Goal: Task Accomplishment & Management: Manage account settings

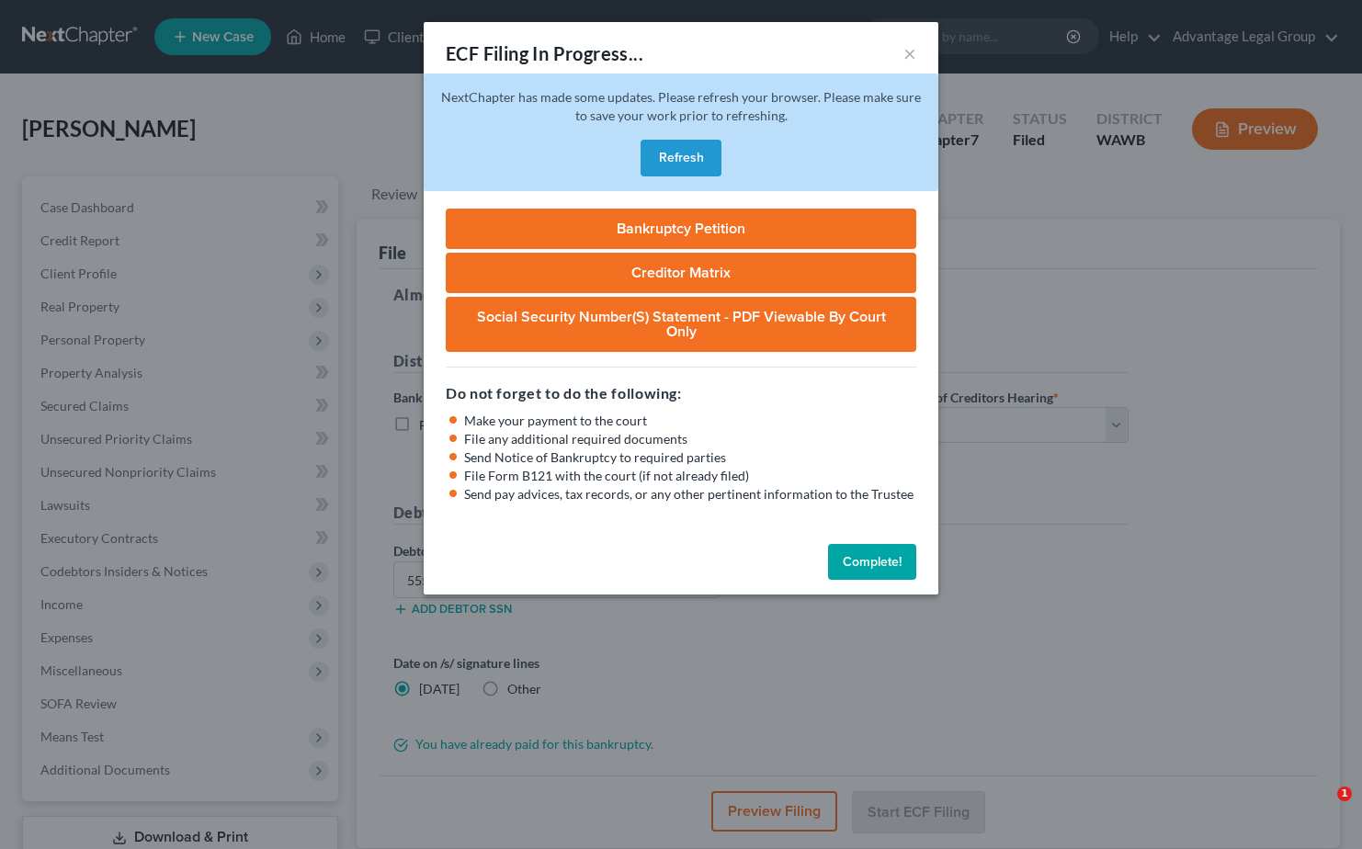
select select "1"
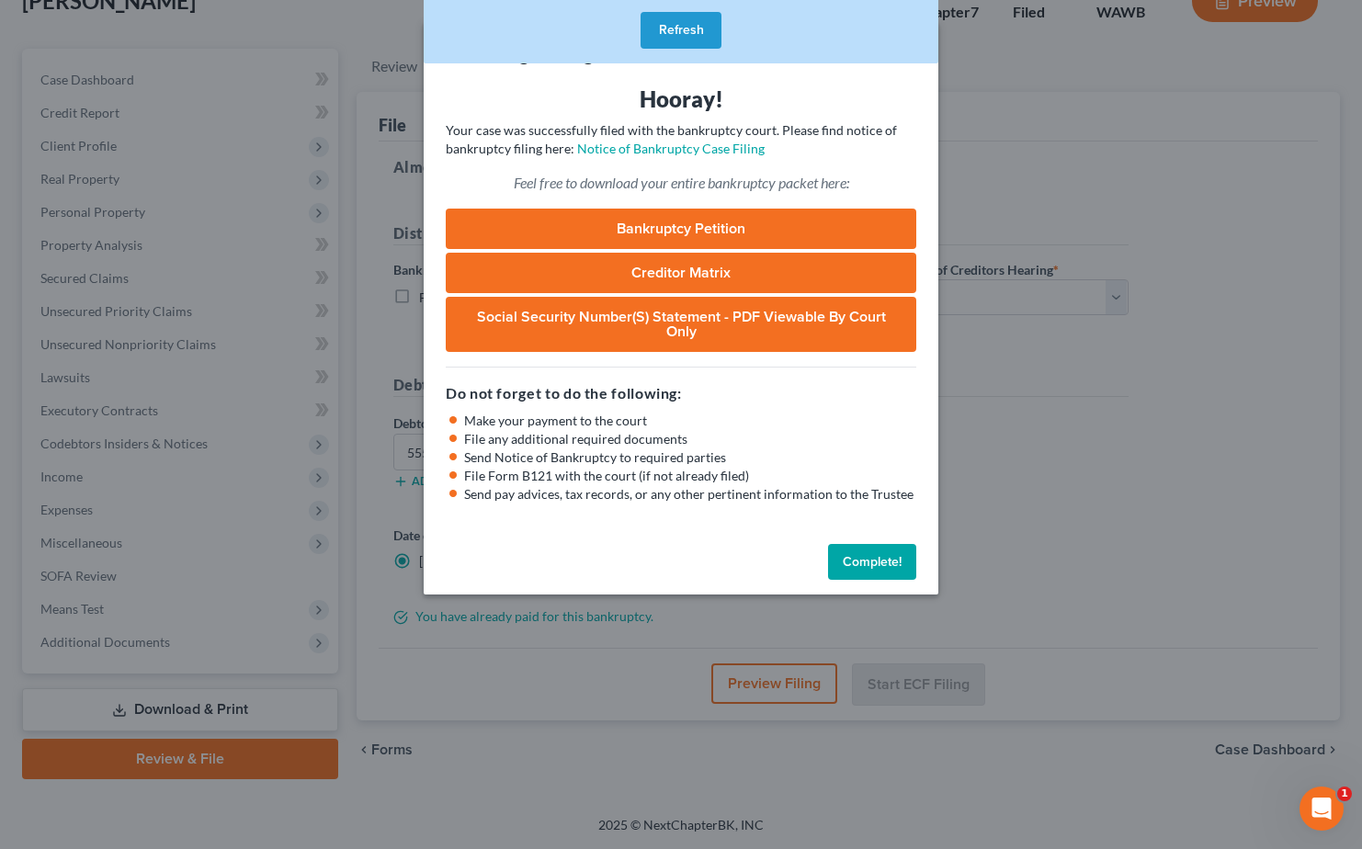
click at [677, 24] on button "Refresh" at bounding box center [681, 30] width 81 height 37
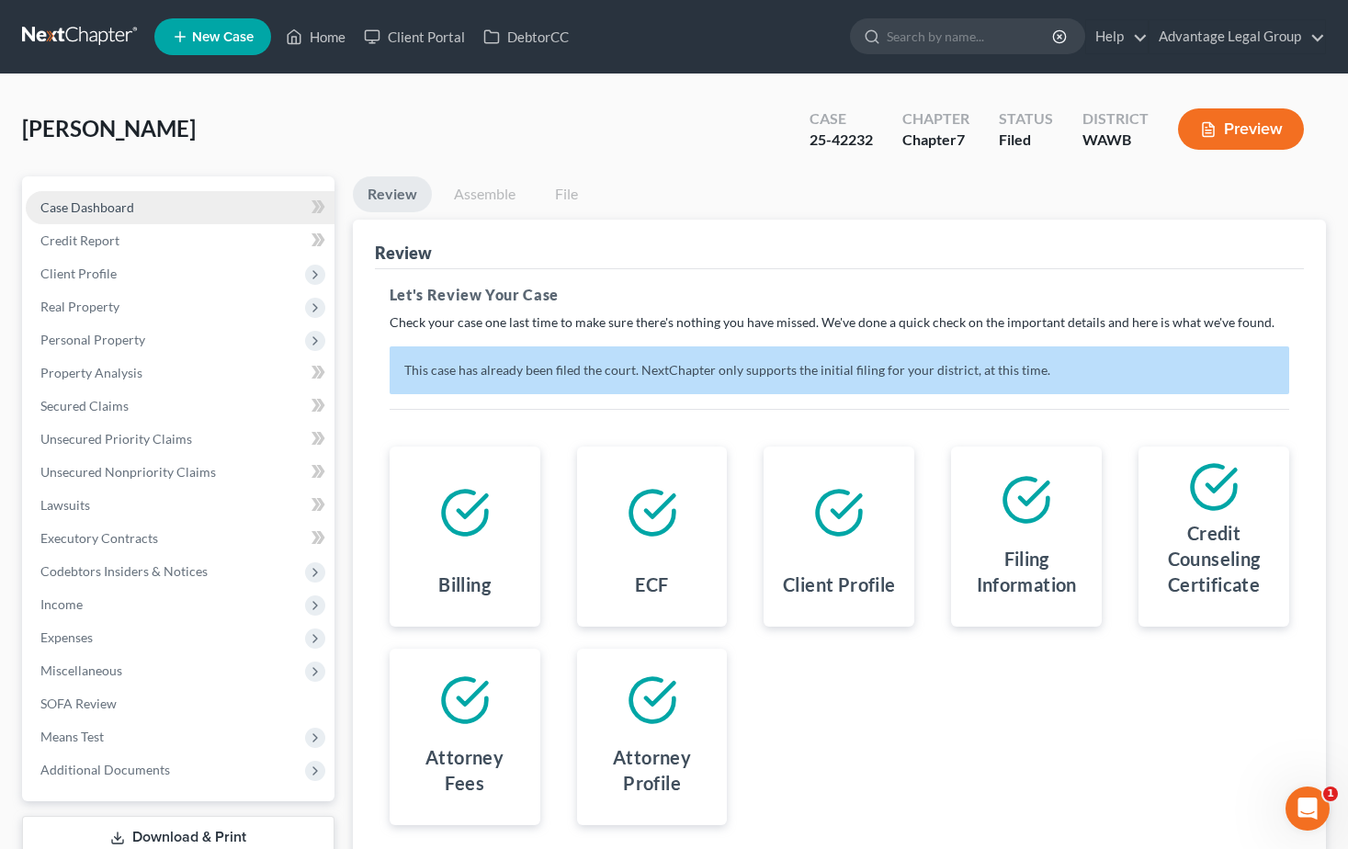
click at [104, 205] on span "Case Dashboard" at bounding box center [87, 207] width 94 height 16
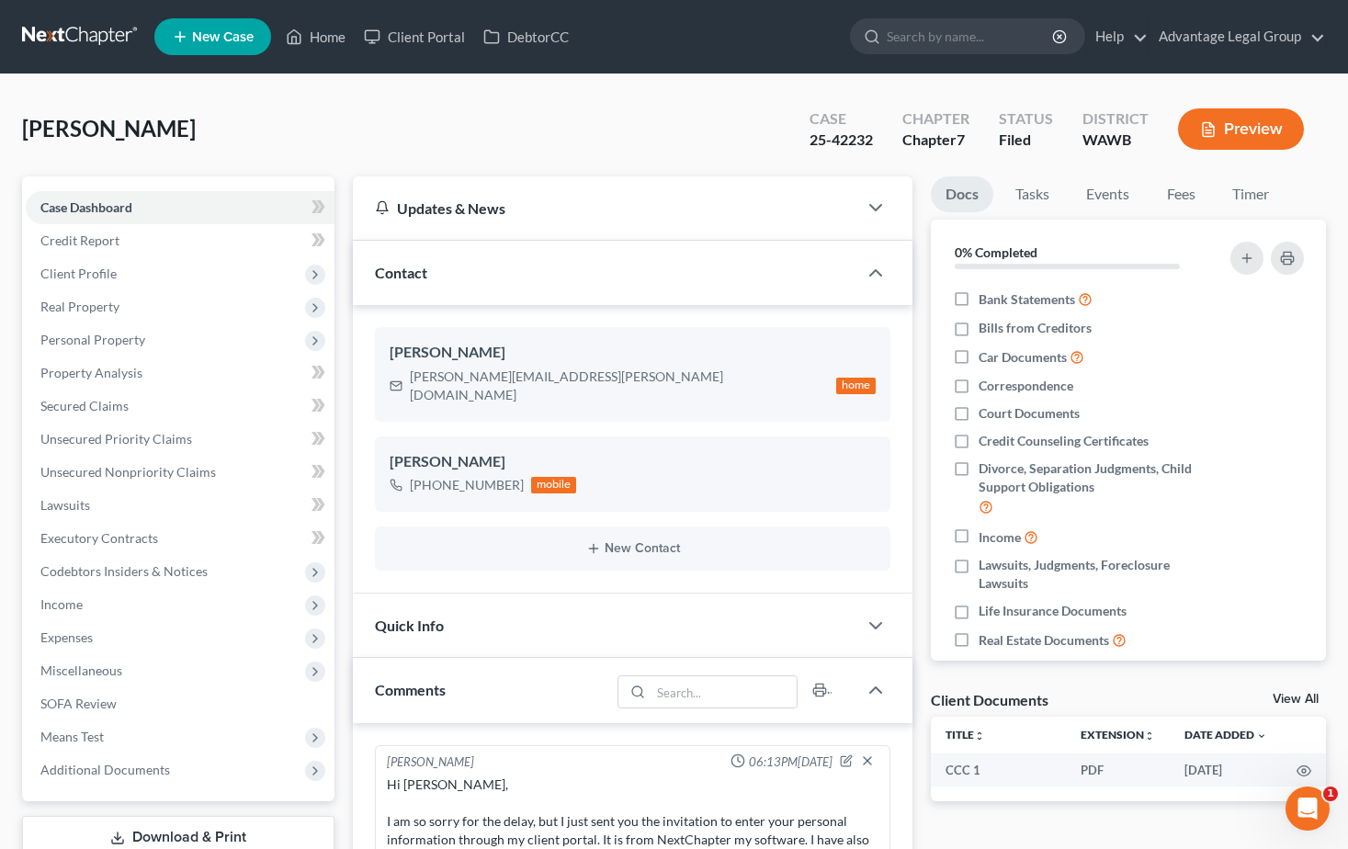
scroll to position [735, 0]
drag, startPoint x: 410, startPoint y: 378, endPoint x: 557, endPoint y: 373, distance: 147.1
click at [554, 374] on div "brandy.rabon@yahoo.com" at bounding box center [619, 386] width 419 height 37
copy div "brandy.rabon@yahoo.com"
click at [334, 32] on link "Home" at bounding box center [316, 36] width 78 height 33
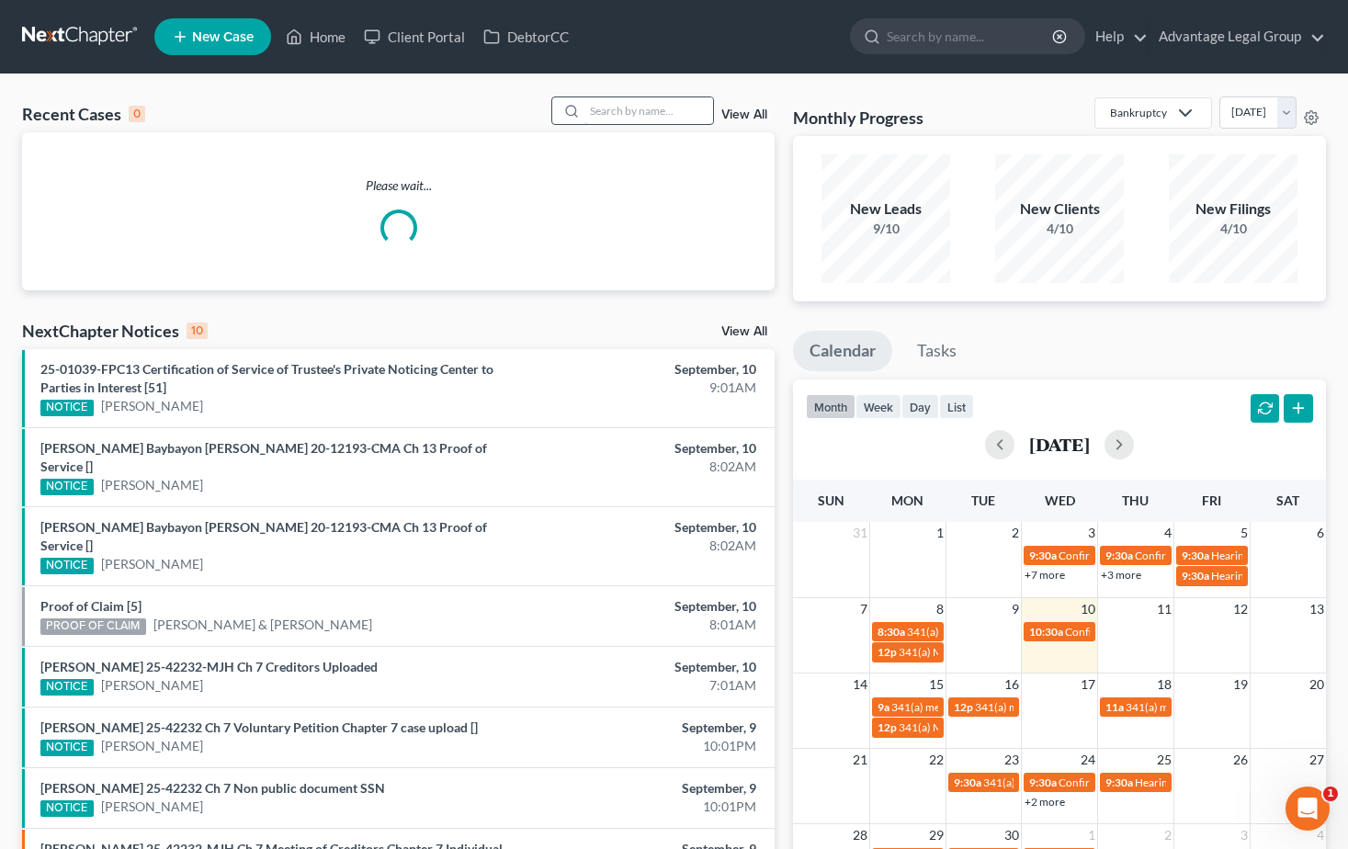
click at [630, 112] on input "search" at bounding box center [648, 110] width 129 height 27
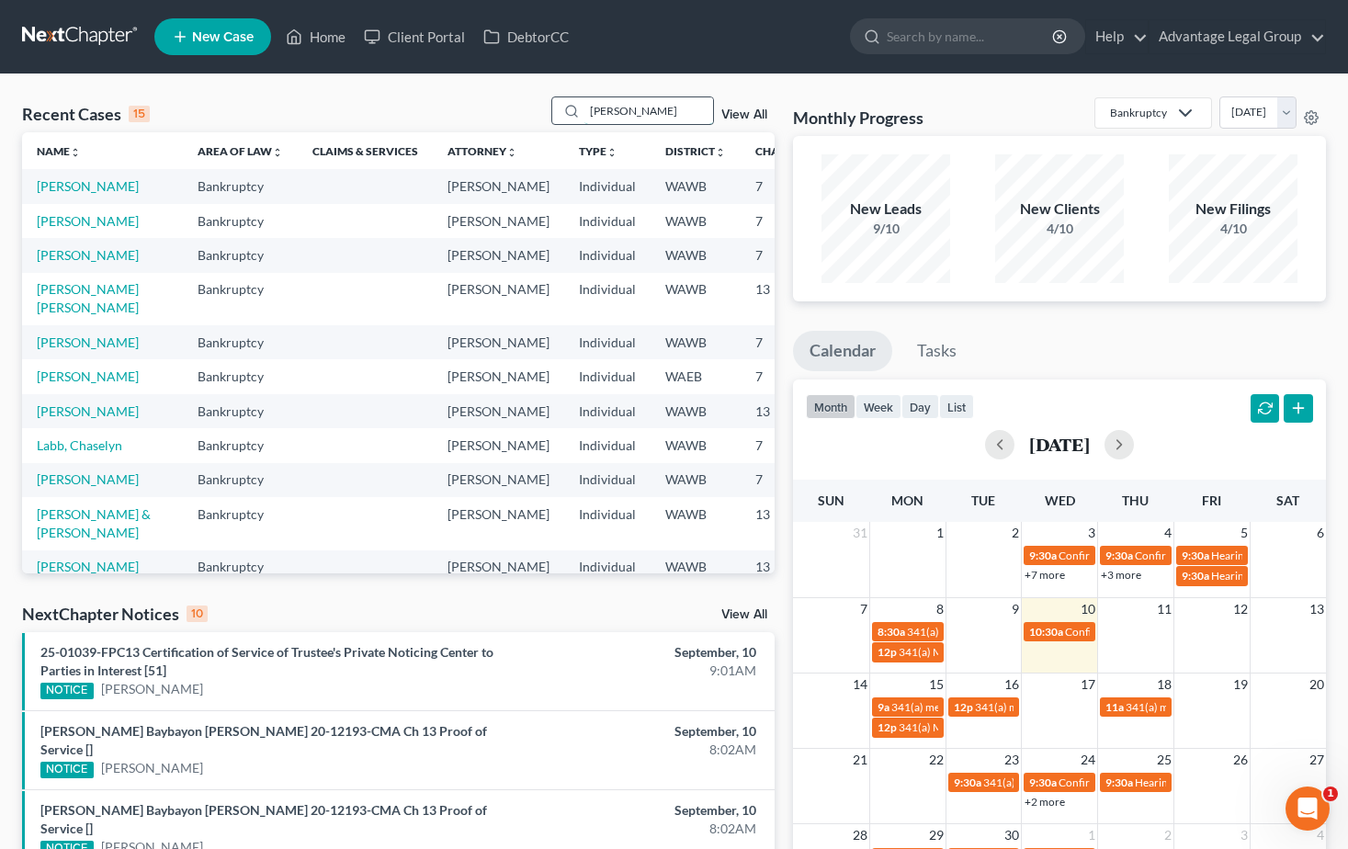
type input "teresa"
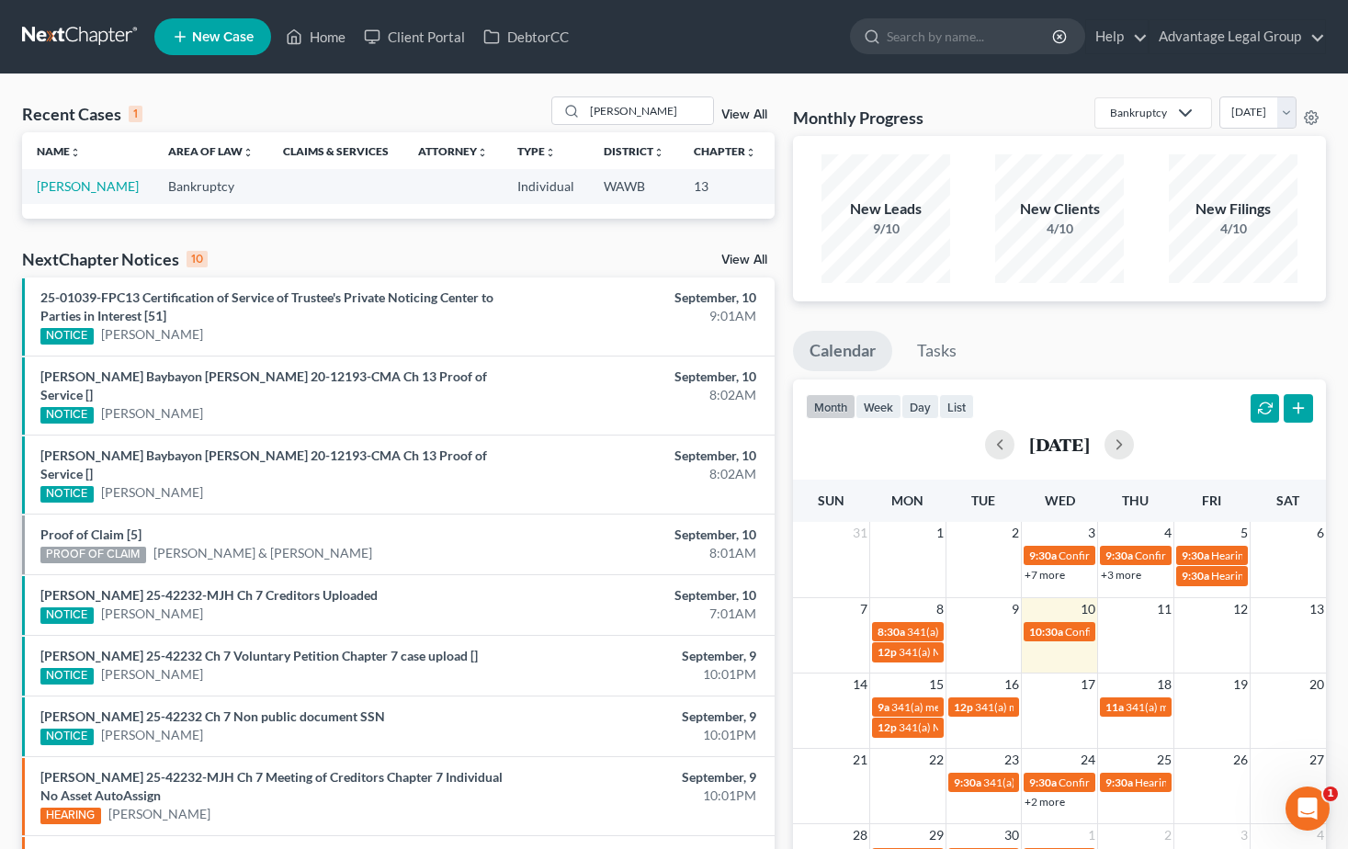
click at [198, 33] on span "New Case" at bounding box center [223, 37] width 62 height 14
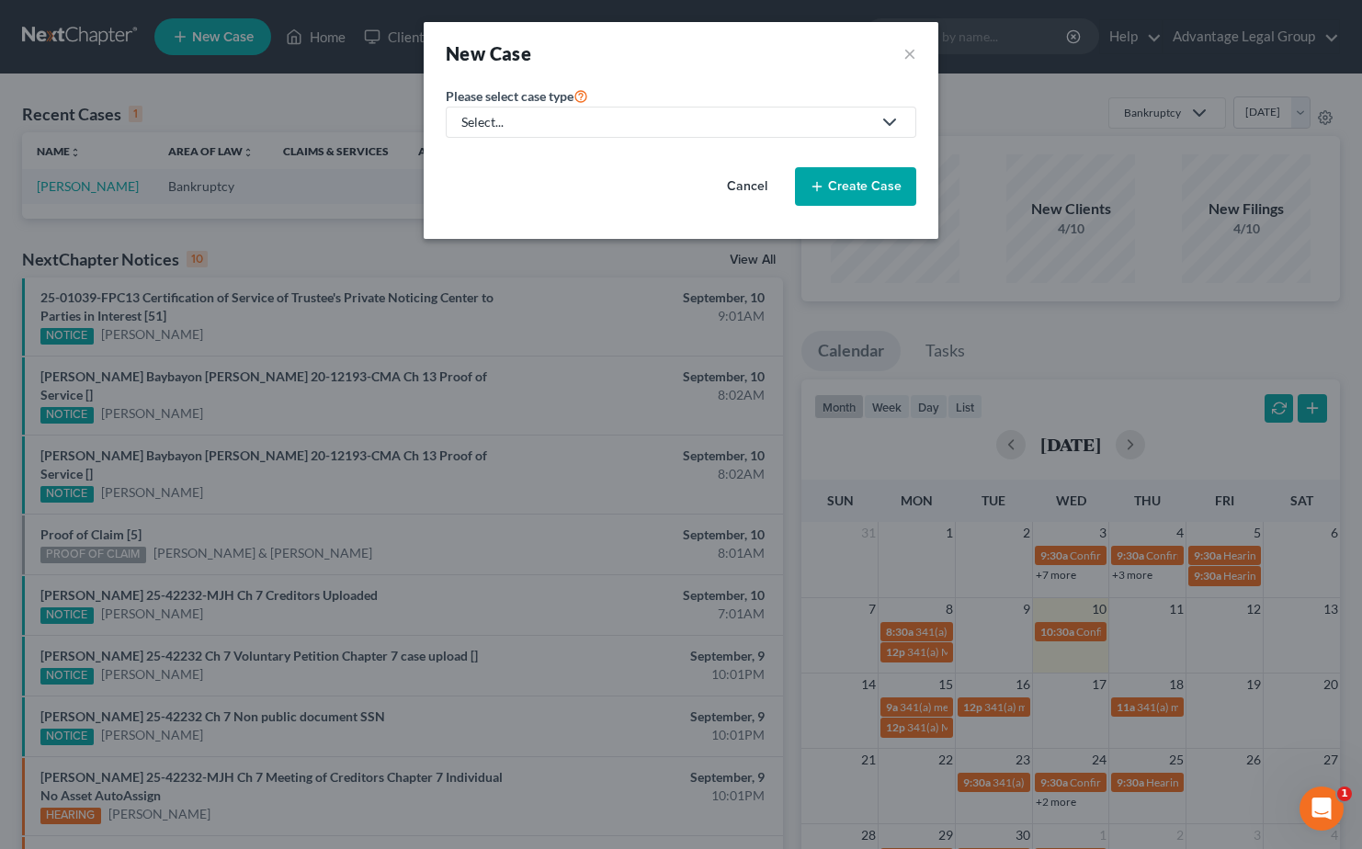
click at [890, 128] on icon at bounding box center [890, 122] width 22 height 22
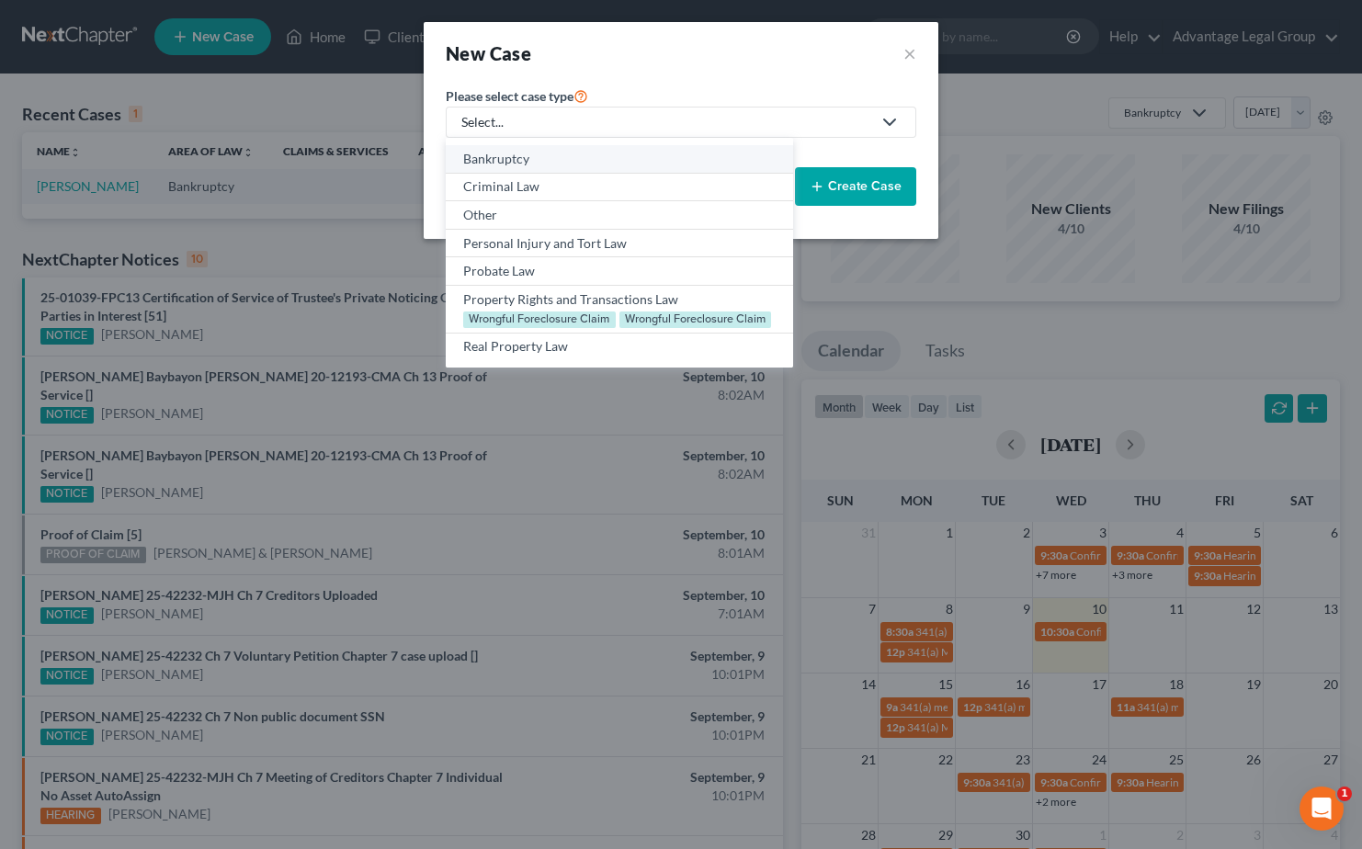
click at [550, 160] on div "Bankruptcy" at bounding box center [619, 159] width 312 height 18
select select "87"
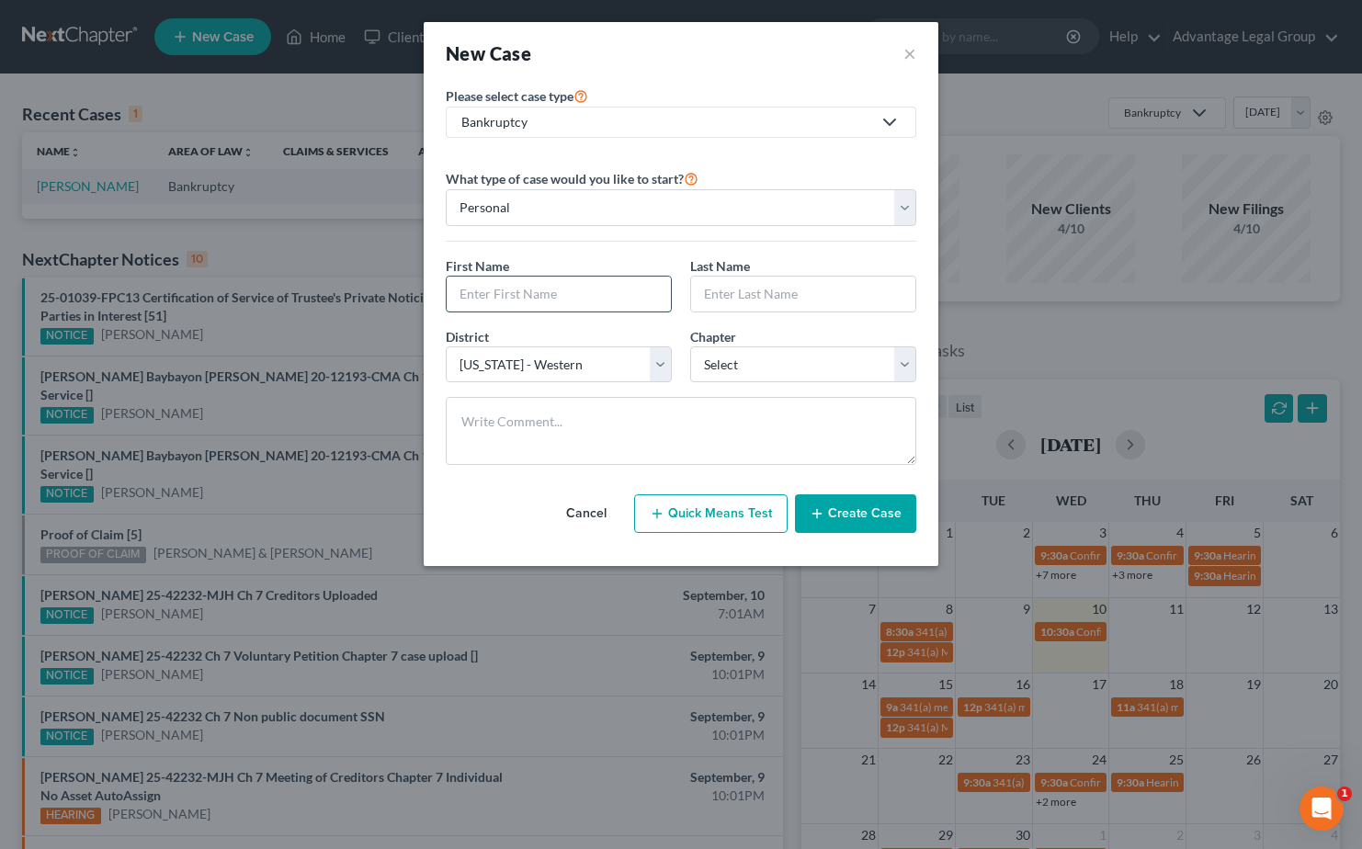
click at [577, 289] on input "text" at bounding box center [559, 294] width 224 height 35
type input "Theresa"
type input "Leffingwell"
click at [901, 368] on select "Select 7 11 12 13" at bounding box center [803, 364] width 226 height 37
select select "0"
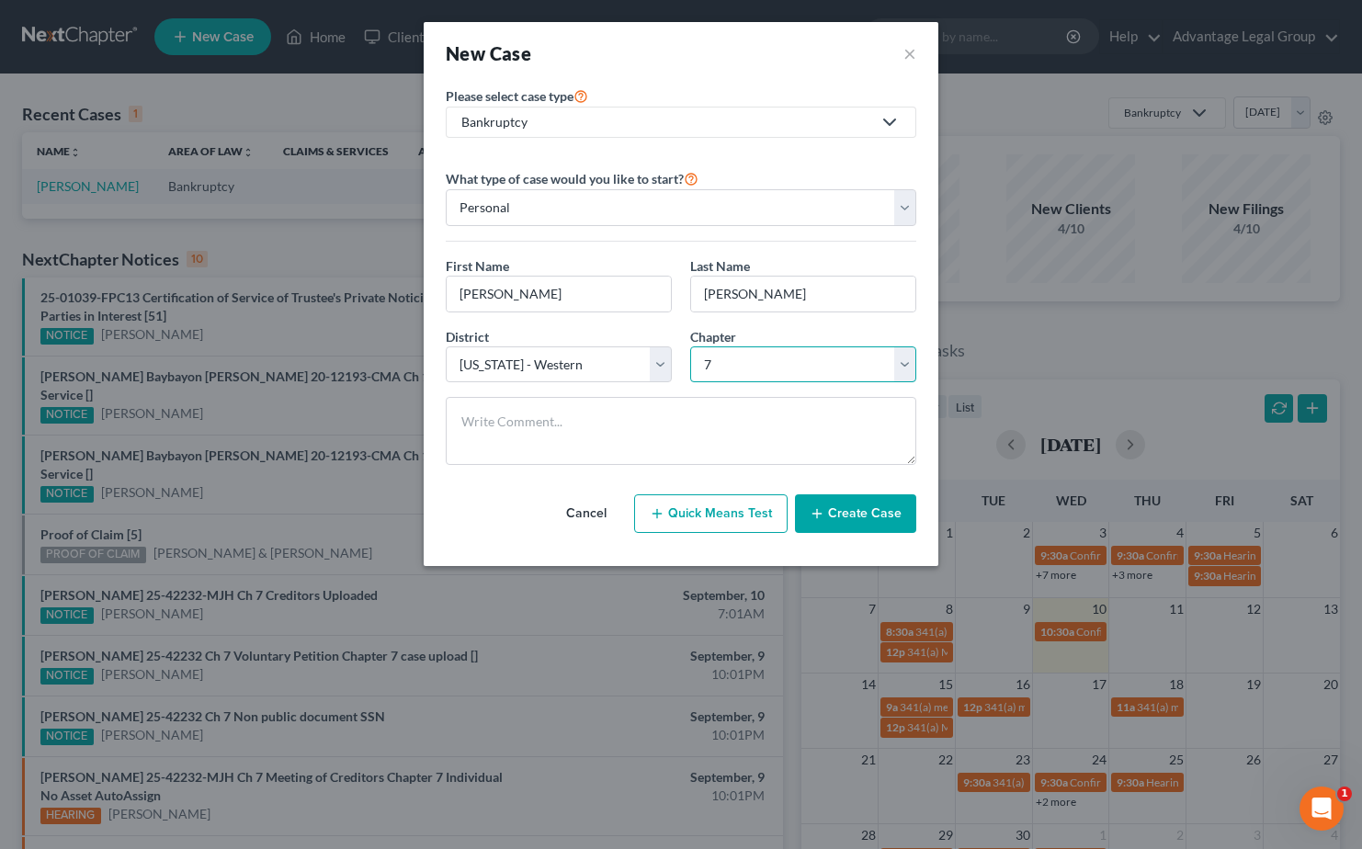
click at [690, 346] on select "Select 7 11 12 13" at bounding box center [803, 364] width 226 height 37
click at [868, 519] on button "Create Case" at bounding box center [855, 513] width 121 height 39
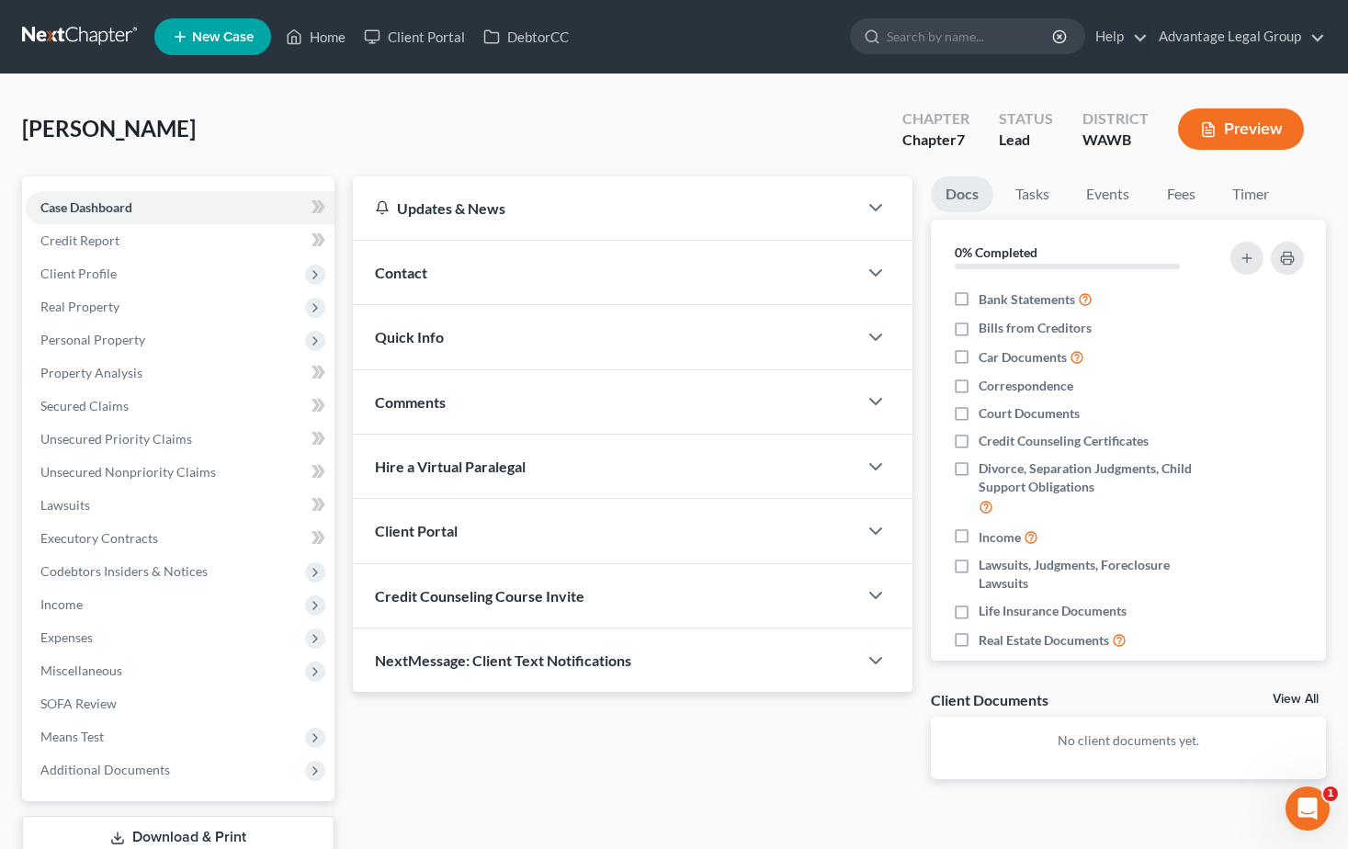
click at [403, 276] on span "Contact" at bounding box center [401, 272] width 52 height 17
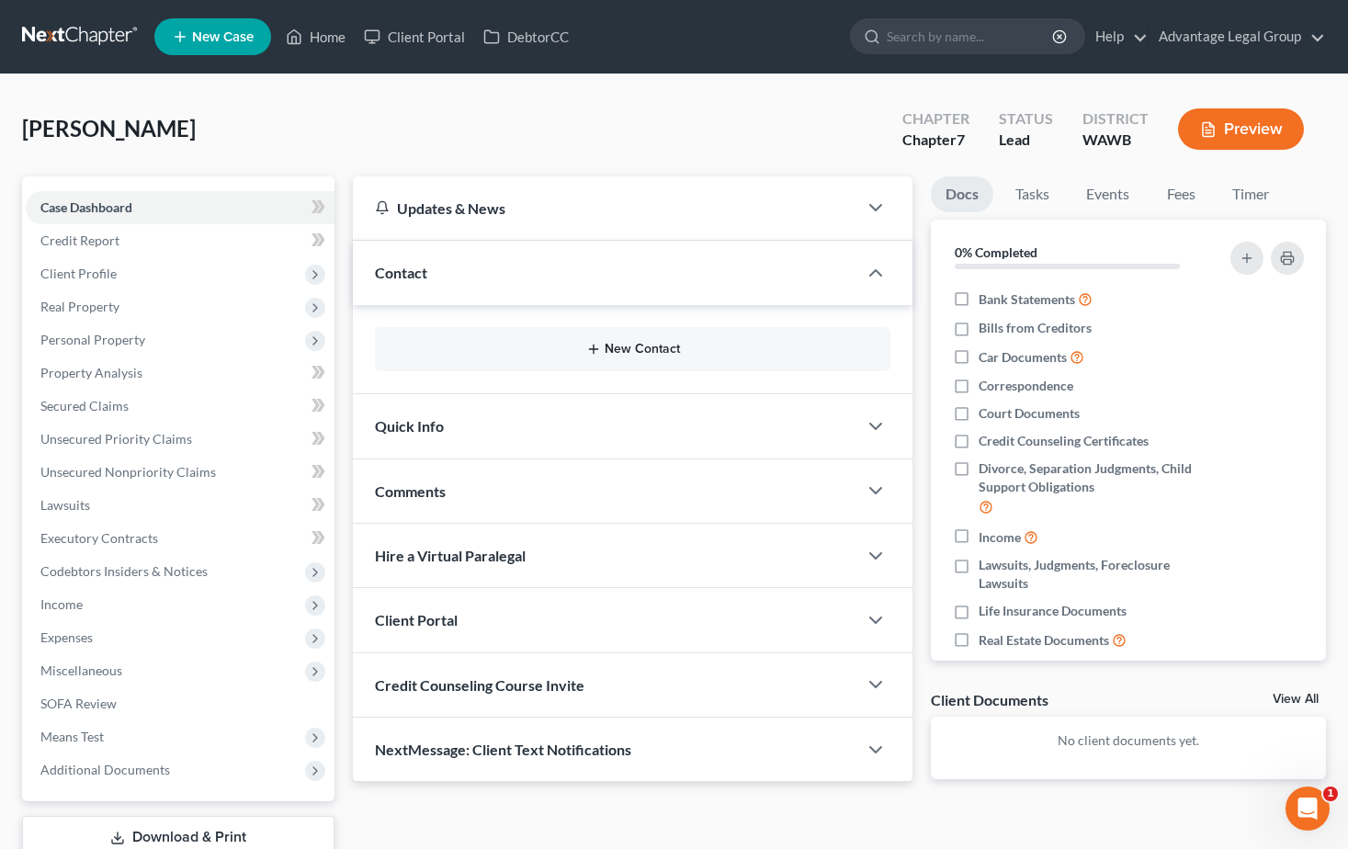
click at [628, 354] on button "New Contact" at bounding box center [633, 349] width 487 height 15
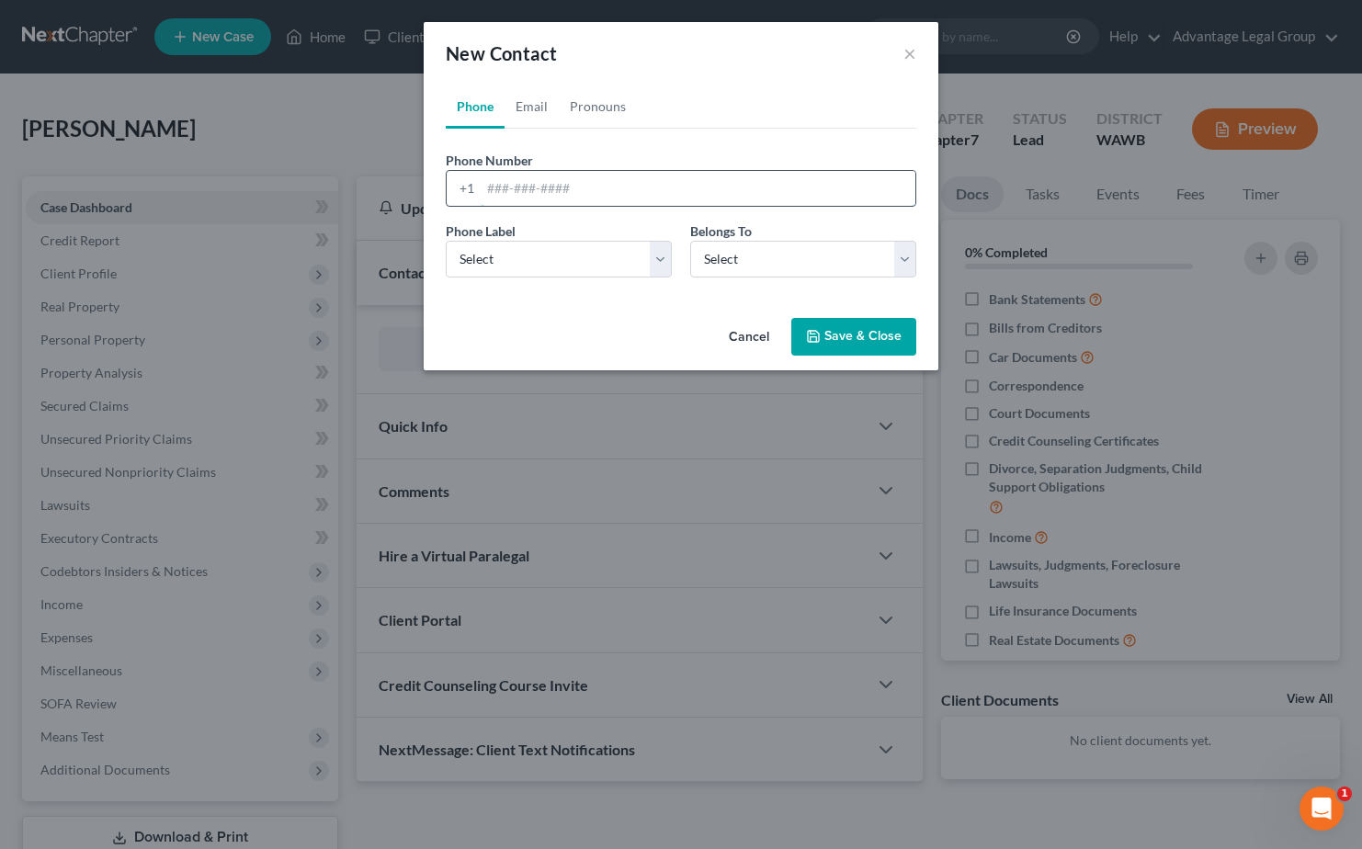
click at [555, 191] on input "tel" at bounding box center [698, 188] width 435 height 35
type input "3606101569"
drag, startPoint x: 656, startPoint y: 258, endPoint x: 639, endPoint y: 260, distance: 17.6
click at [656, 258] on select "Select Mobile Home Work Other" at bounding box center [559, 259] width 226 height 37
select select "0"
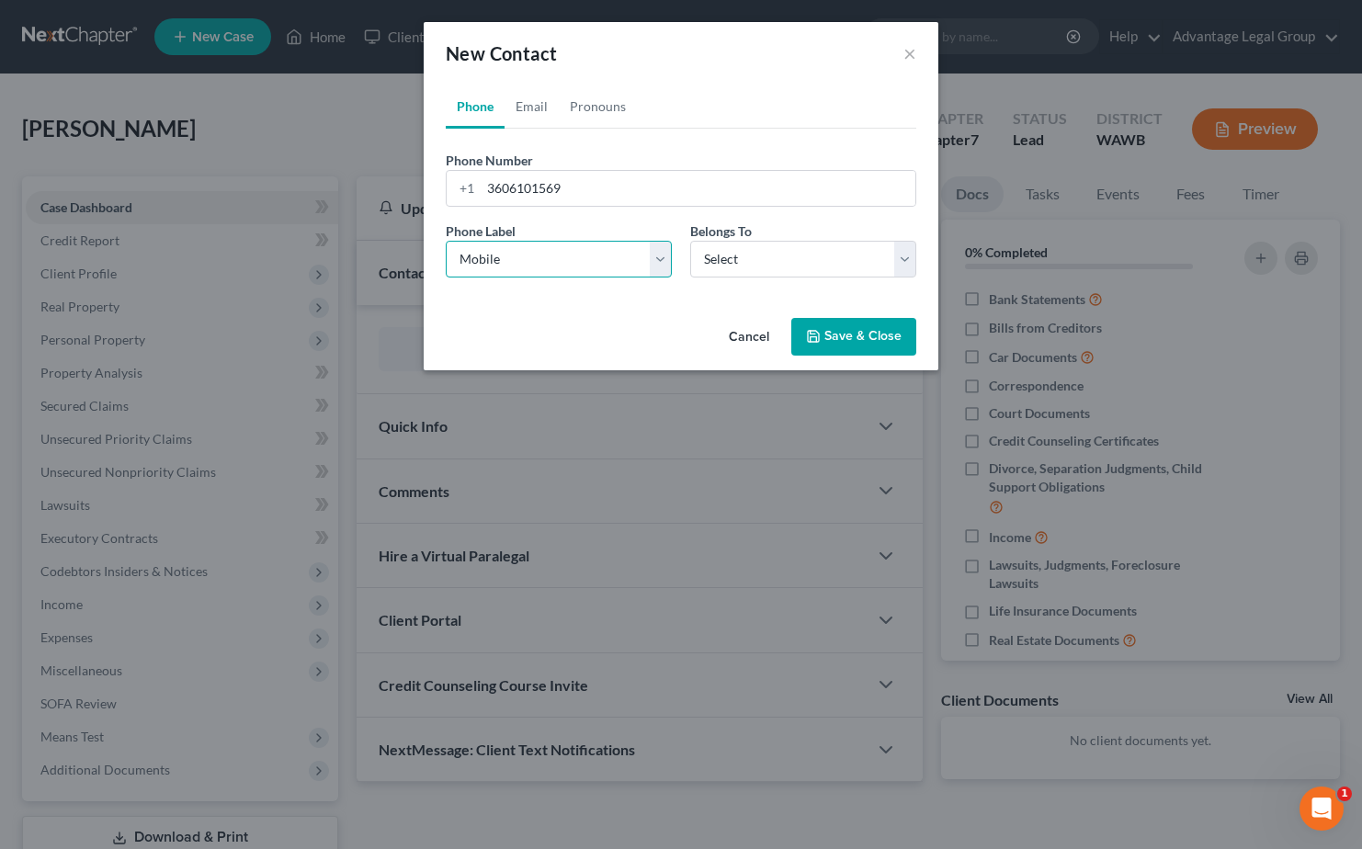
click at [446, 241] on select "Select Mobile Home Work Other" at bounding box center [559, 259] width 226 height 37
click at [906, 263] on select "Select Client Other" at bounding box center [803, 259] width 226 height 37
select select "0"
click at [690, 241] on select "Select Client Other" at bounding box center [803, 259] width 226 height 37
click at [834, 340] on button "Save & Close" at bounding box center [853, 337] width 125 height 39
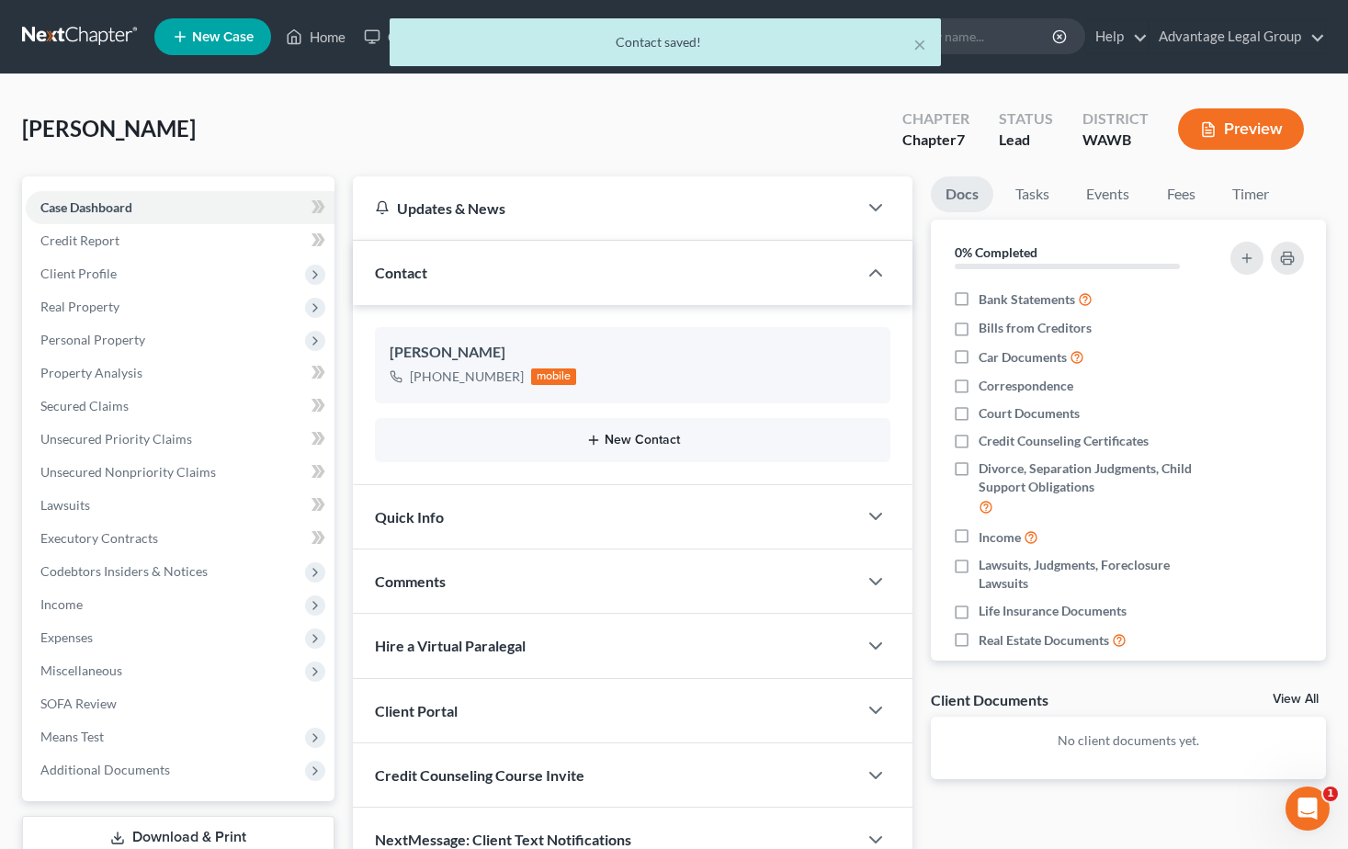
click at [625, 437] on button "New Contact" at bounding box center [633, 440] width 487 height 15
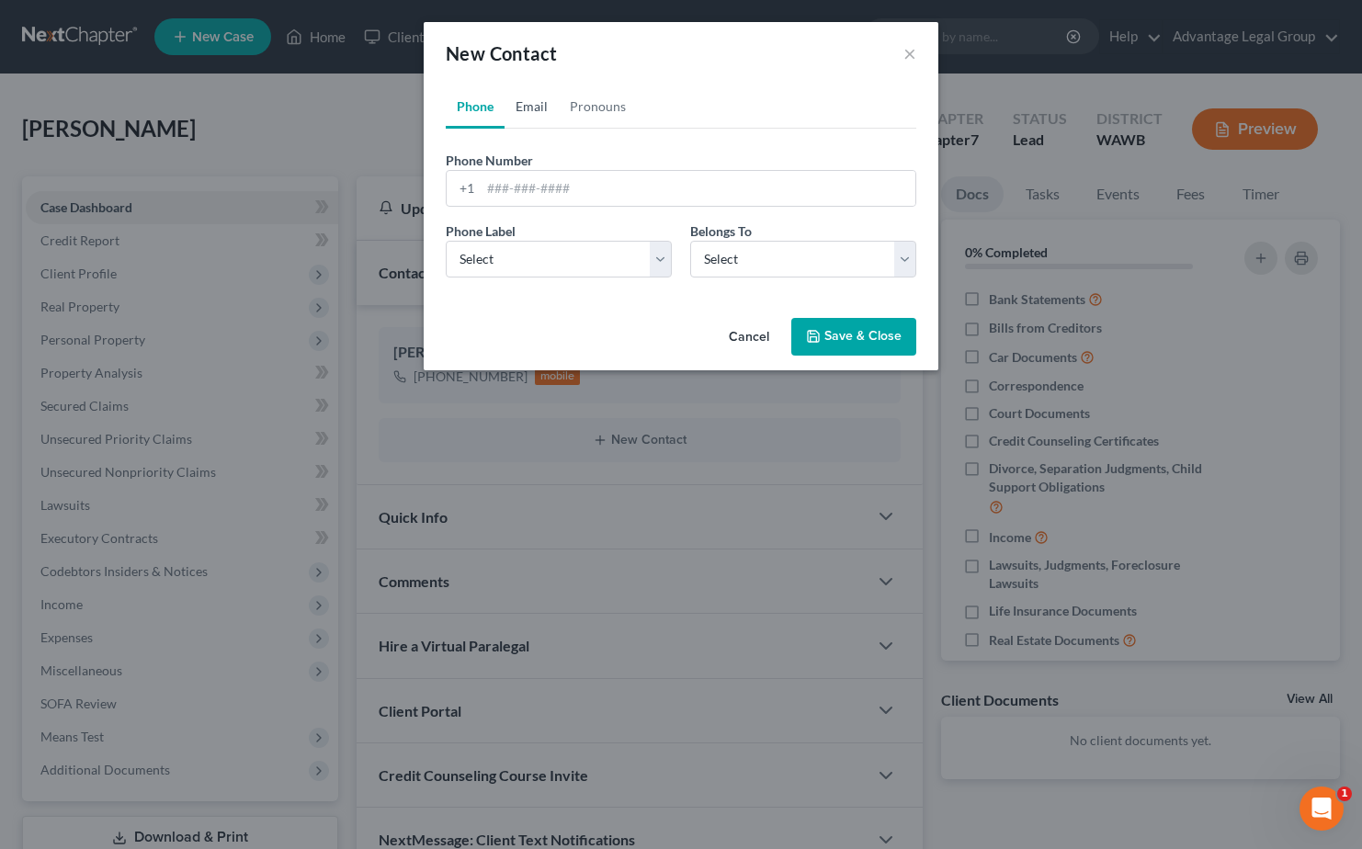
click at [532, 108] on link "Email" at bounding box center [532, 107] width 54 height 44
click at [546, 184] on input "email" at bounding box center [698, 188] width 435 height 35
type input "t"
type input "p"
click at [544, 195] on input "tessthomtson" at bounding box center [698, 188] width 435 height 35
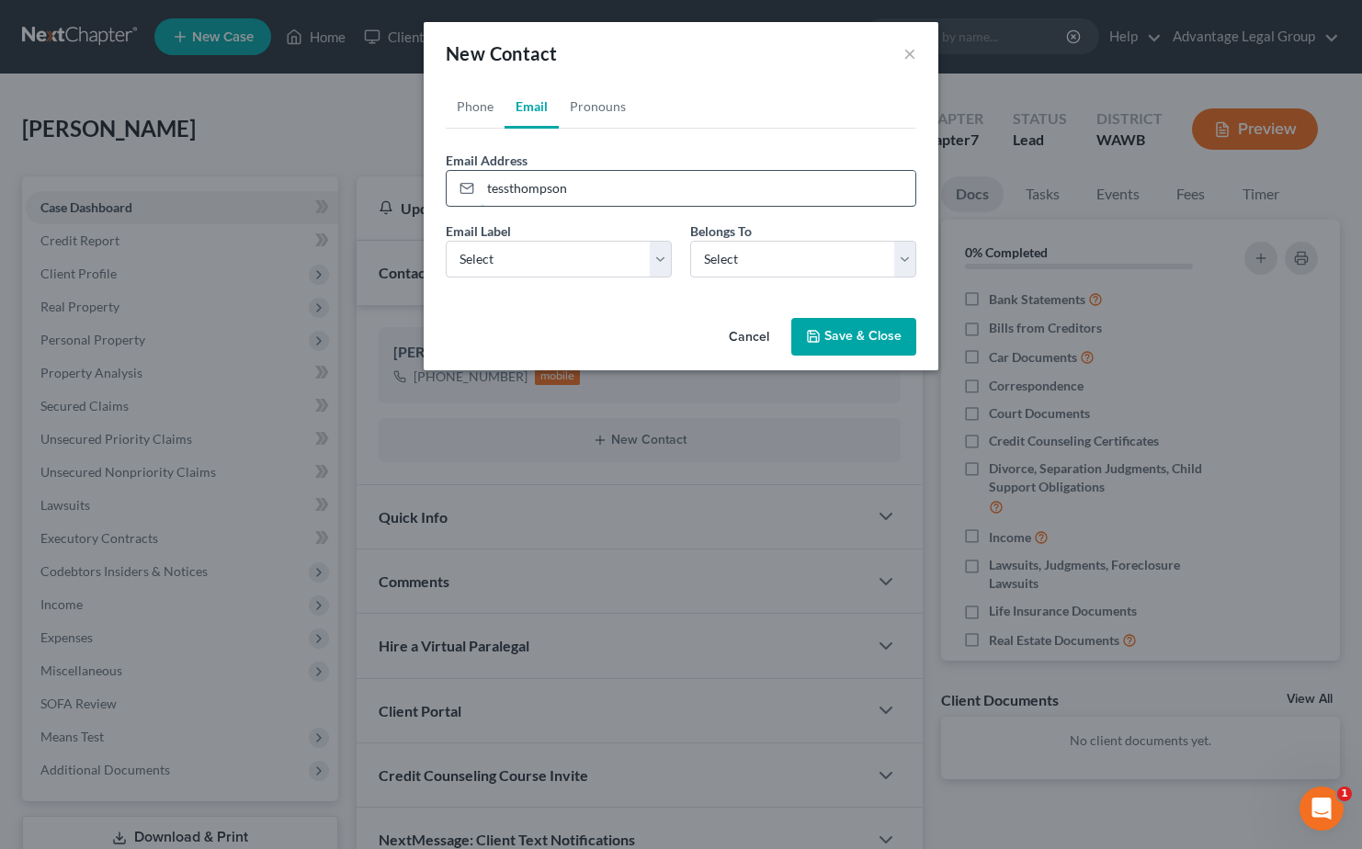
click at [571, 187] on input "tessthompson" at bounding box center [698, 188] width 435 height 35
type input "tessthompson6970@gmail.com"
click at [658, 249] on select "Select Home Work Other" at bounding box center [559, 259] width 226 height 37
select select "0"
click at [446, 241] on select "Select Home Work Other" at bounding box center [559, 259] width 226 height 37
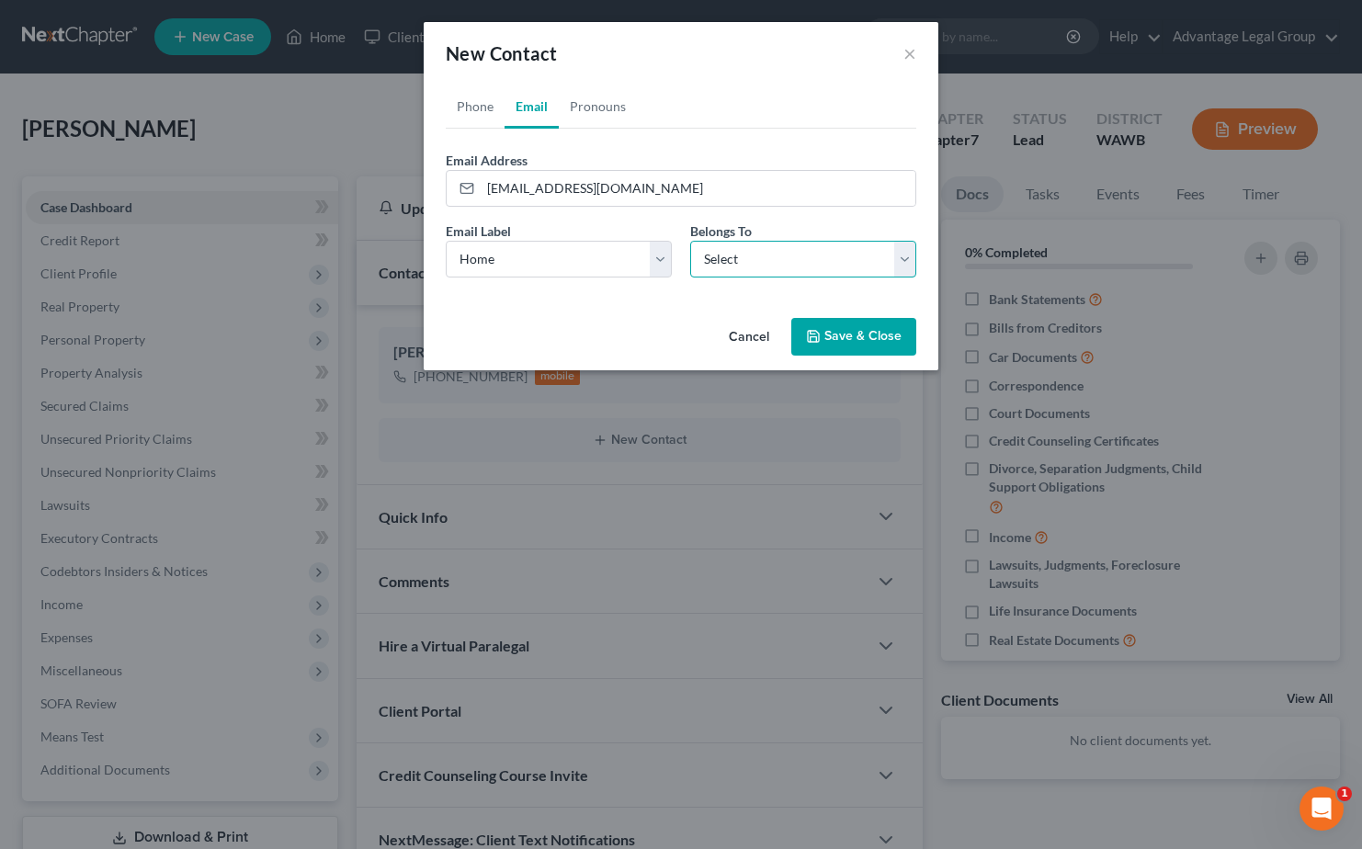
drag, startPoint x: 903, startPoint y: 269, endPoint x: 885, endPoint y: 276, distance: 19.5
click at [903, 269] on select "Select Client Other" at bounding box center [803, 259] width 226 height 37
select select "0"
click at [690, 241] on select "Select Client Other" at bounding box center [803, 259] width 226 height 37
click at [833, 333] on button "Save & Close" at bounding box center [853, 337] width 125 height 39
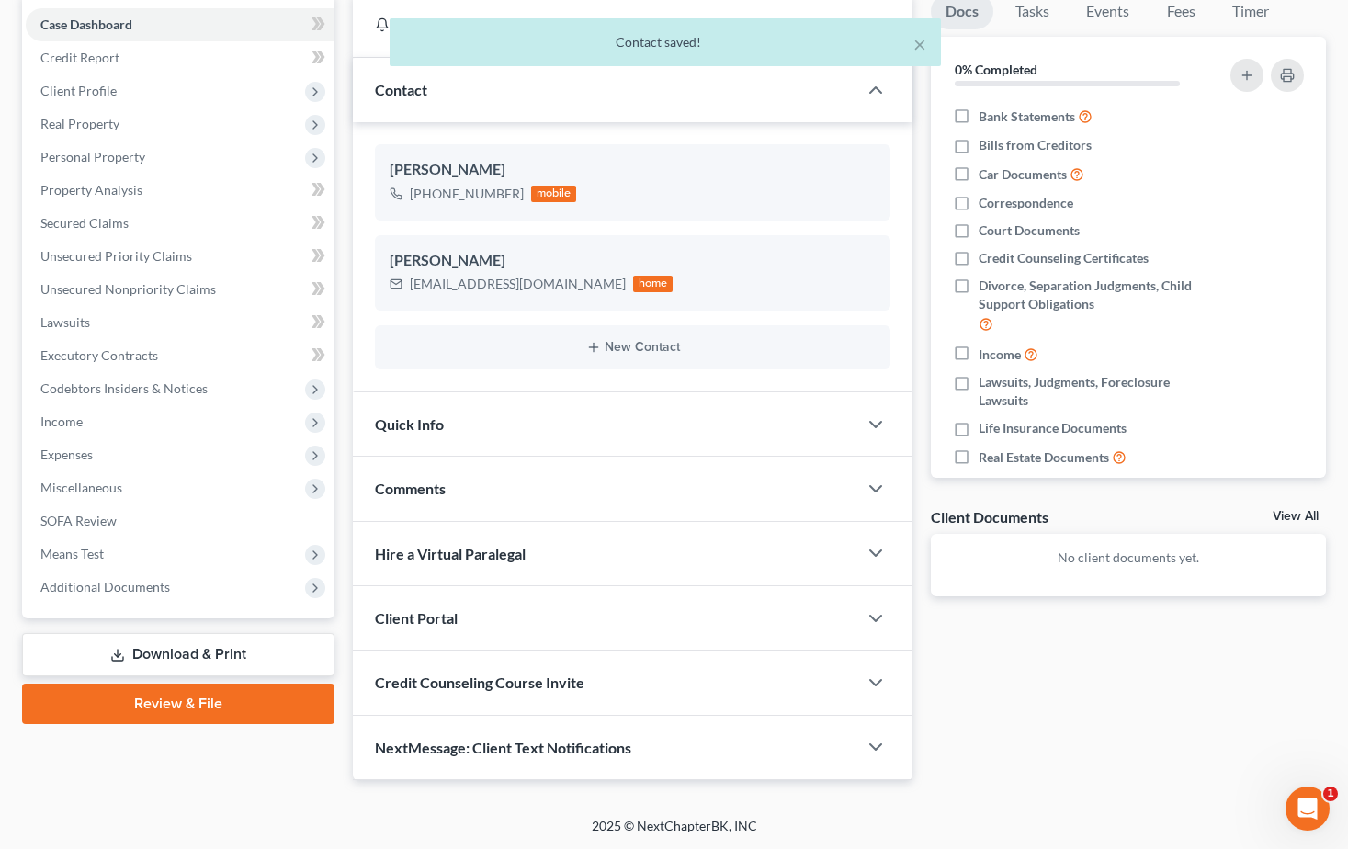
scroll to position [184, 0]
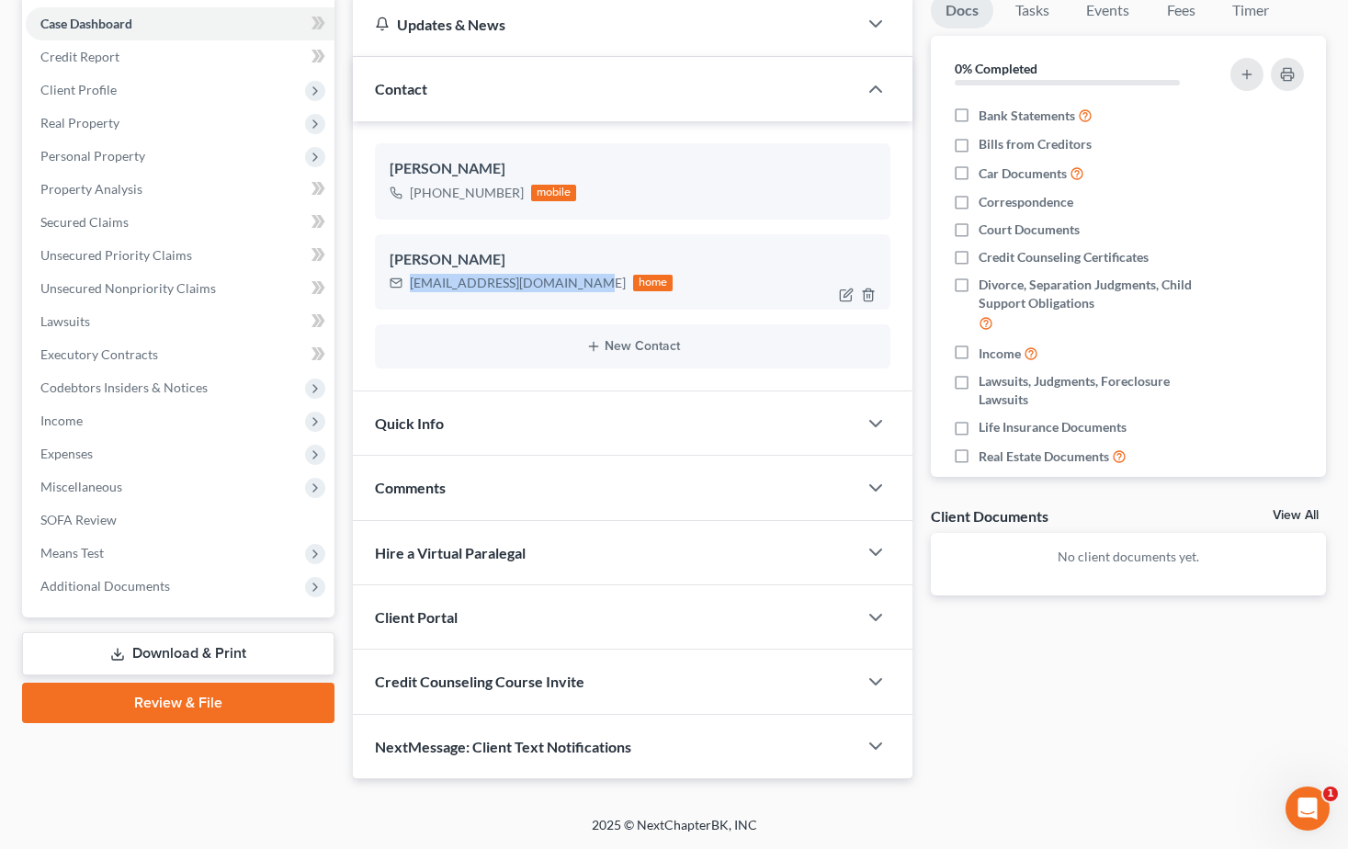
drag, startPoint x: 411, startPoint y: 287, endPoint x: 588, endPoint y: 294, distance: 177.5
click at [588, 294] on div "tessthompson6970@gmail.com home" at bounding box center [532, 283] width 284 height 24
copy div "tessthompson6970@gmail.com"
click at [431, 613] on span "Client Portal" at bounding box center [416, 616] width 83 height 17
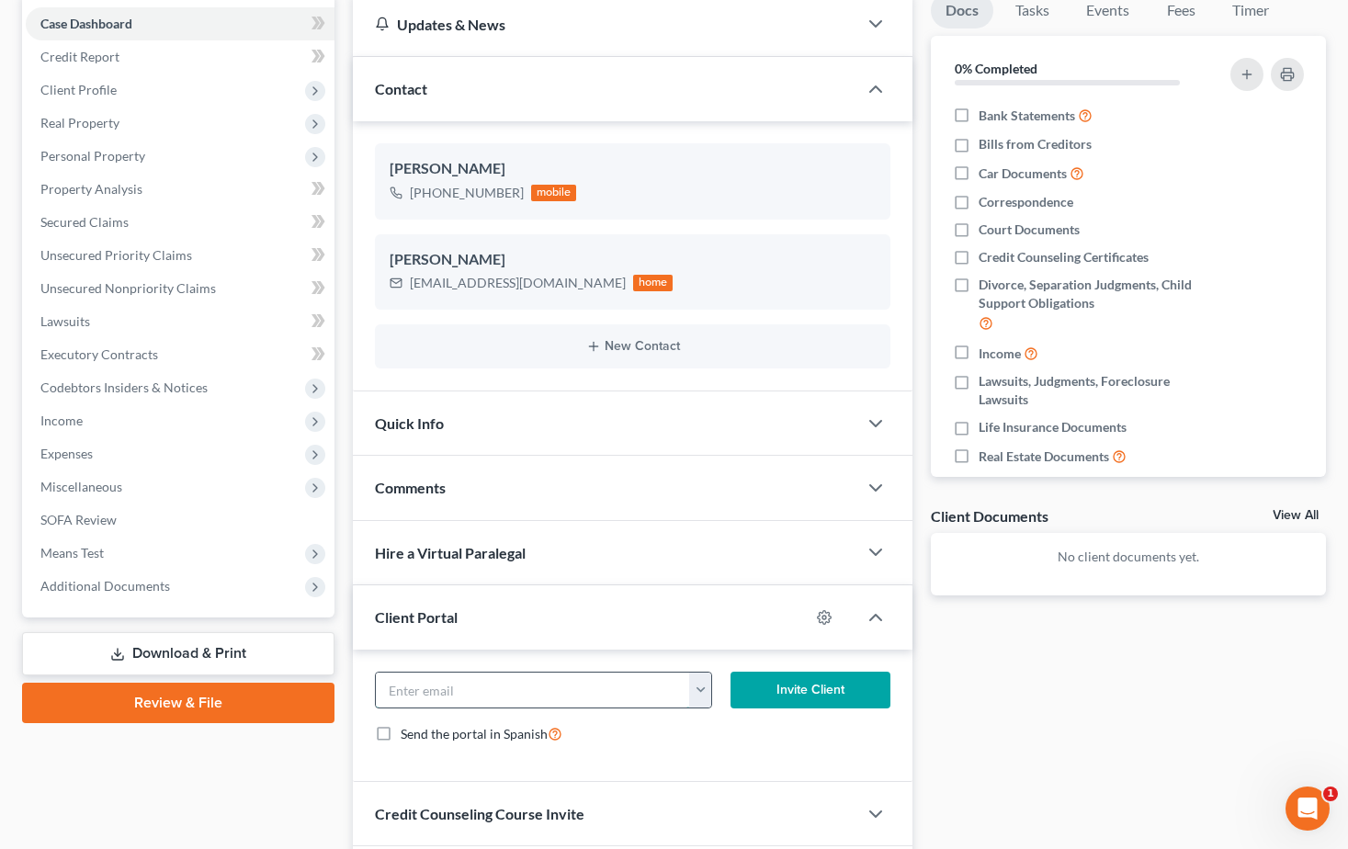
click at [432, 700] on input "email" at bounding box center [533, 690] width 314 height 35
paste input "tessthompson6970@gmail.com"
type input "tessthompson6970@gmail.com"
click at [802, 695] on button "Invite Client" at bounding box center [811, 690] width 160 height 37
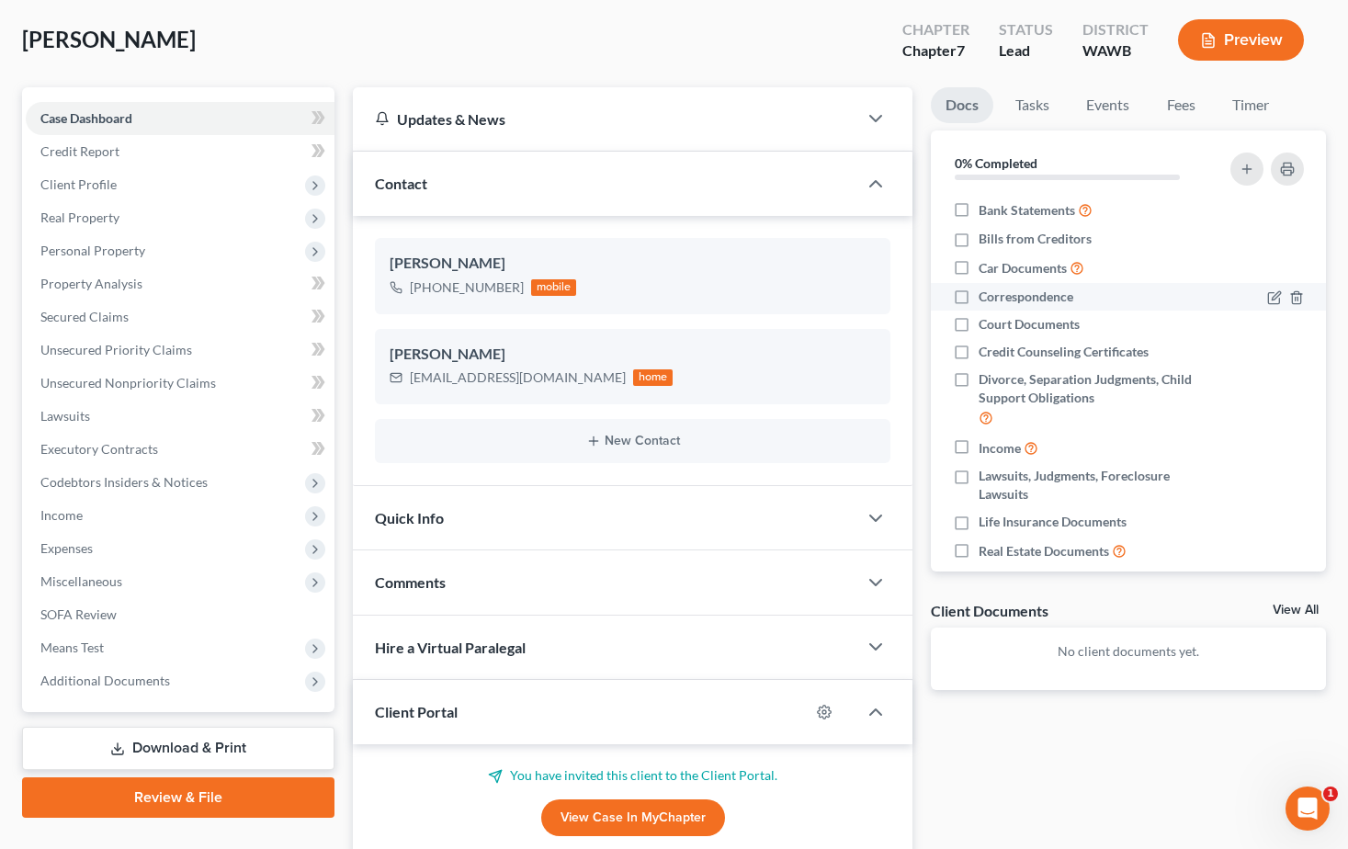
scroll to position [0, 0]
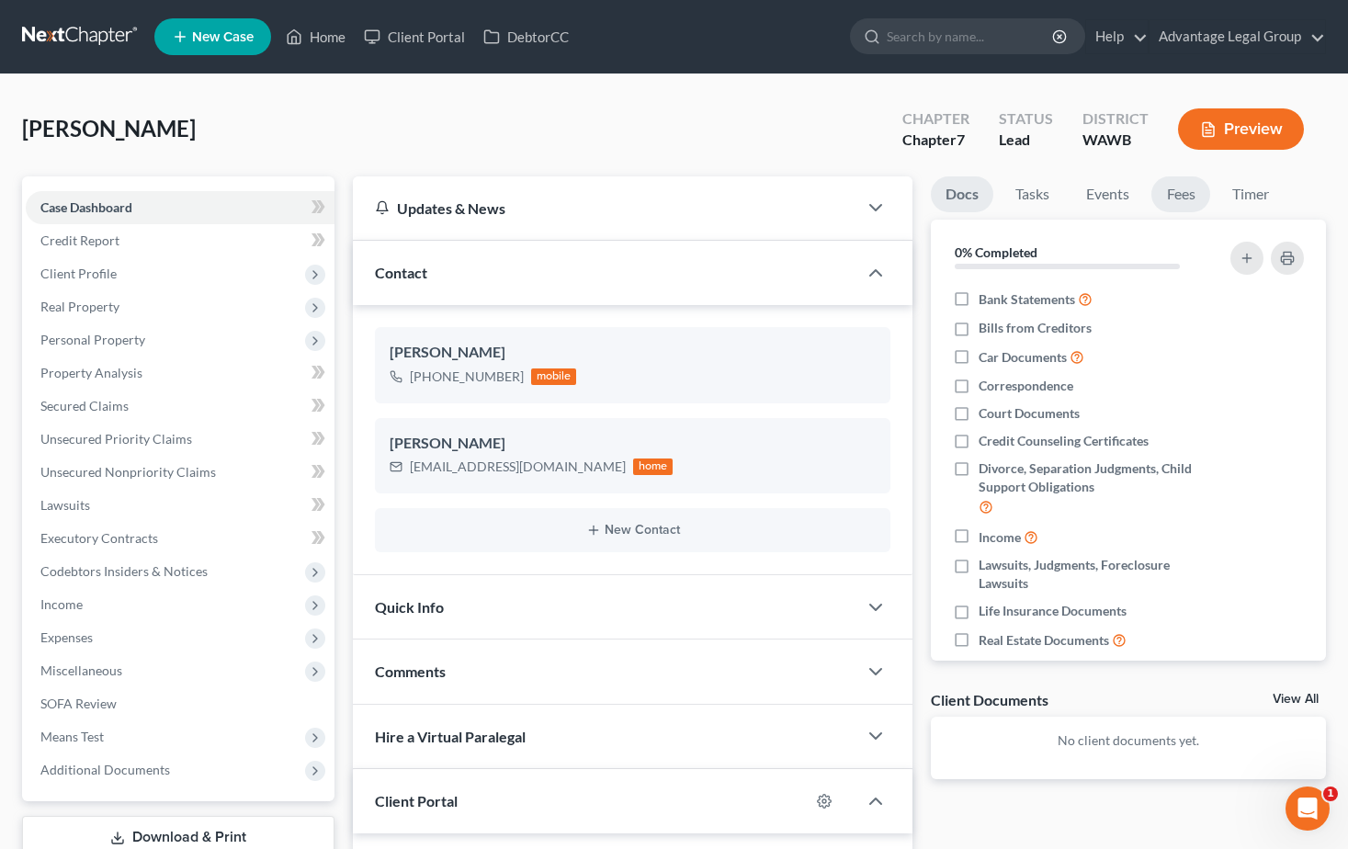
click at [1178, 199] on link "Fees" at bounding box center [1180, 194] width 59 height 36
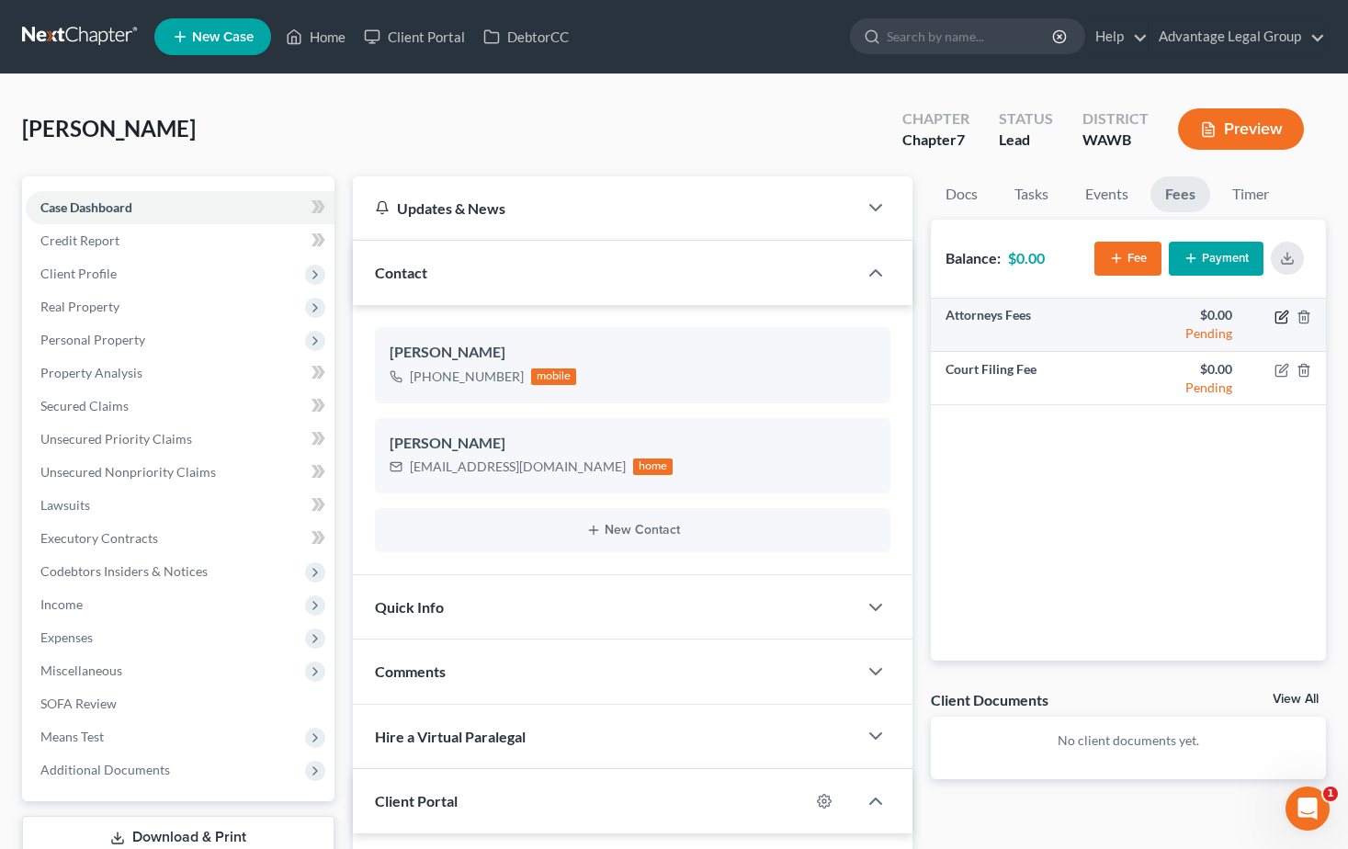
click at [1276, 318] on icon "button" at bounding box center [1281, 317] width 11 height 11
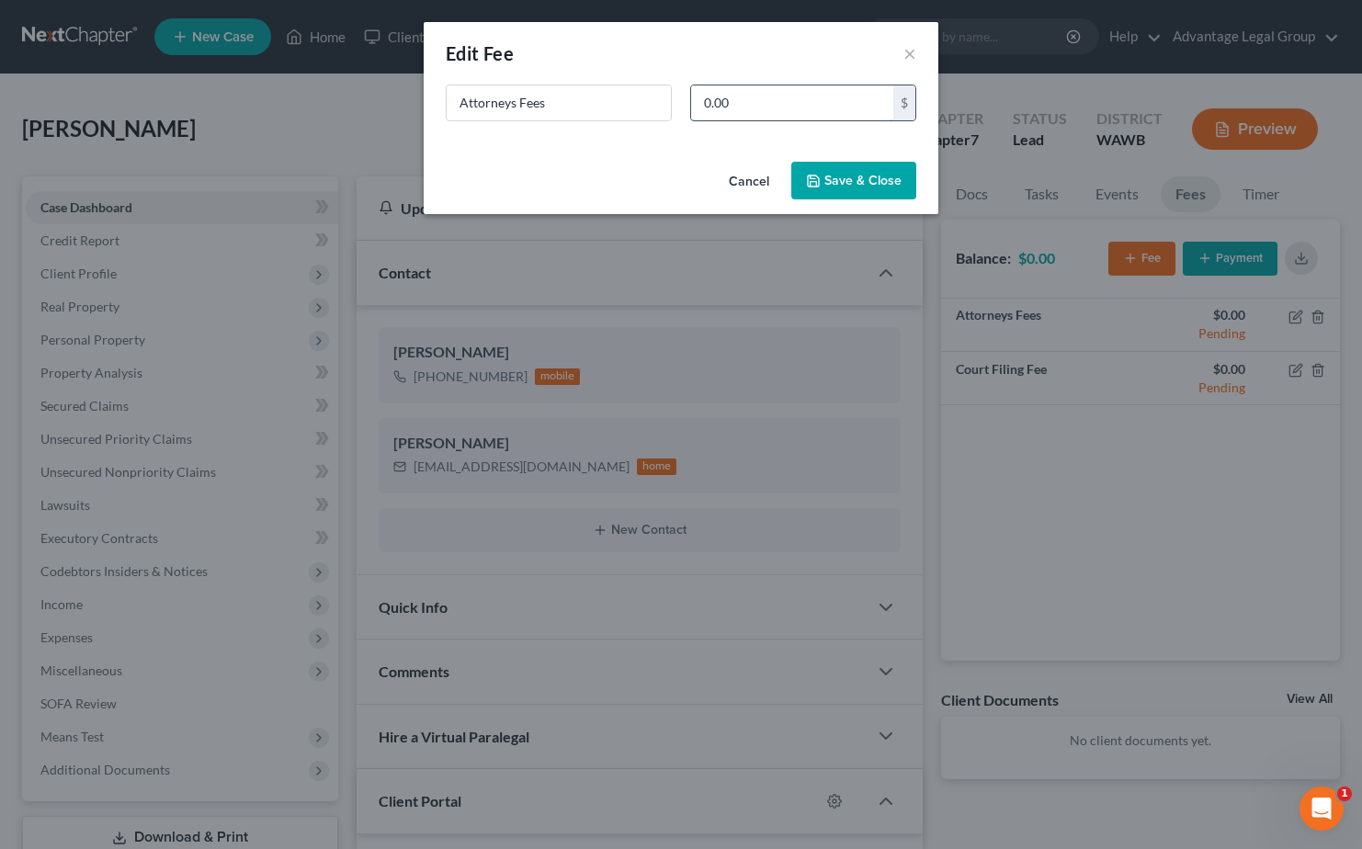
click at [770, 119] on input "0.00" at bounding box center [792, 102] width 202 height 35
type input "2,500.00"
click at [887, 190] on button "Save & Close" at bounding box center [853, 181] width 125 height 39
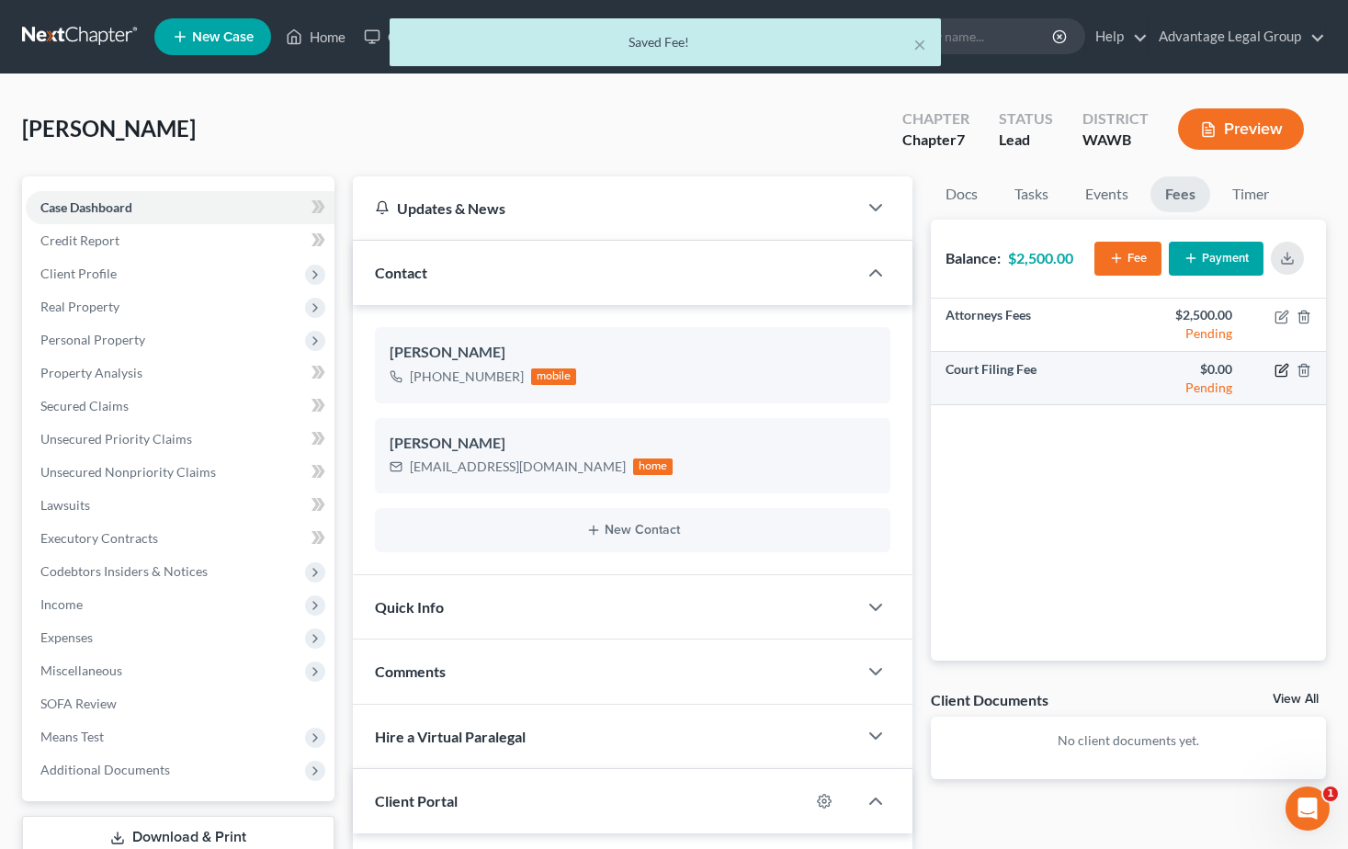
click at [1276, 373] on icon "button" at bounding box center [1281, 371] width 11 height 11
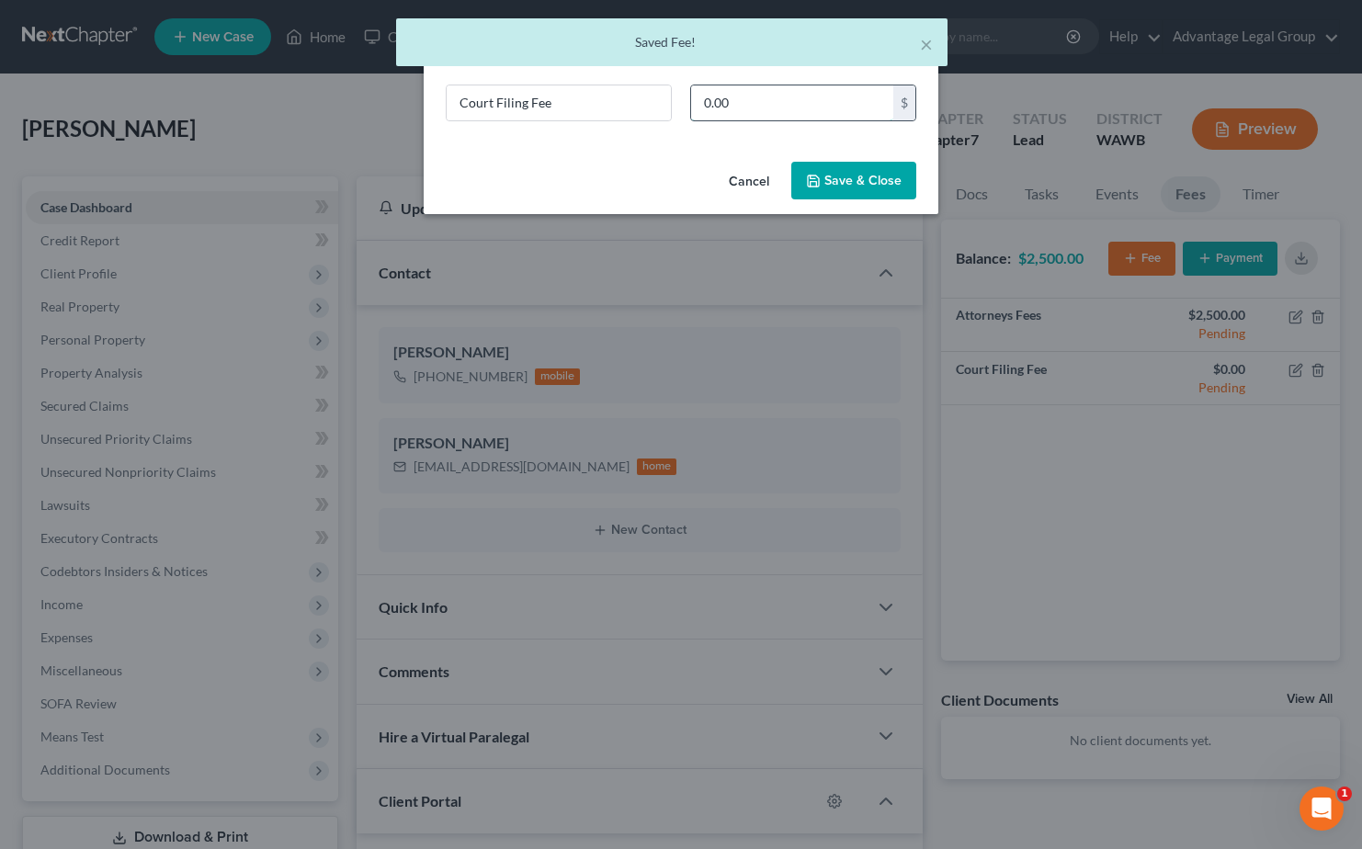
click at [759, 108] on input "0.00" at bounding box center [792, 102] width 202 height 35
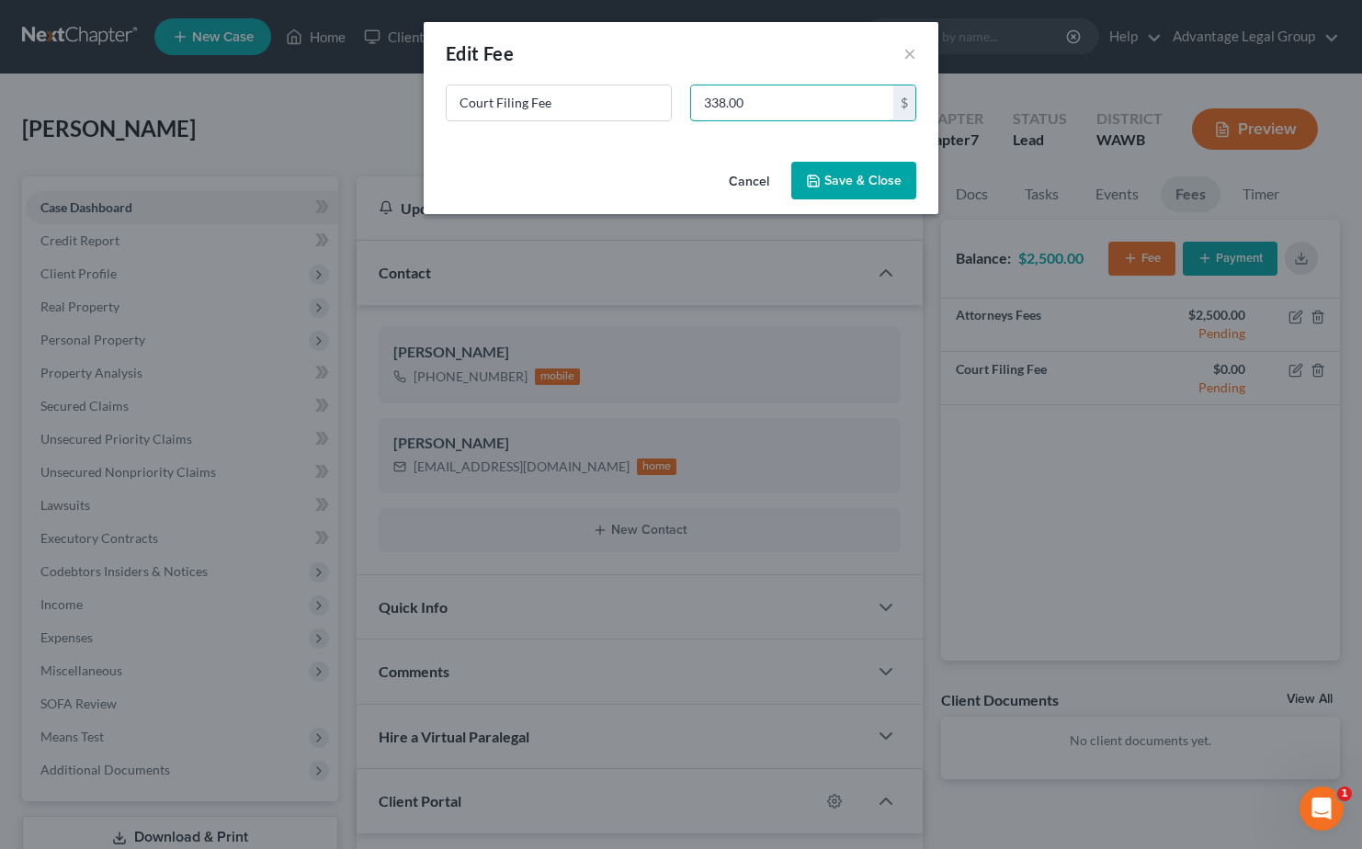
type input "338.00"
click at [845, 175] on button "Save & Close" at bounding box center [853, 181] width 125 height 39
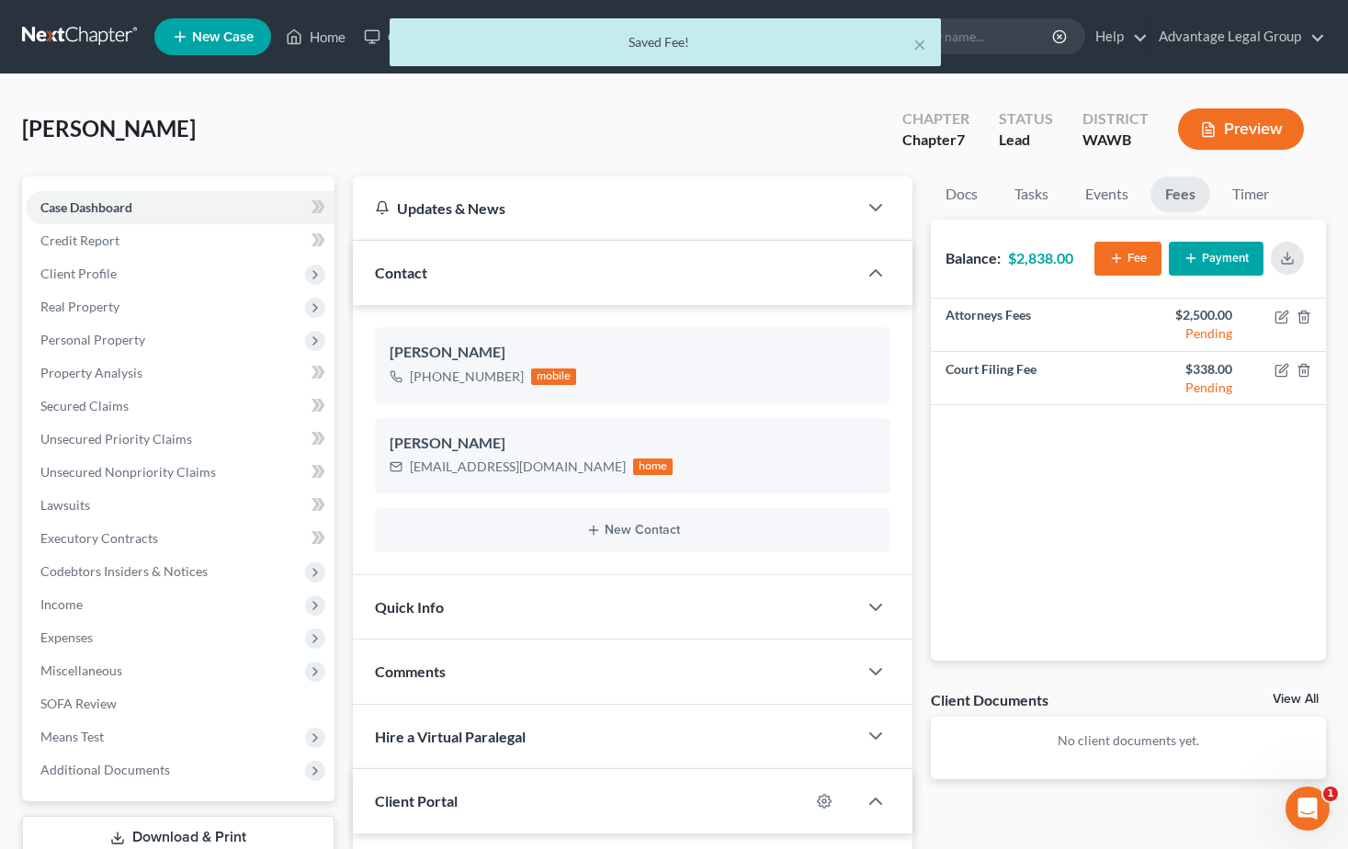
click at [1117, 266] on icon "button" at bounding box center [1116, 258] width 15 height 15
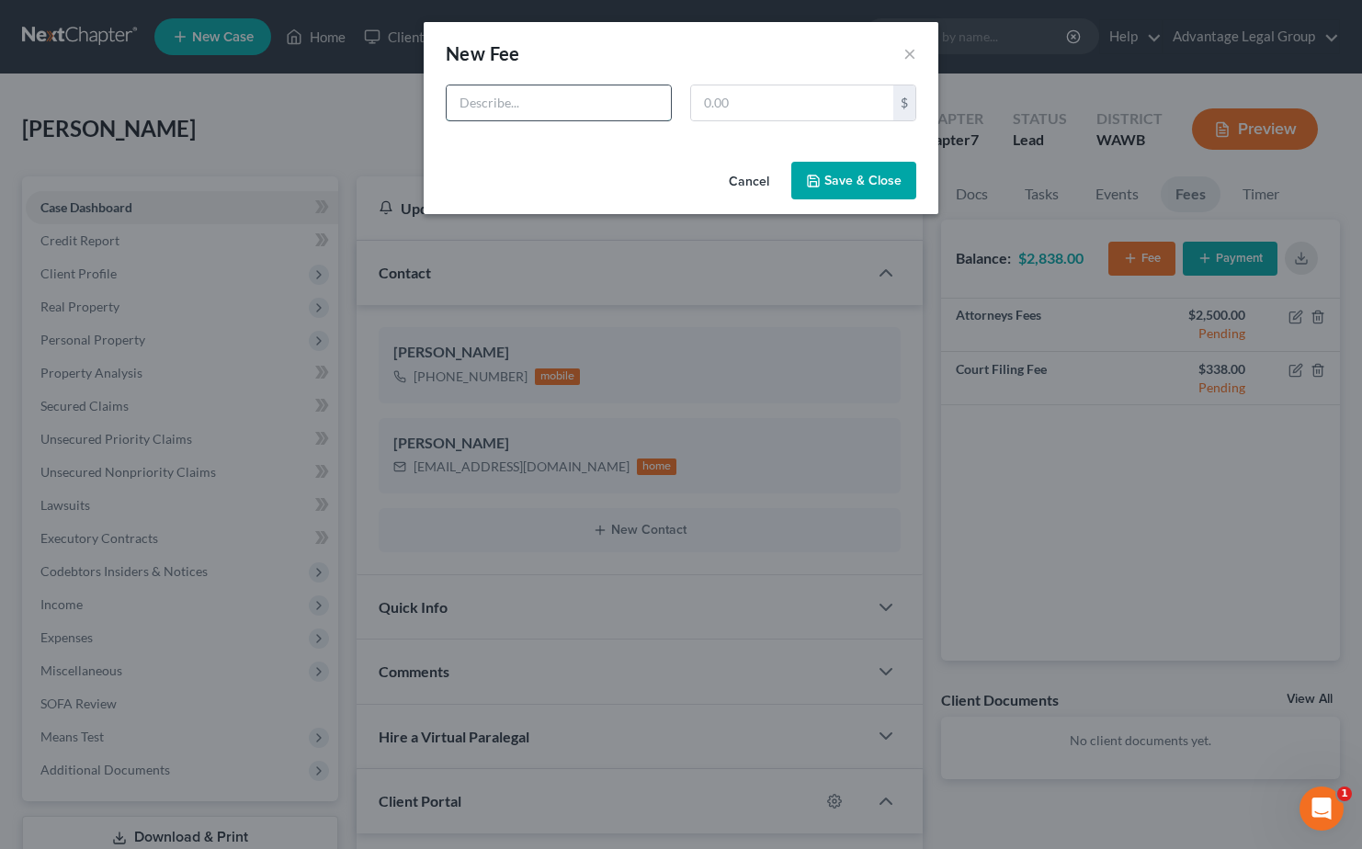
click at [496, 109] on input "text" at bounding box center [559, 102] width 224 height 35
type input "CC"
click at [705, 107] on input "text" at bounding box center [792, 102] width 202 height 35
type input "12.00"
click at [881, 180] on button "Save & Close" at bounding box center [853, 181] width 125 height 39
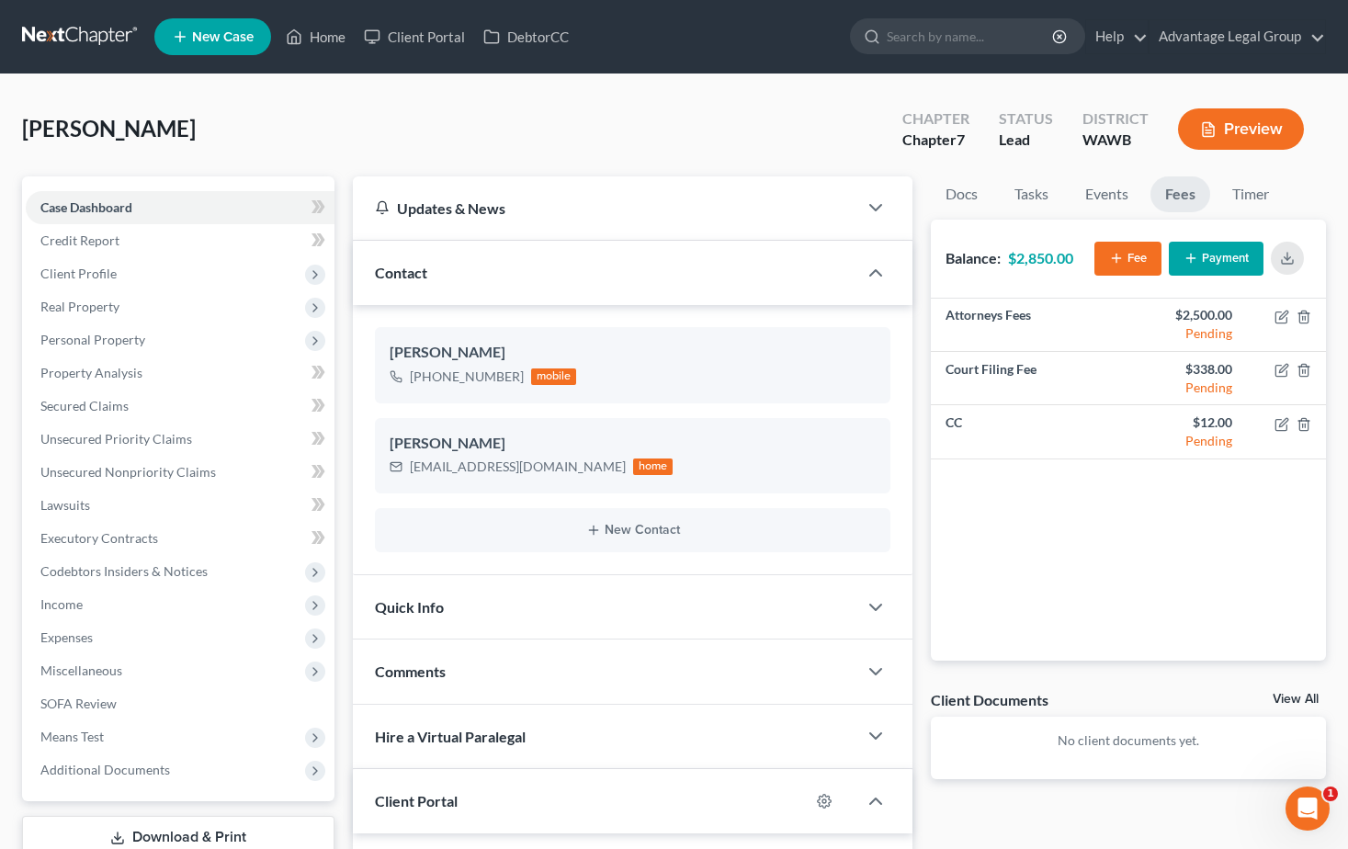
click at [451, 668] on div "Comments" at bounding box center [605, 671] width 505 height 63
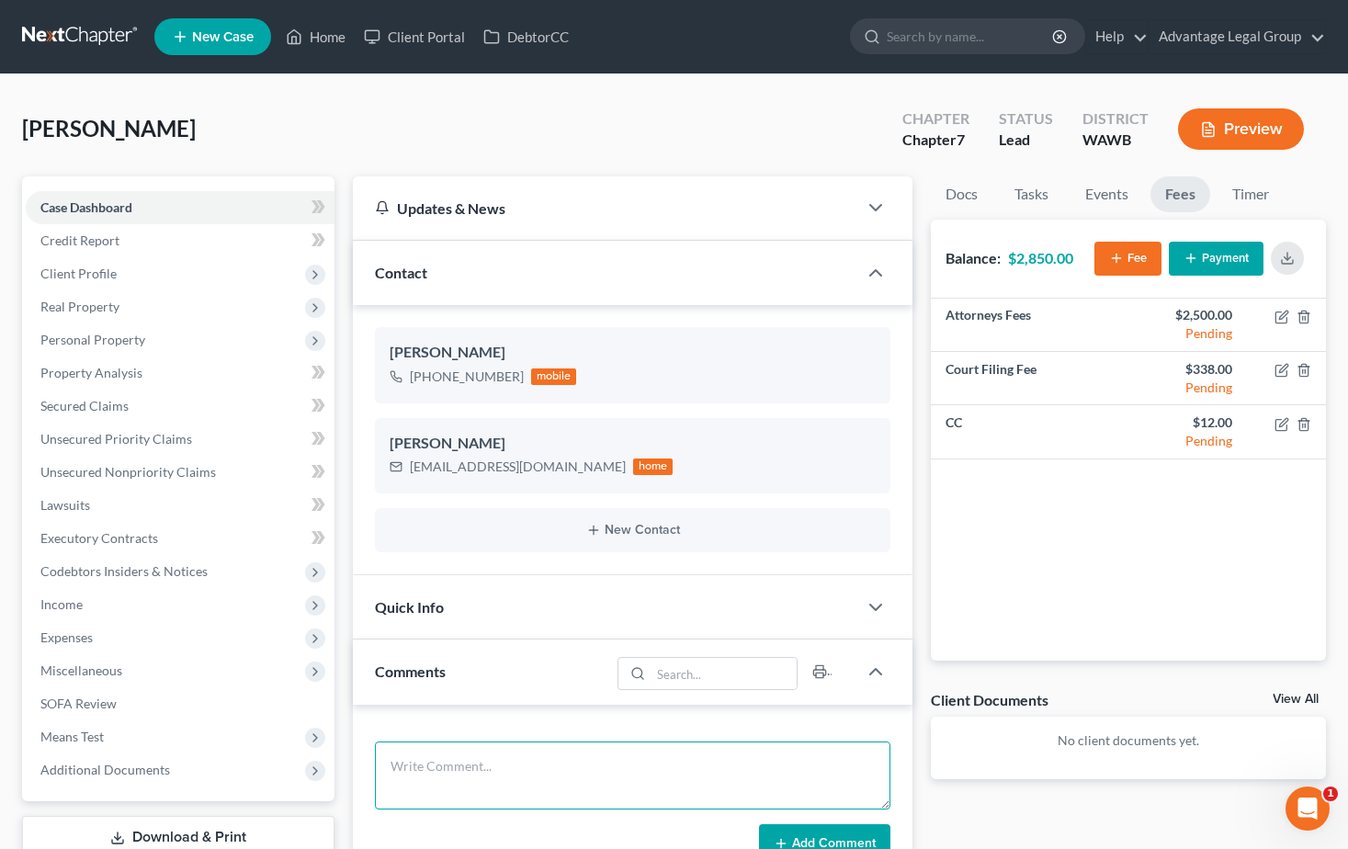
click at [437, 758] on textarea at bounding box center [633, 776] width 516 height 68
paste textarea "Theresa, Ok, I will need six months of paystubs, color copies of your drivers l…"
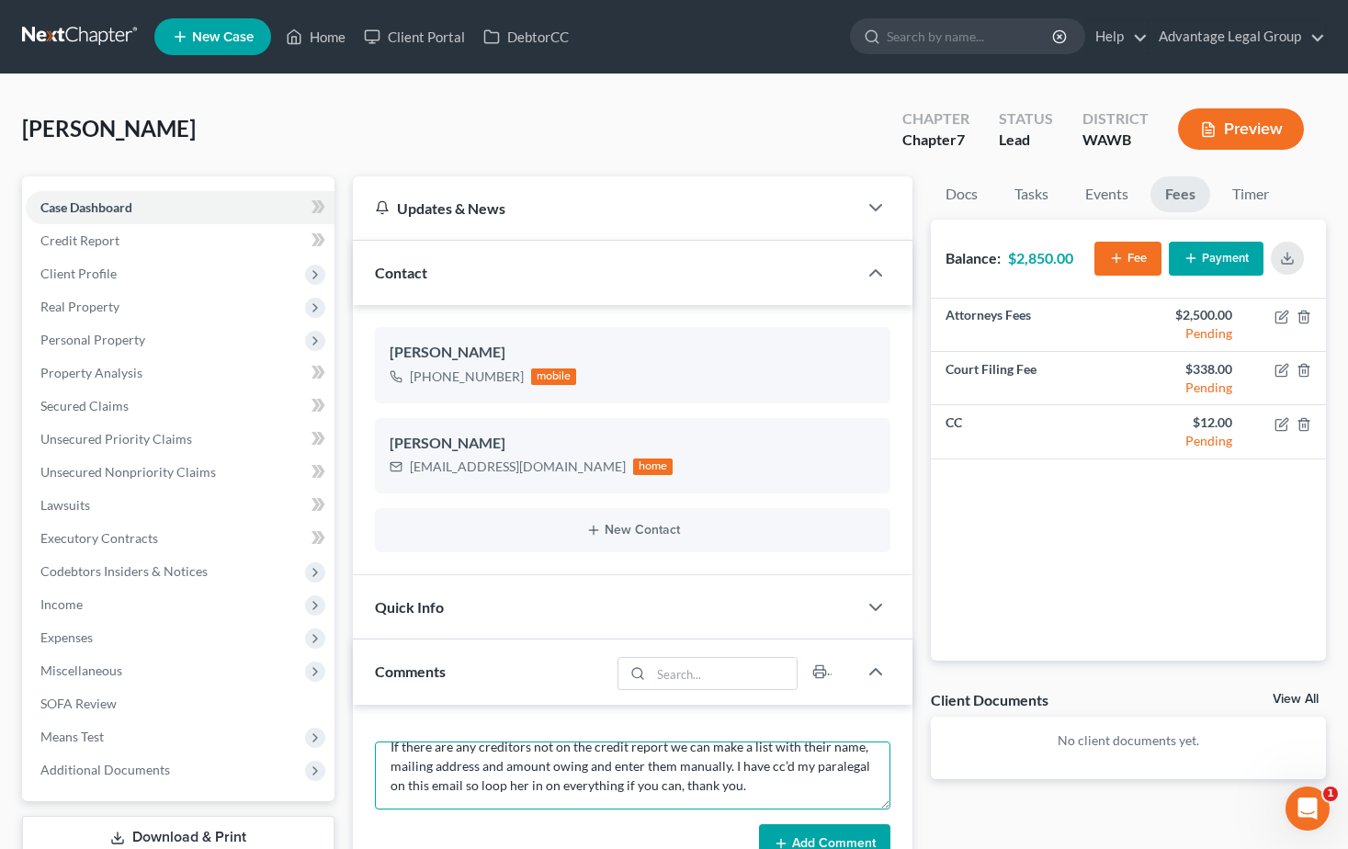
scroll to position [66, 0]
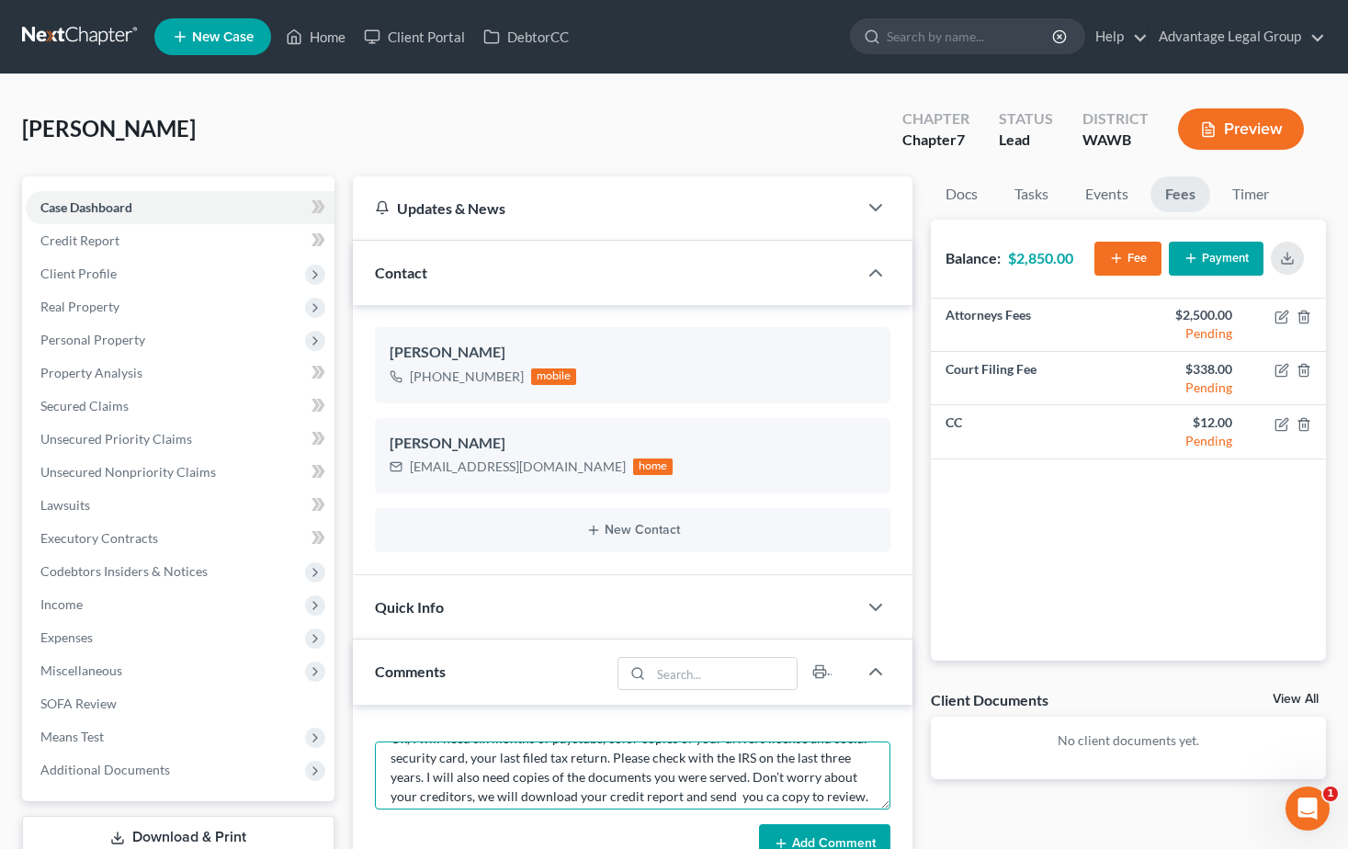
type textarea "Theresa, Ok, I will need six months of paystubs, color copies of your drivers l…"
click at [819, 827] on button "Add Comment" at bounding box center [824, 843] width 131 height 39
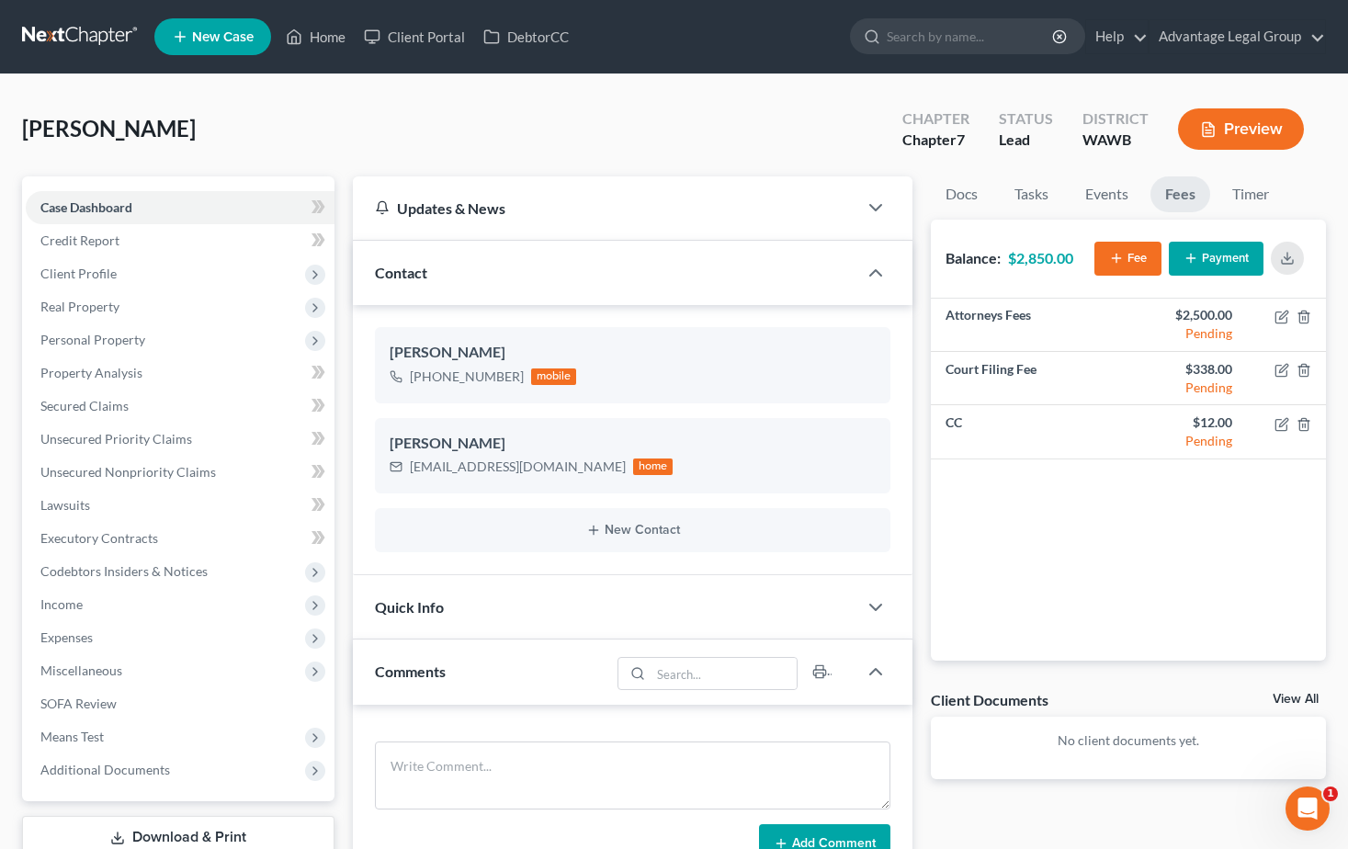
scroll to position [0, 0]
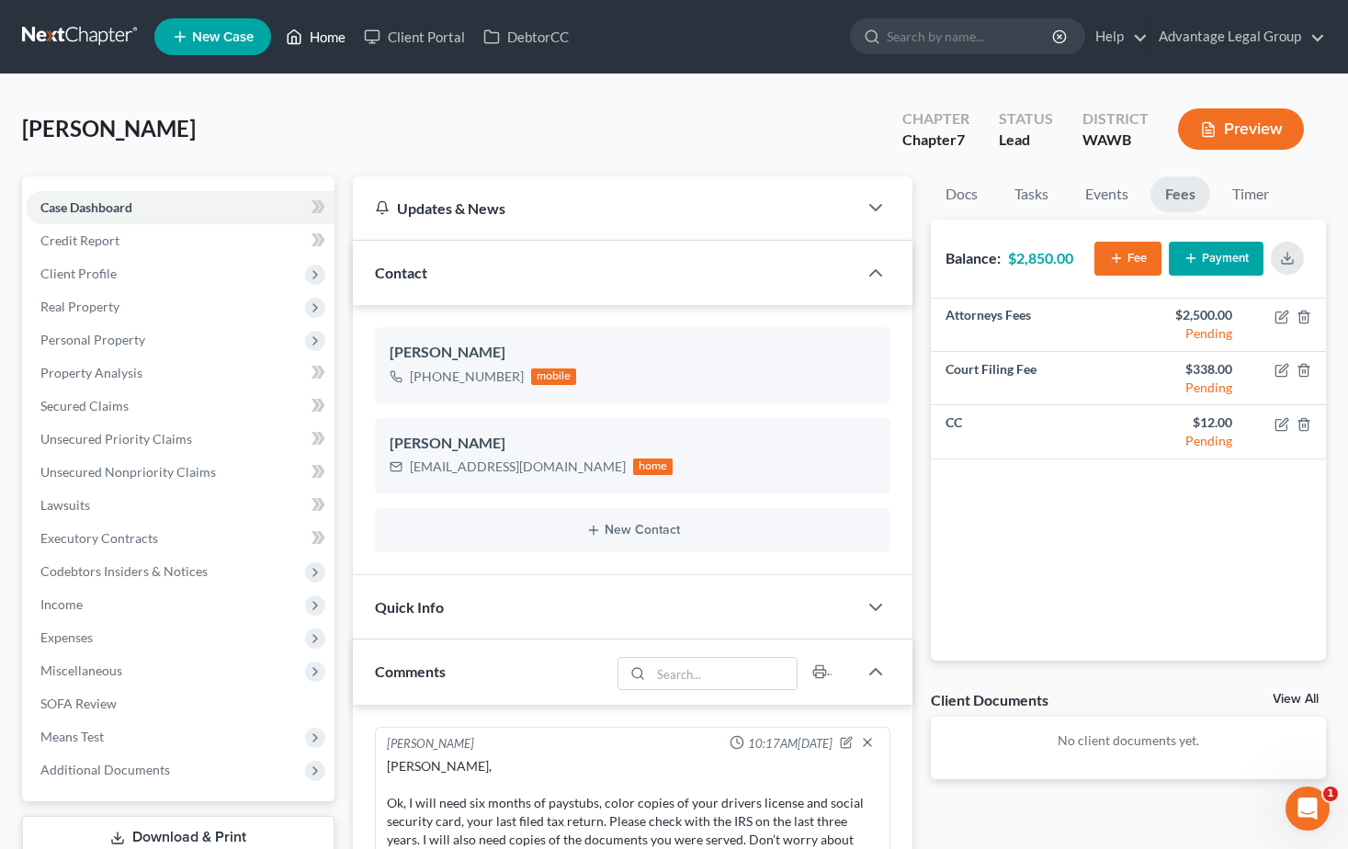
click at [321, 38] on link "Home" at bounding box center [316, 36] width 78 height 33
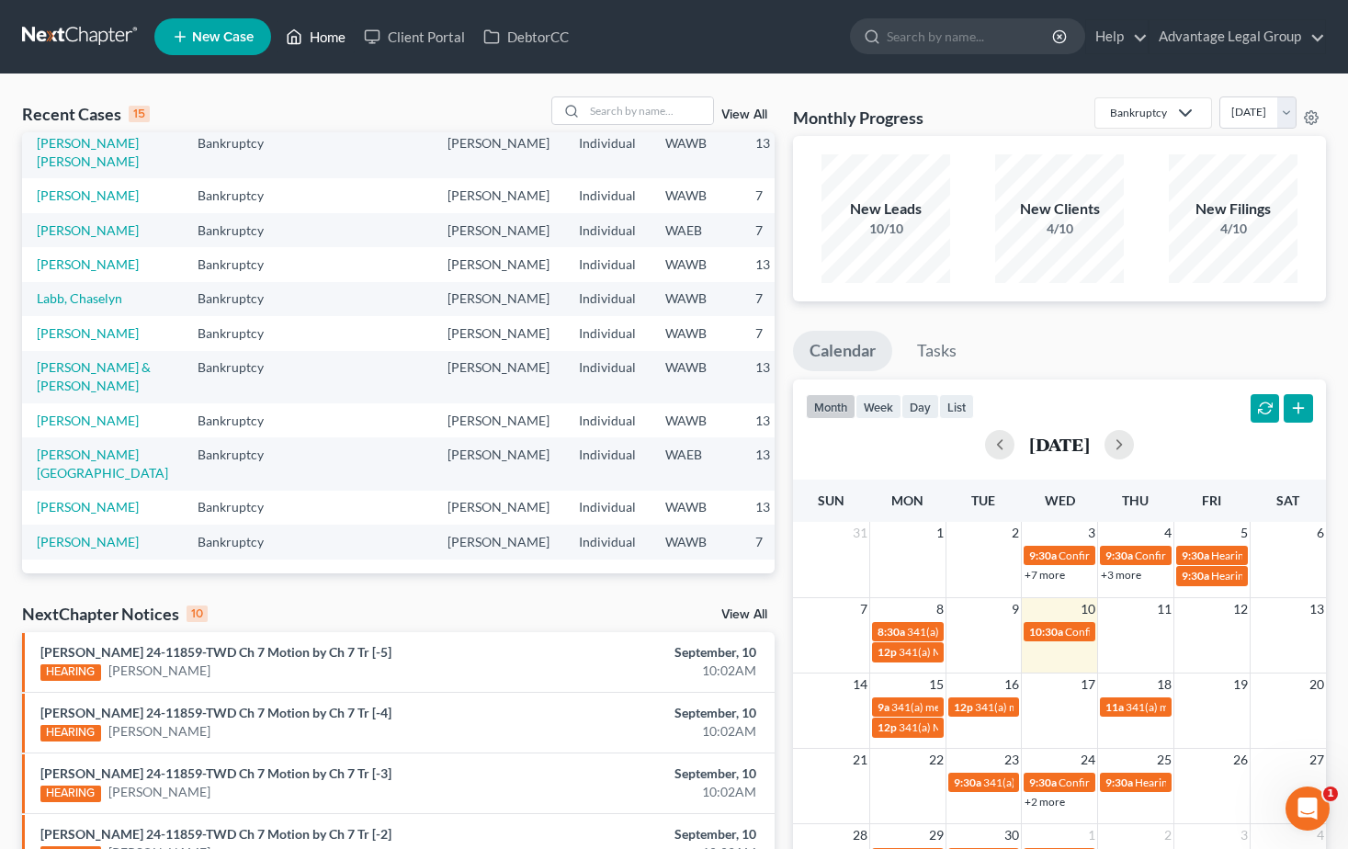
scroll to position [368, 0]
click at [47, 481] on link "Joseph, Geneva" at bounding box center [102, 464] width 131 height 34
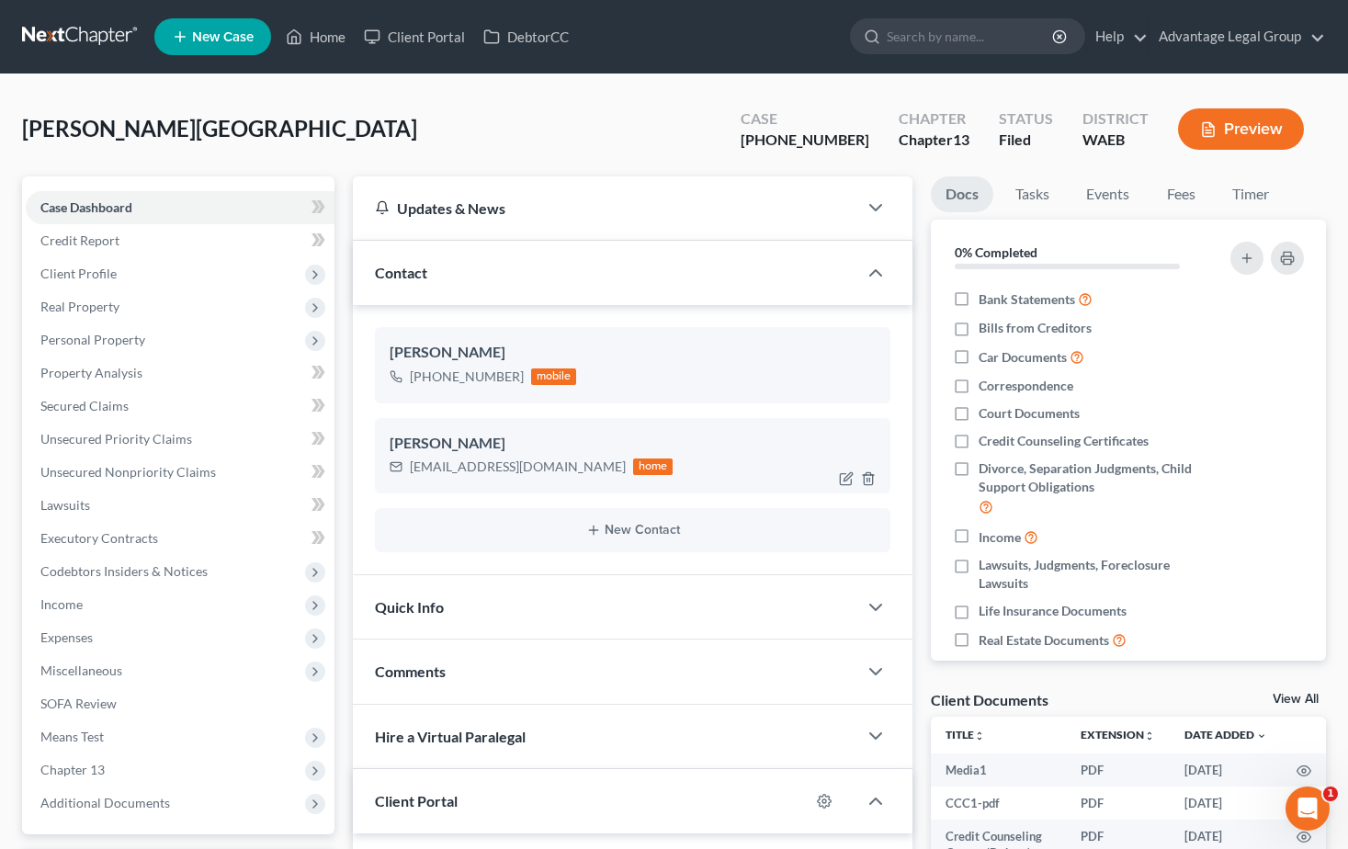
scroll to position [3239, 0]
drag, startPoint x: 409, startPoint y: 470, endPoint x: 561, endPoint y: 477, distance: 151.8
click at [561, 477] on div "josephgeneva8@gmail.com home" at bounding box center [532, 467] width 284 height 24
copy div "josephgeneva8@gmail.com"
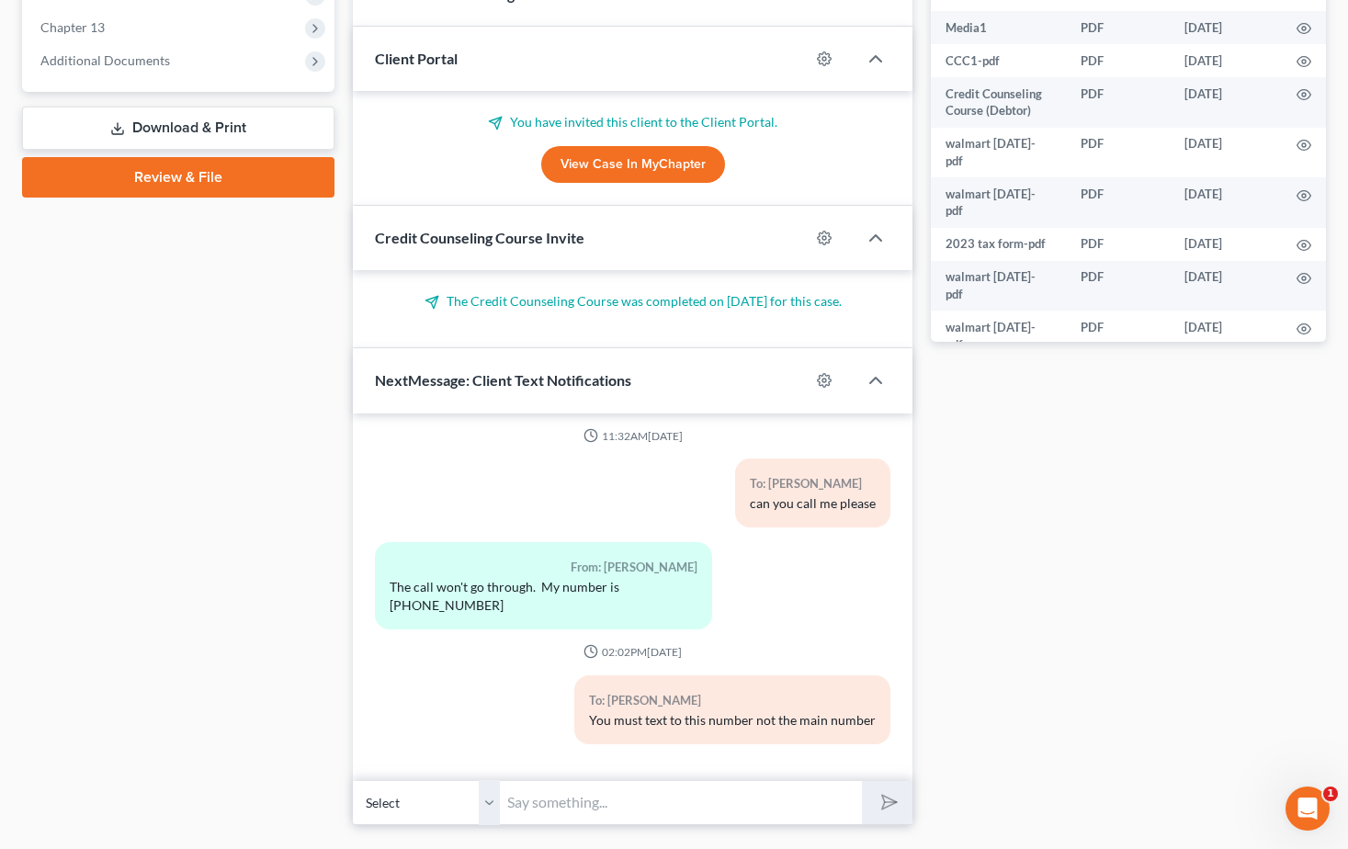
scroll to position [788, 0]
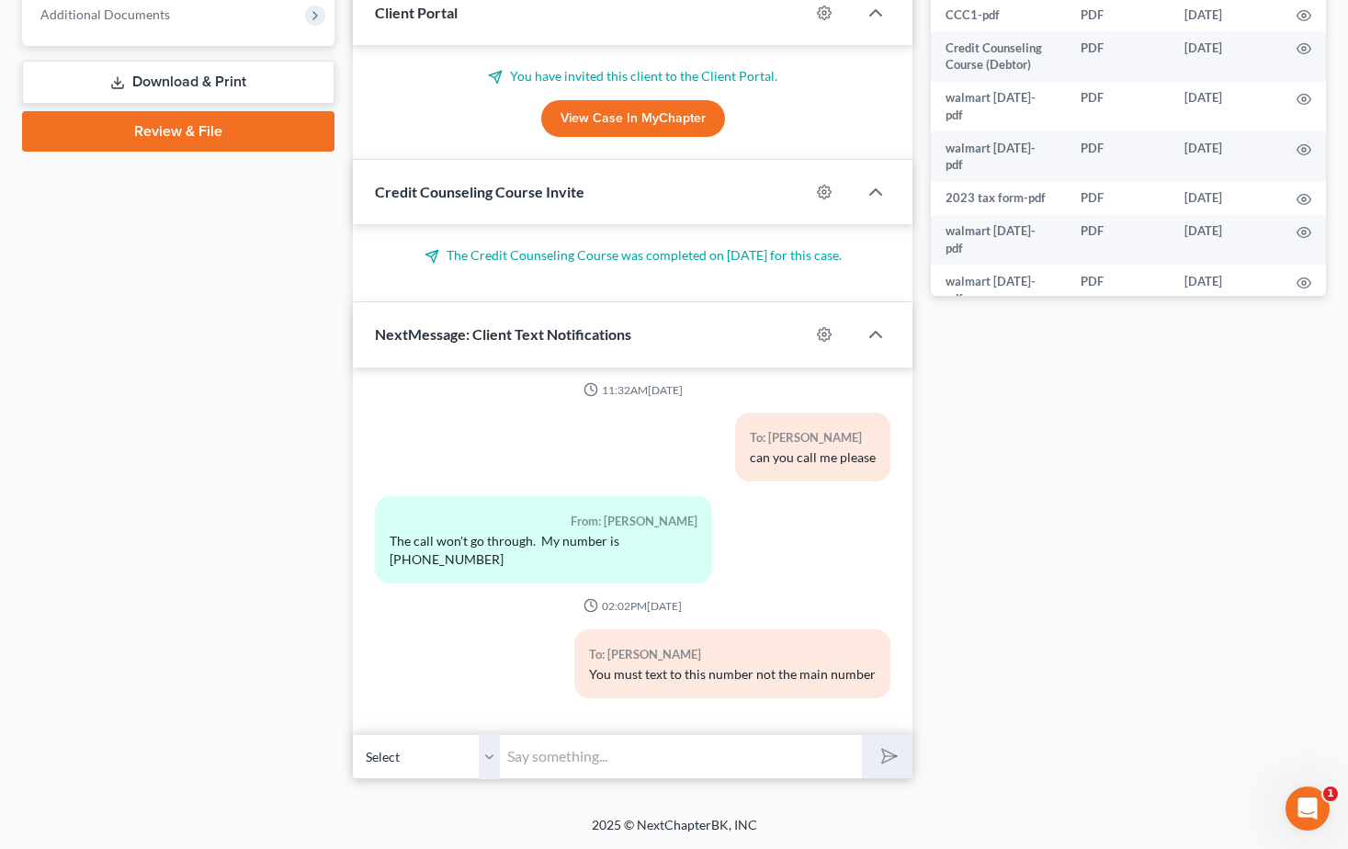
click at [594, 752] on input "text" at bounding box center [681, 756] width 362 height 45
type input "Waiting for the paystubs and mortgage statment please"
click at [862, 735] on button "submit" at bounding box center [887, 756] width 51 height 43
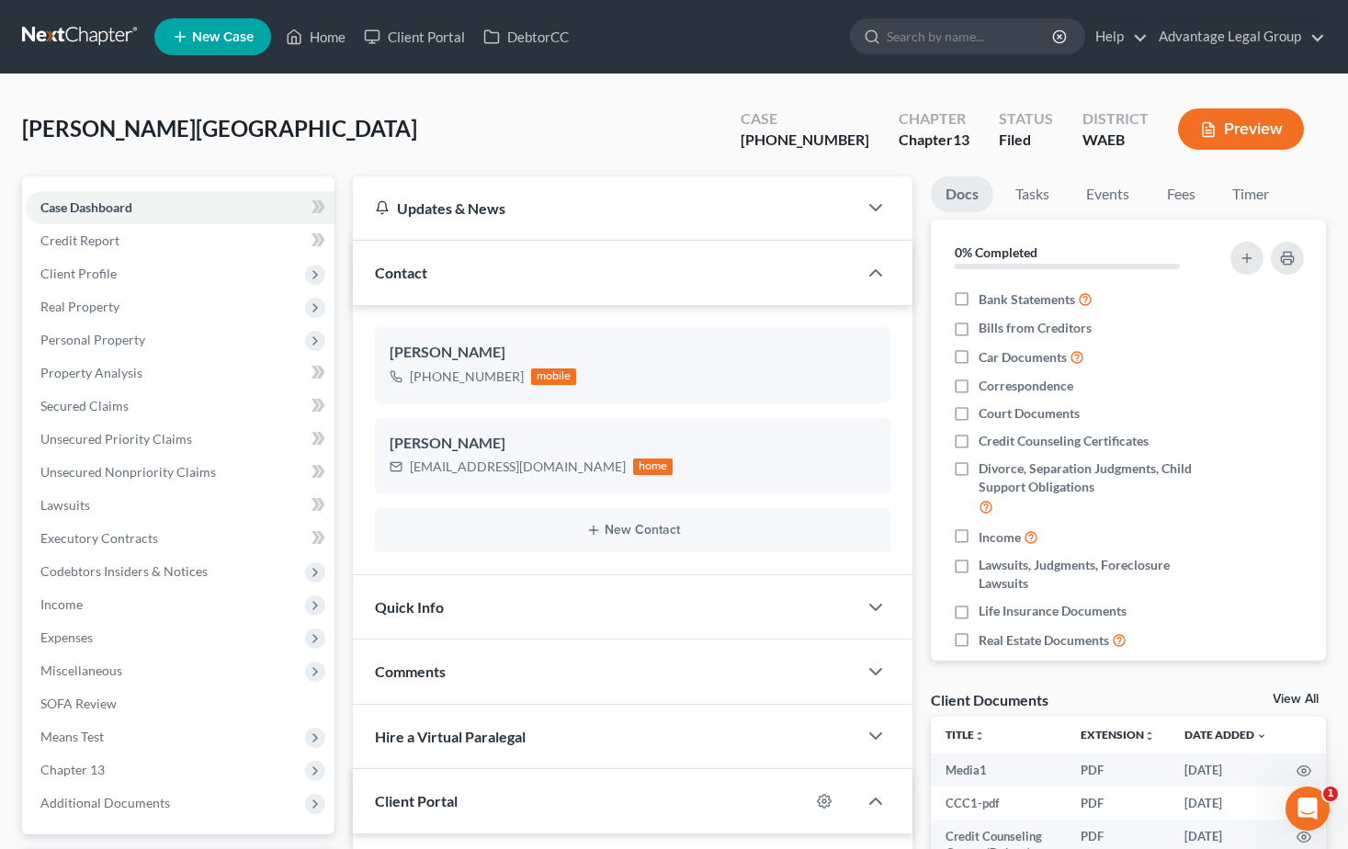
scroll to position [3577, 0]
click at [323, 41] on link "Home" at bounding box center [316, 36] width 78 height 33
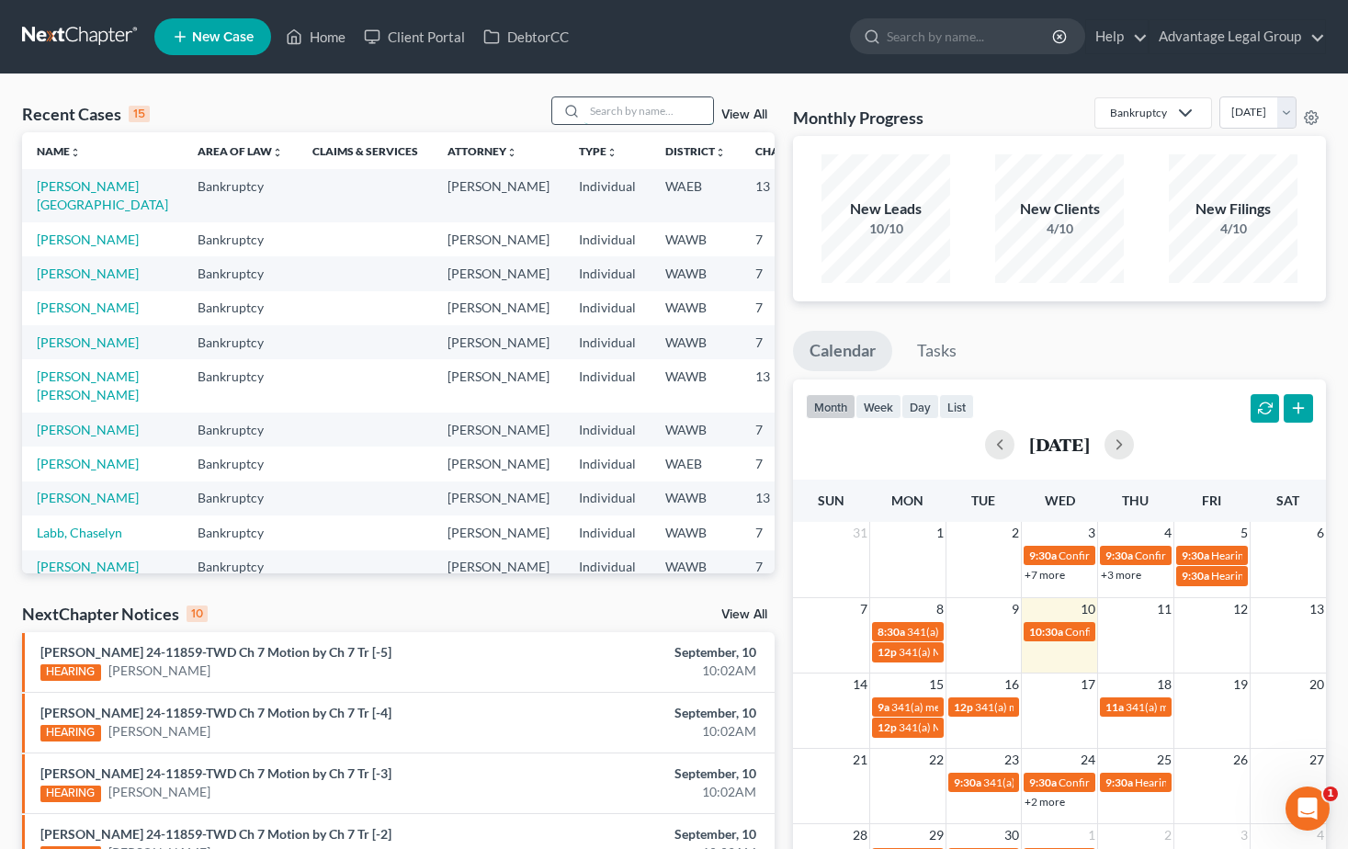
click at [630, 111] on input "search" at bounding box center [648, 110] width 129 height 27
type input "costello"
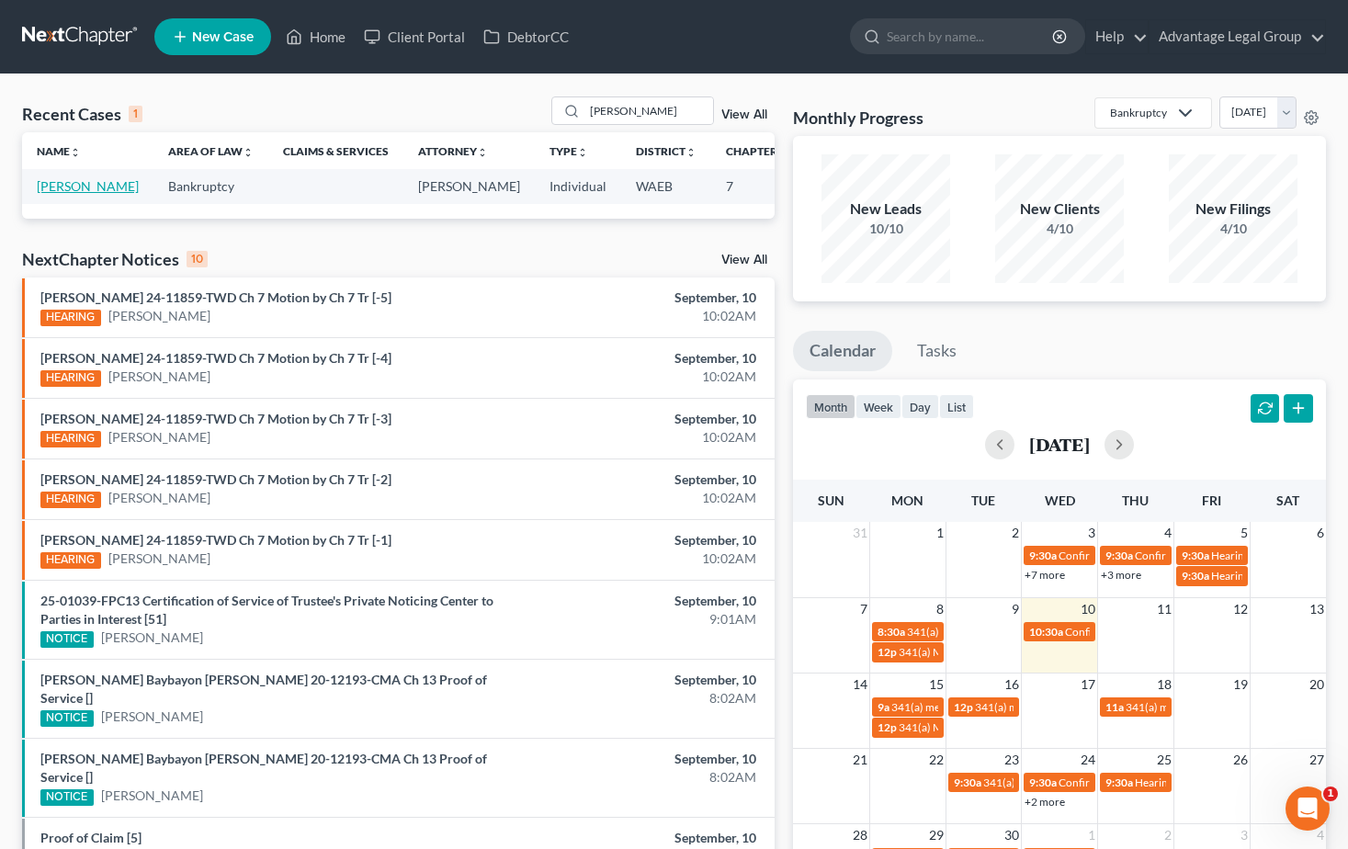
click at [59, 194] on link "Costello, Caitlyn" at bounding box center [88, 186] width 102 height 16
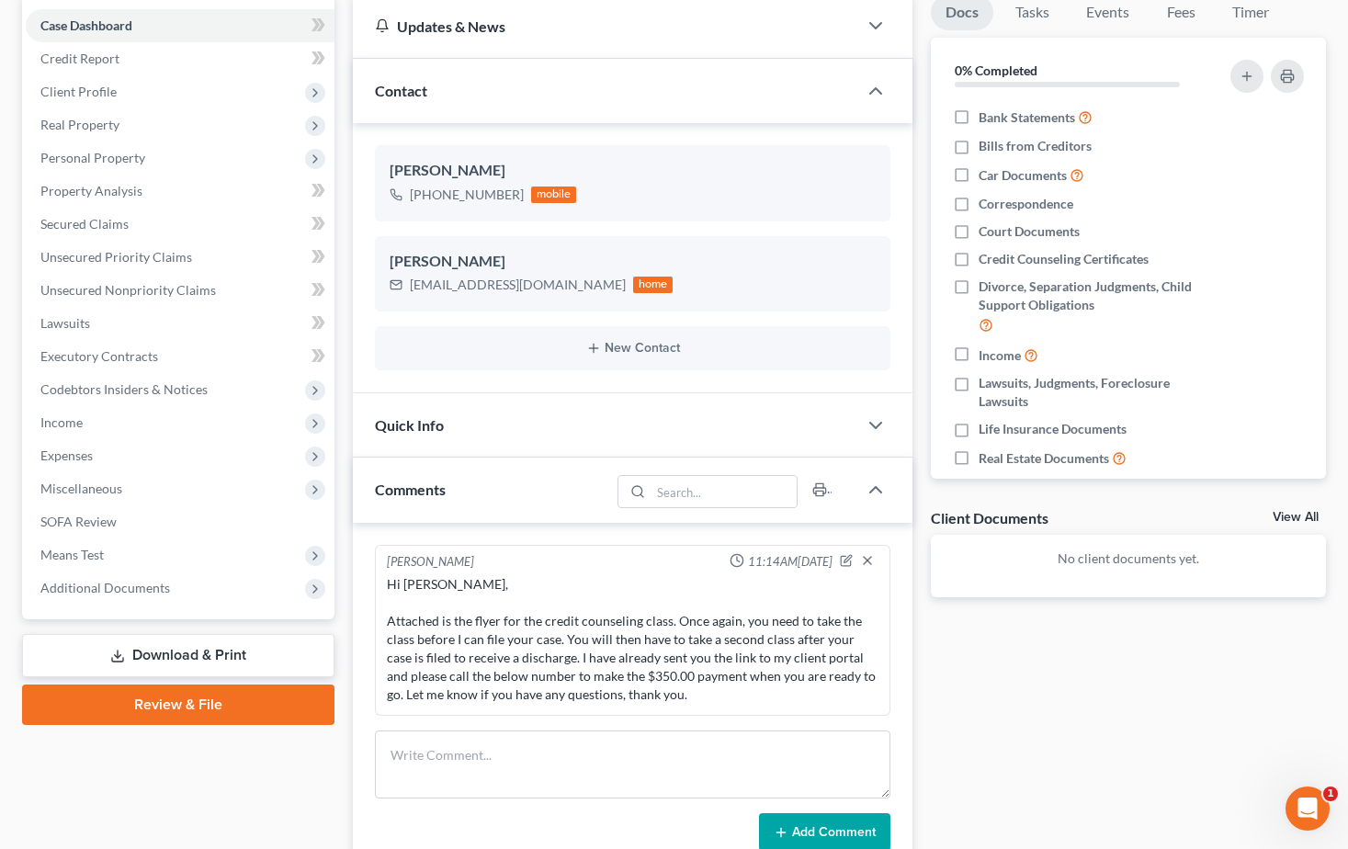
scroll to position [184, 0]
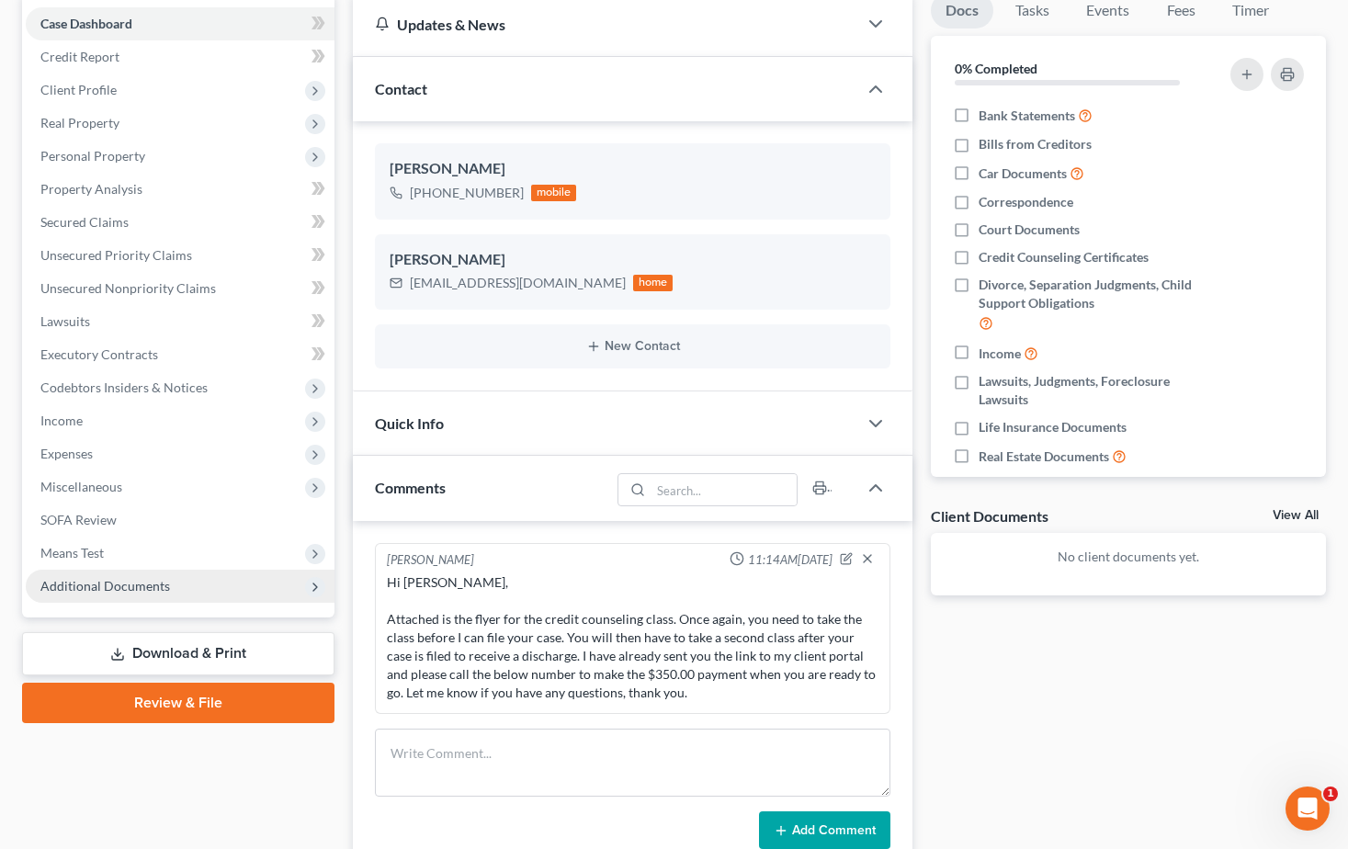
click at [137, 585] on span "Additional Documents" at bounding box center [105, 586] width 130 height 16
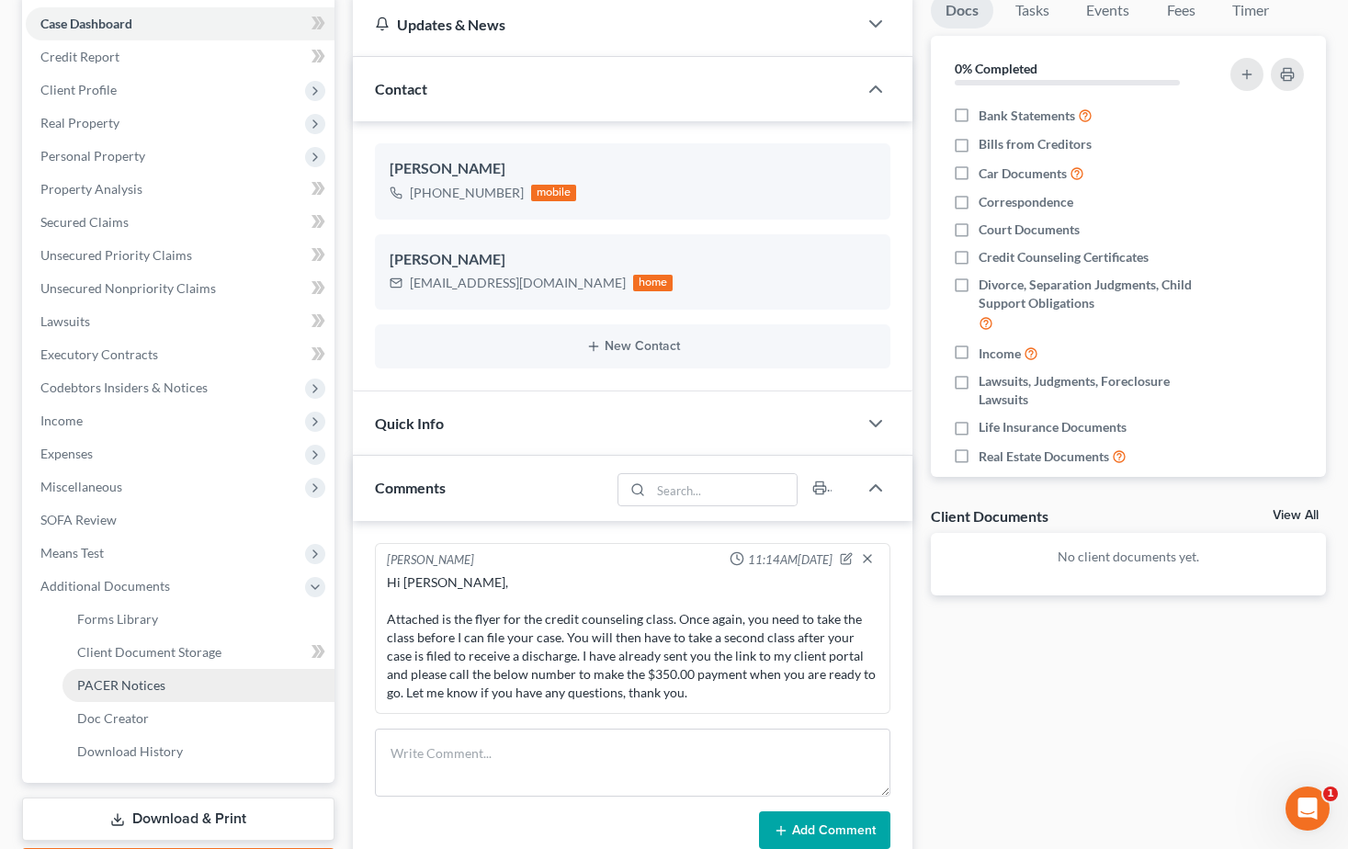
click at [91, 685] on span "PACER Notices" at bounding box center [121, 685] width 88 height 16
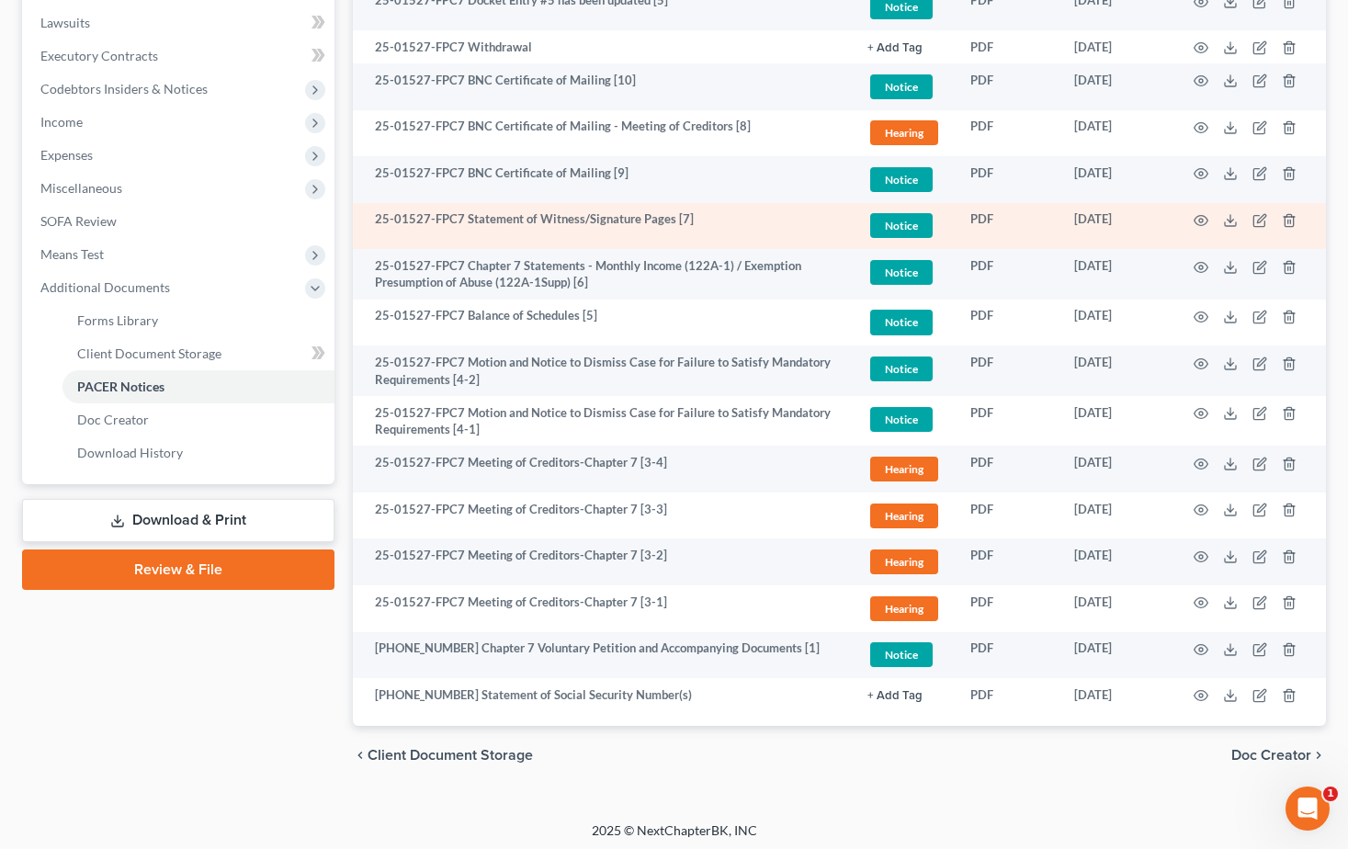
scroll to position [488, 0]
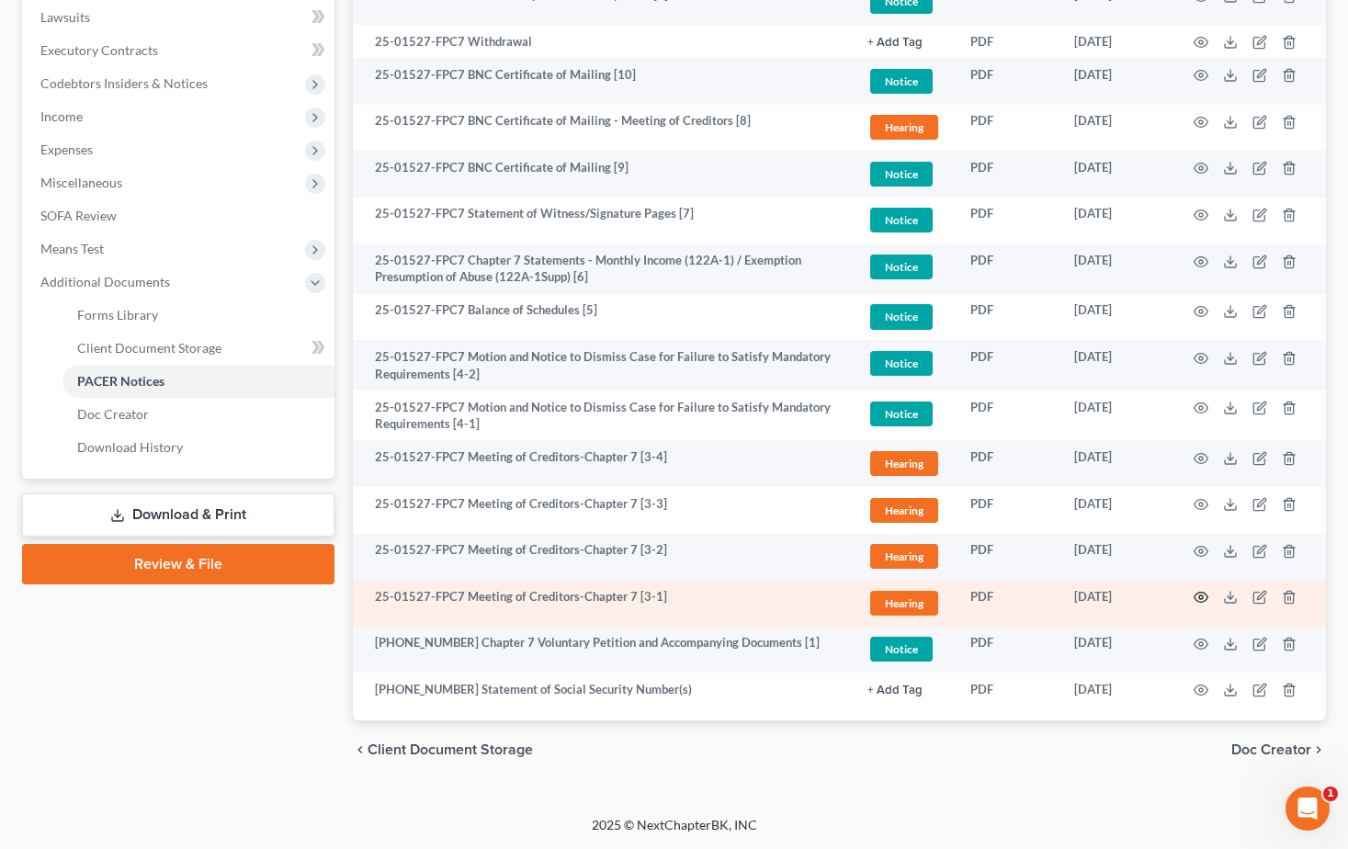
click at [1196, 596] on icon "button" at bounding box center [1202, 598] width 14 height 10
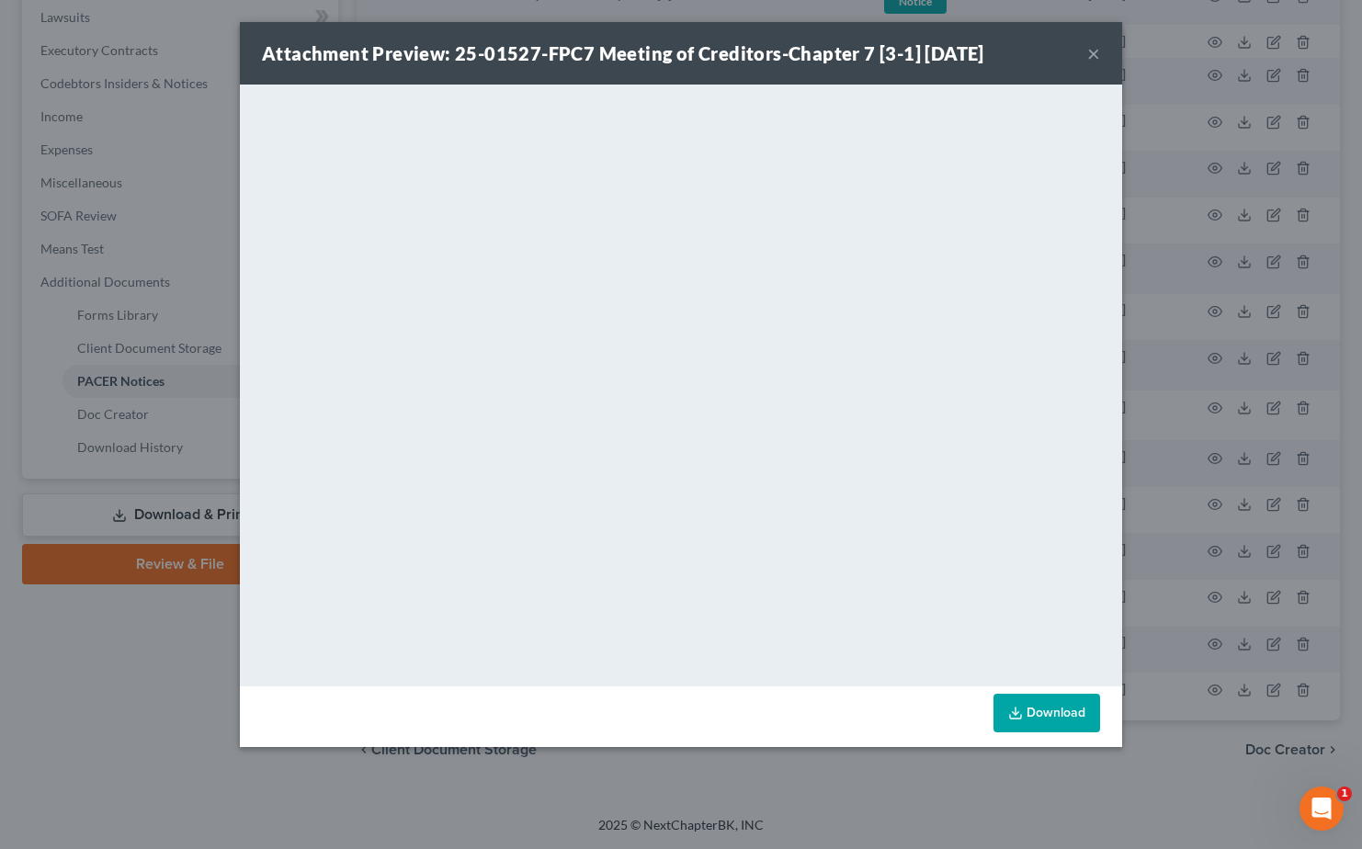
click at [1098, 56] on button "×" at bounding box center [1093, 53] width 13 height 22
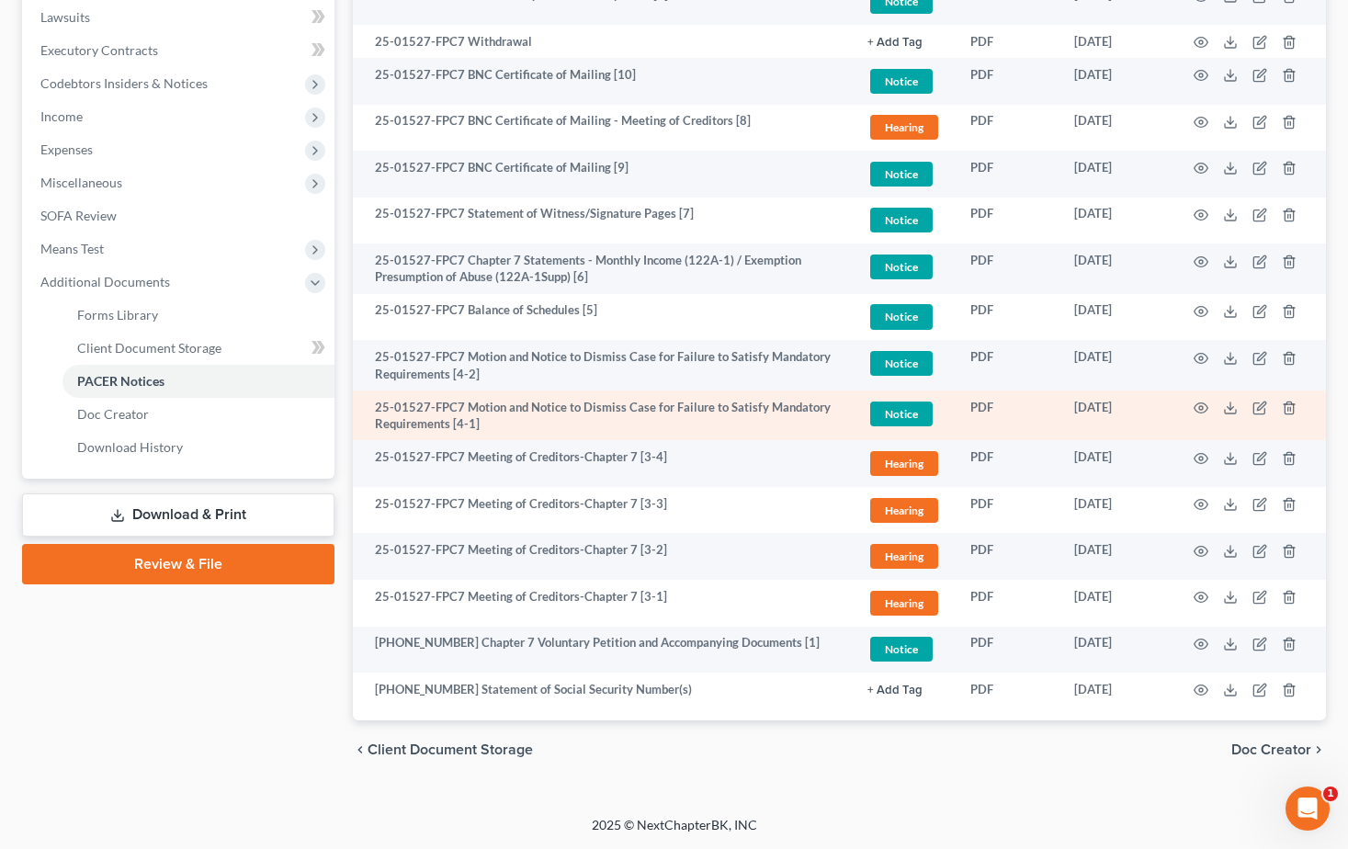
scroll to position [0, 0]
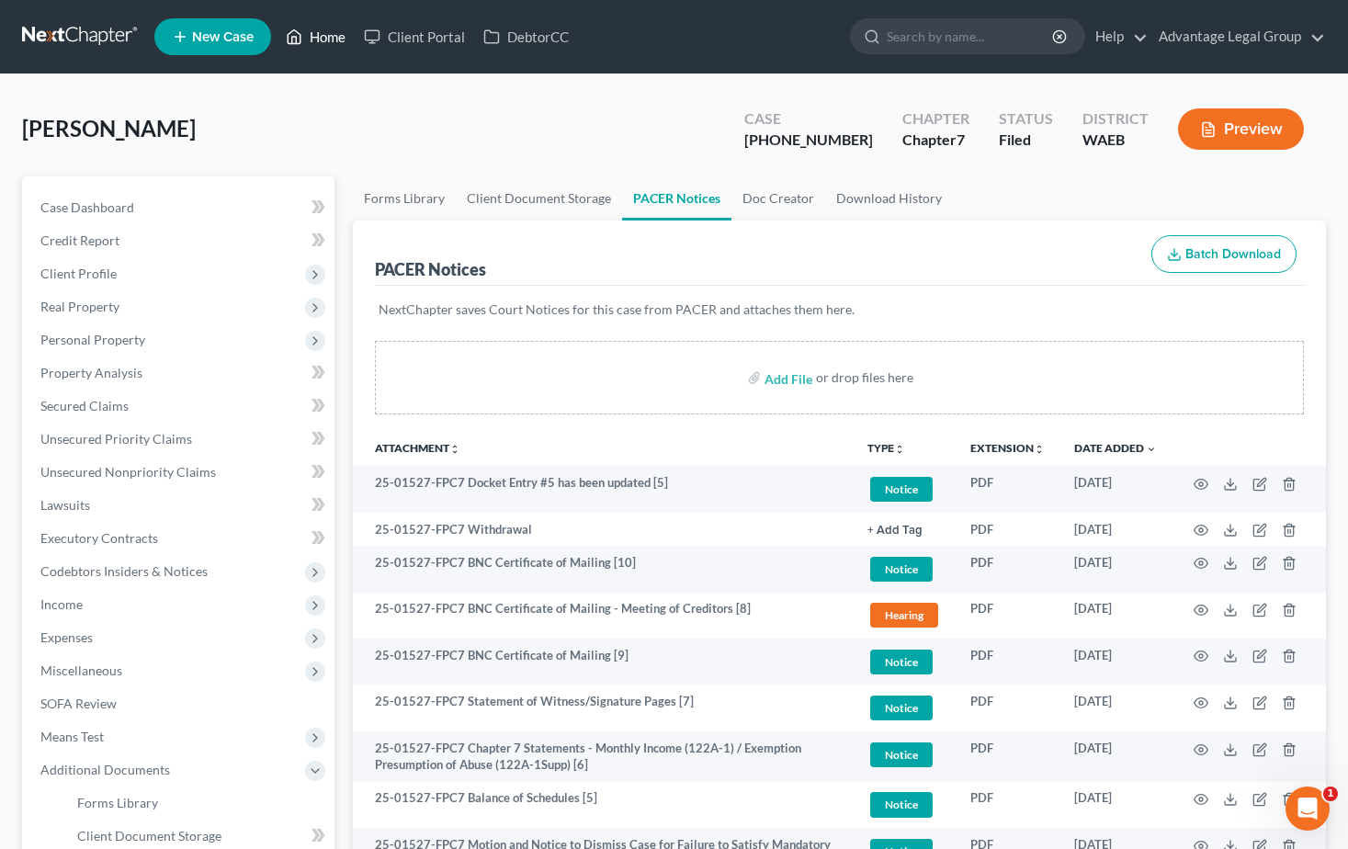
click at [319, 28] on link "Home" at bounding box center [316, 36] width 78 height 33
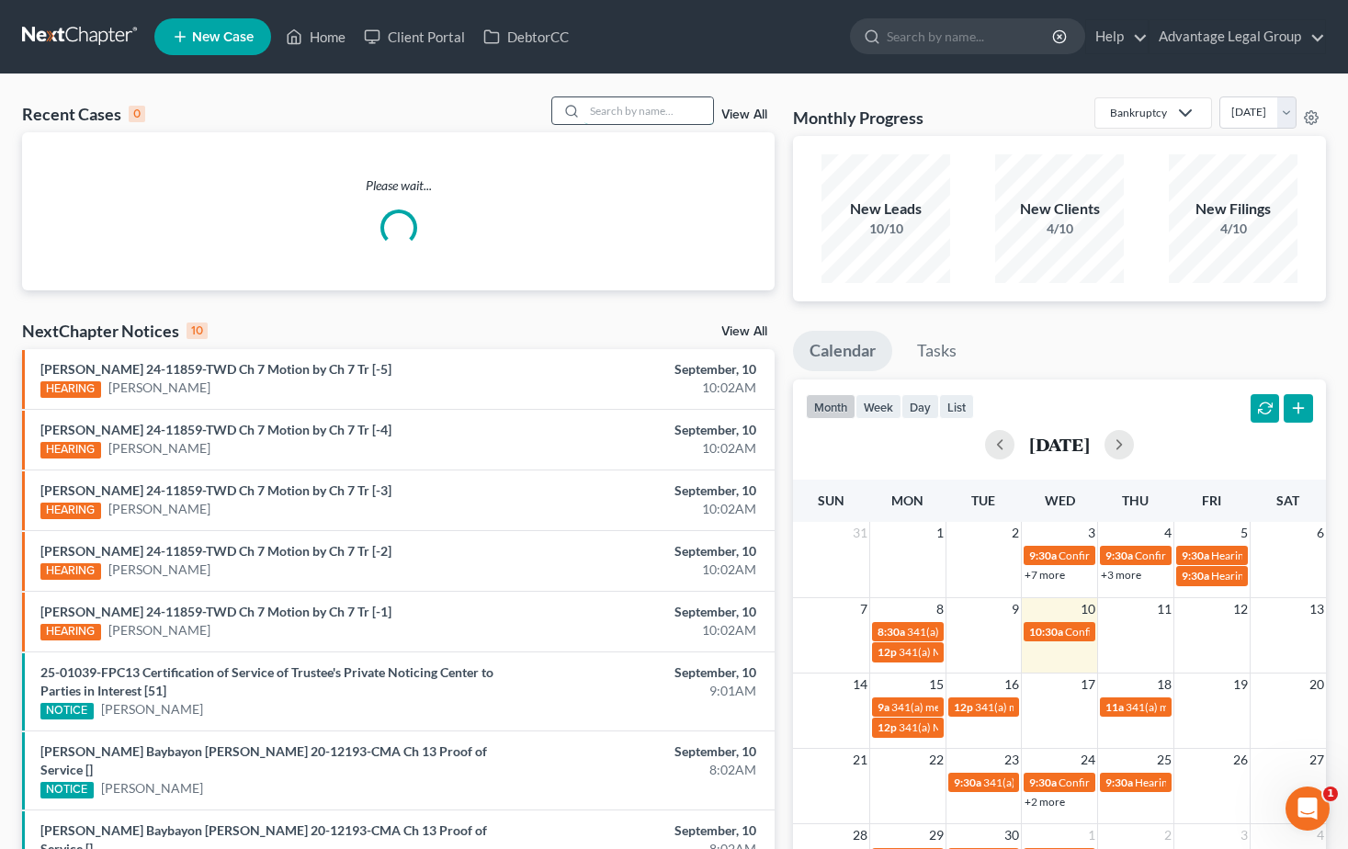
click at [608, 104] on input "search" at bounding box center [648, 110] width 129 height 27
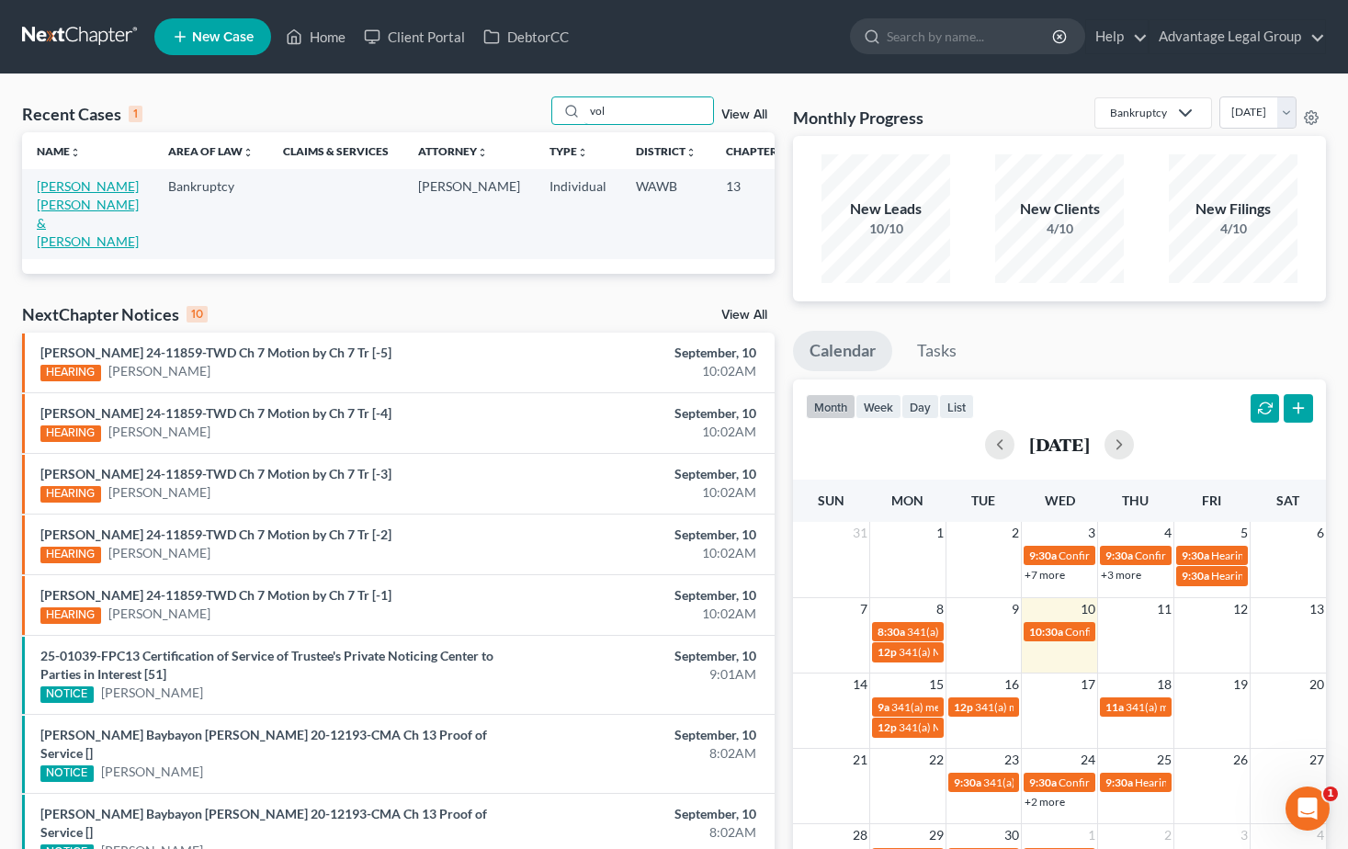
type input "vol"
click at [50, 249] on link "Sanchez Moran, Karen & Voluntad, Jazmine" at bounding box center [88, 213] width 102 height 71
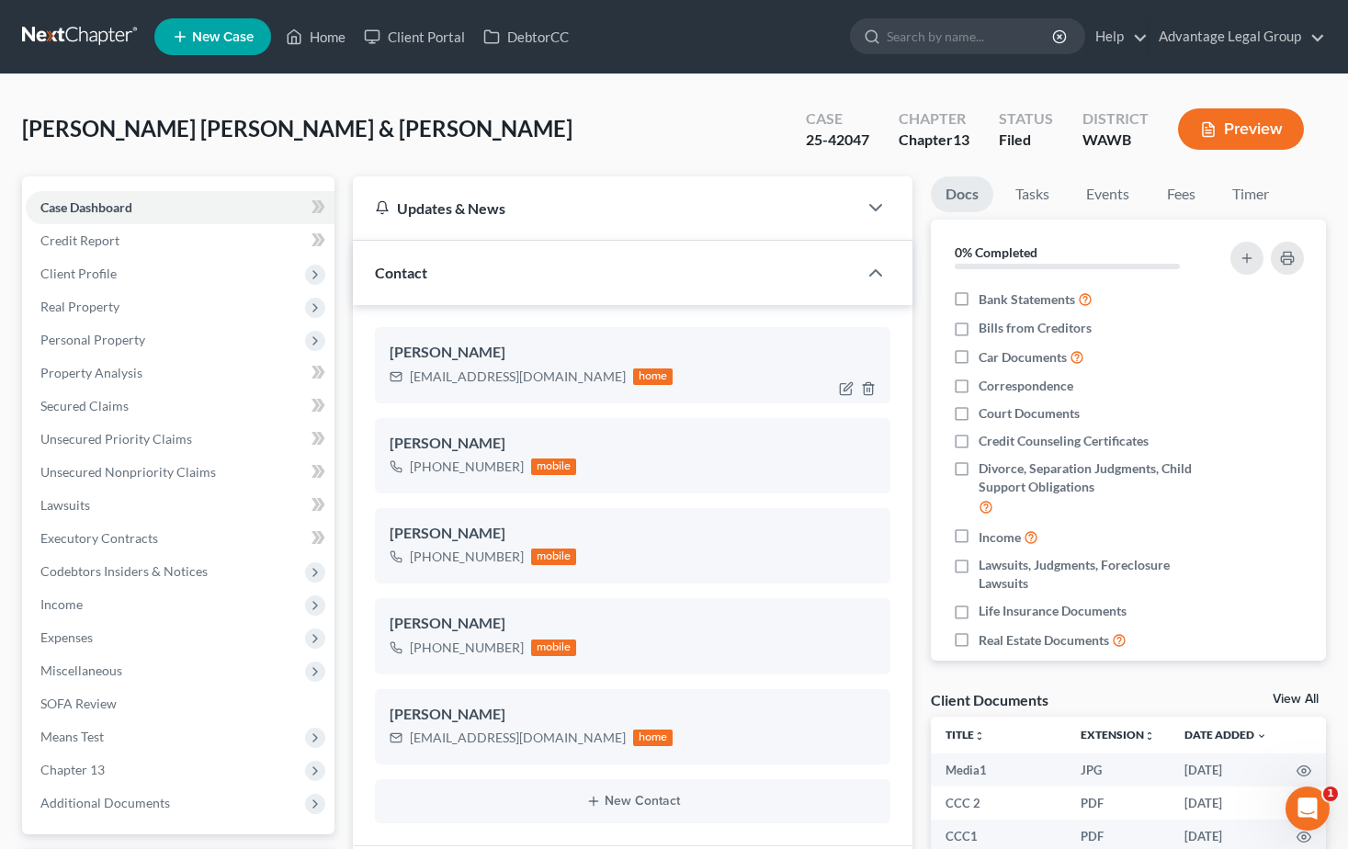
scroll to position [2312, 0]
click at [306, 40] on link "Home" at bounding box center [316, 36] width 78 height 33
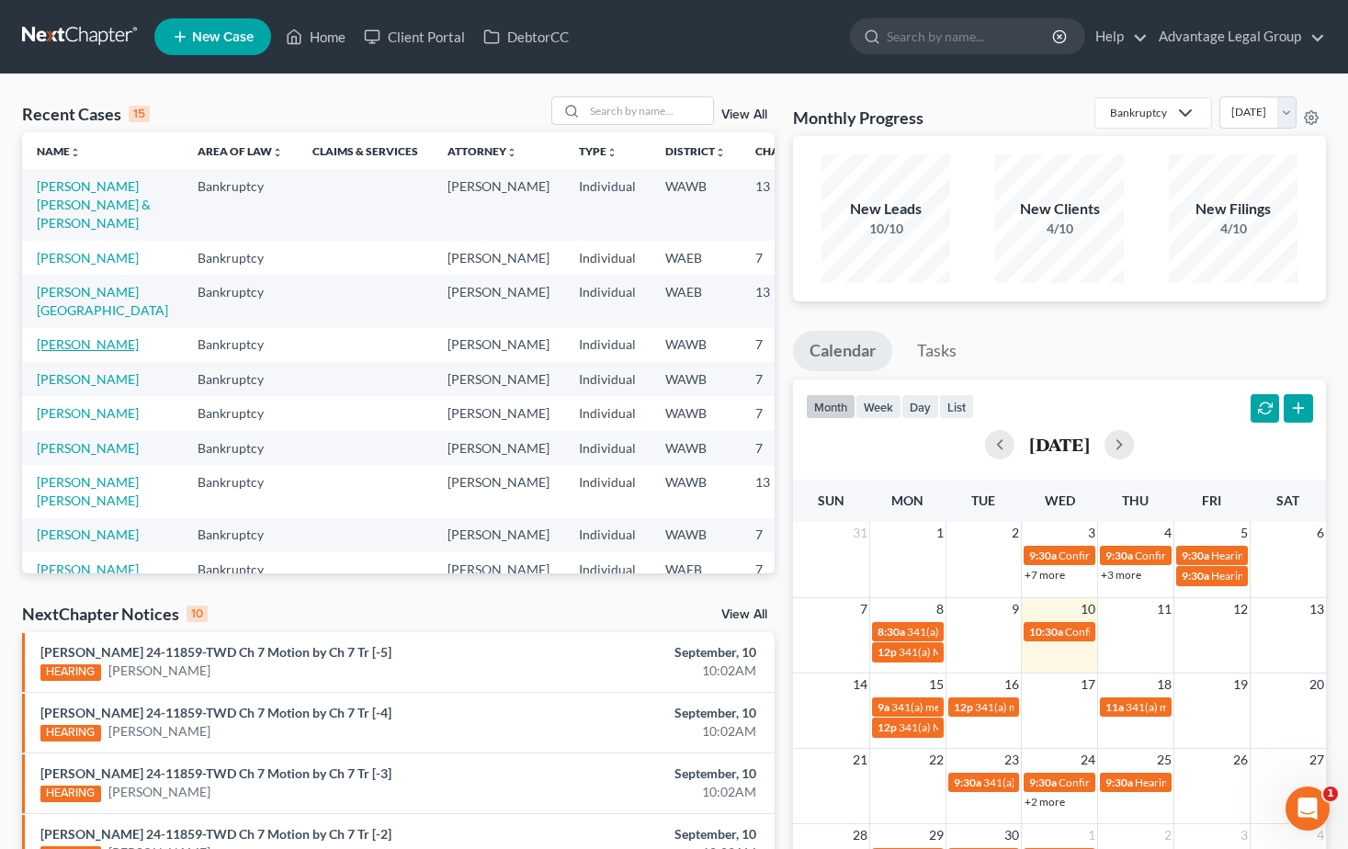
click at [64, 352] on link "Leffingwell, Theresa" at bounding box center [88, 344] width 102 height 16
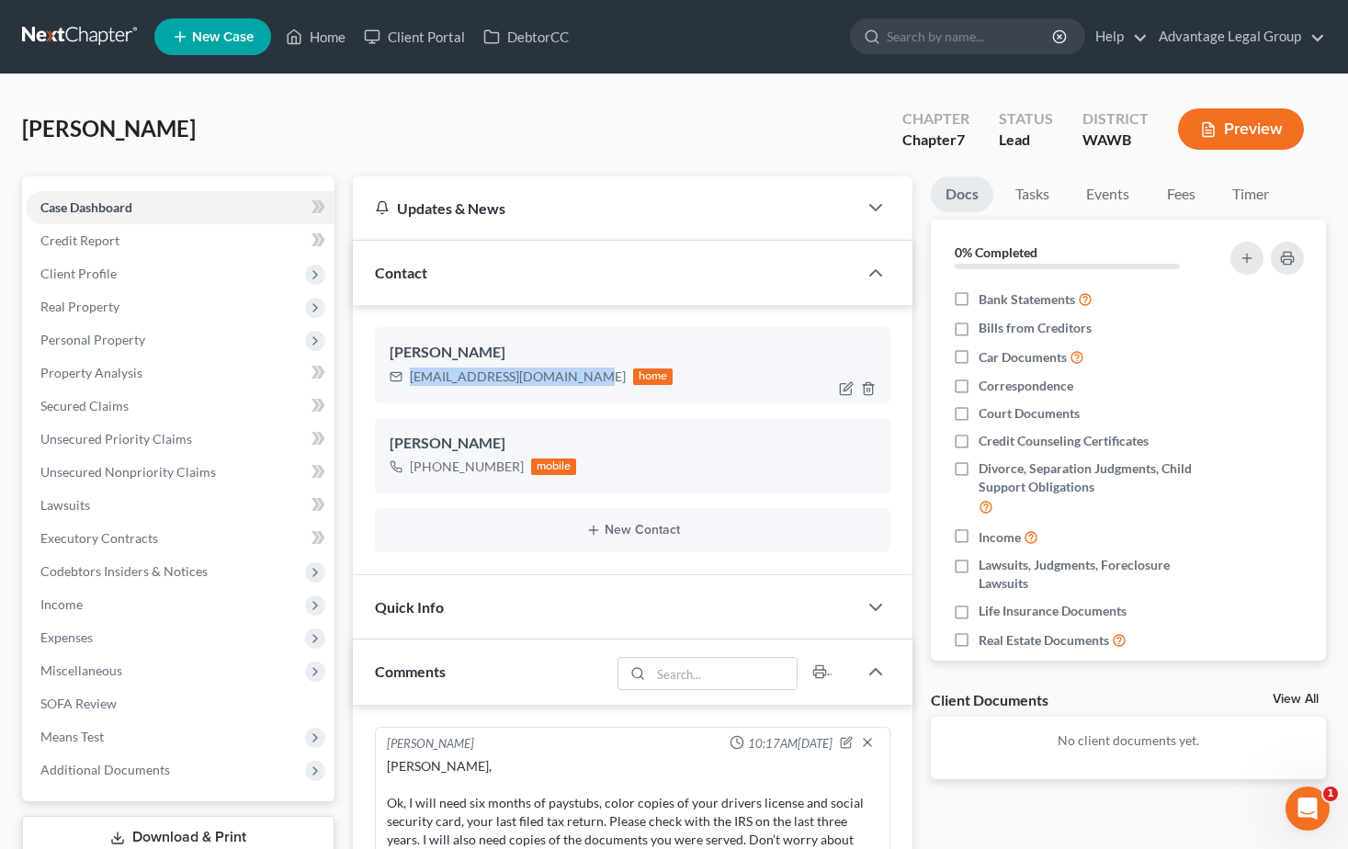
drag, startPoint x: 411, startPoint y: 381, endPoint x: 584, endPoint y: 389, distance: 173.8
click at [583, 383] on div "tessthompson6970@gmail.com" at bounding box center [518, 377] width 216 height 18
click at [1175, 199] on link "Fees" at bounding box center [1180, 194] width 59 height 36
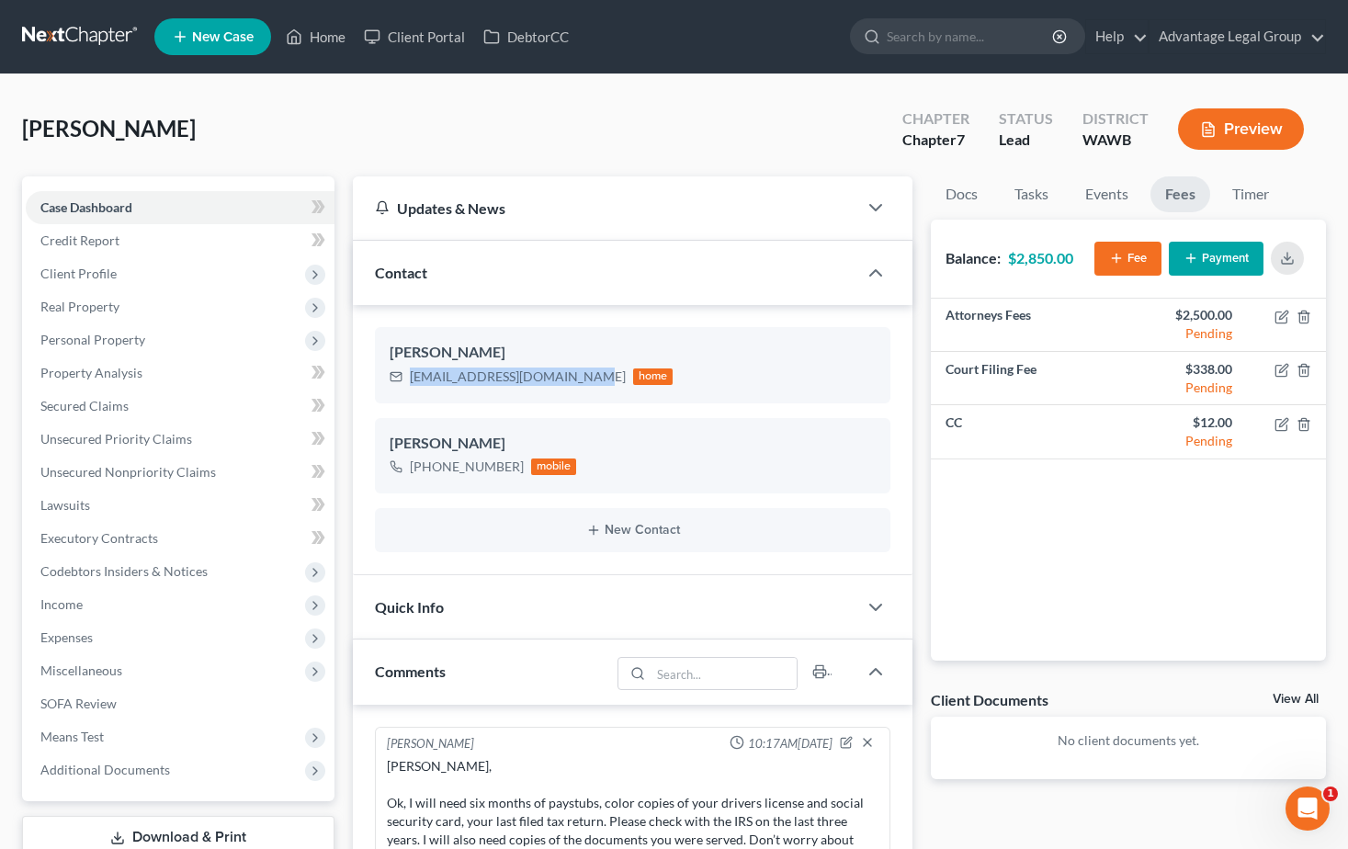
click at [1207, 255] on button "Payment" at bounding box center [1216, 259] width 95 height 34
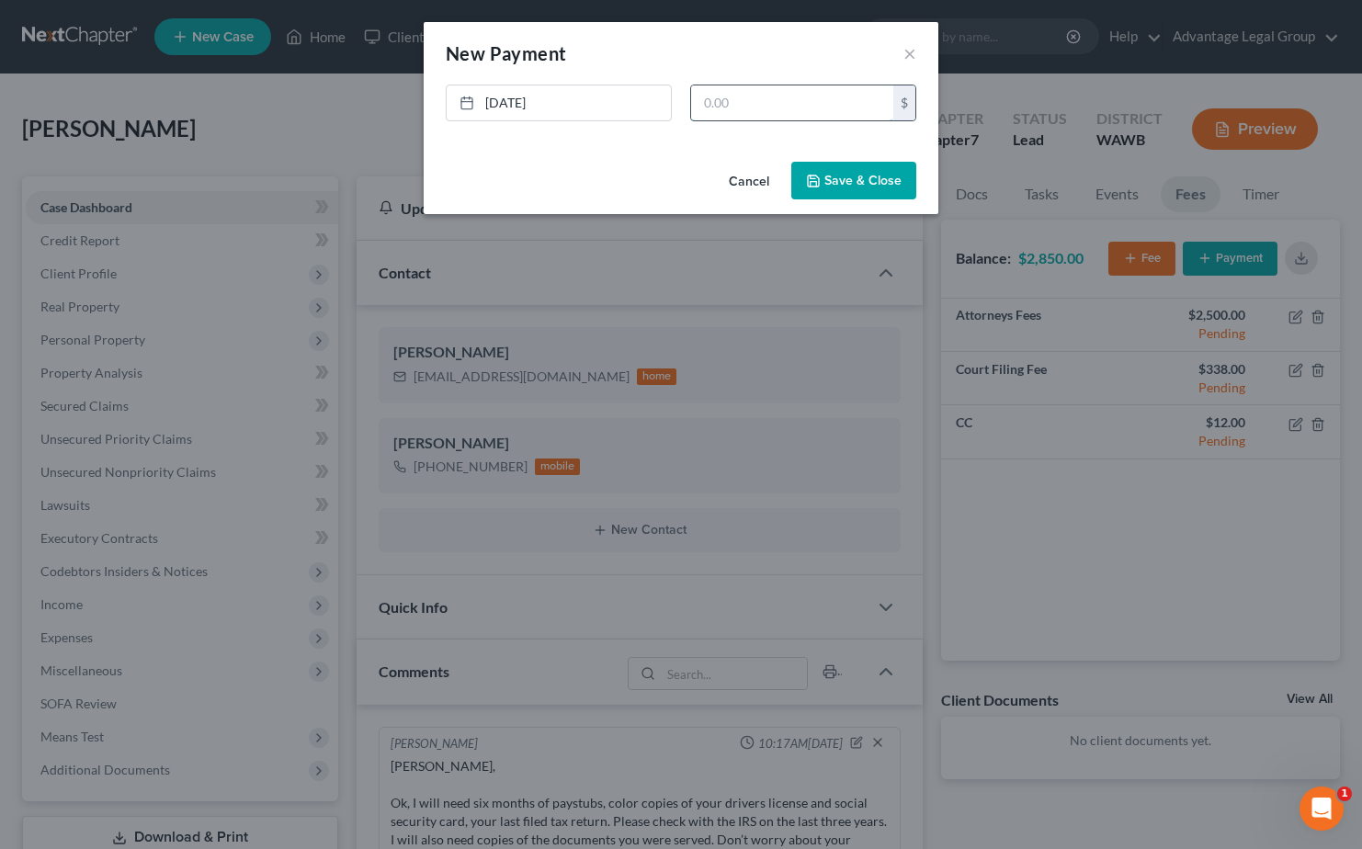
click at [773, 107] on input "text" at bounding box center [792, 102] width 202 height 35
type input "3"
type input "350.00"
click at [858, 181] on button "Save & Close" at bounding box center [853, 181] width 125 height 39
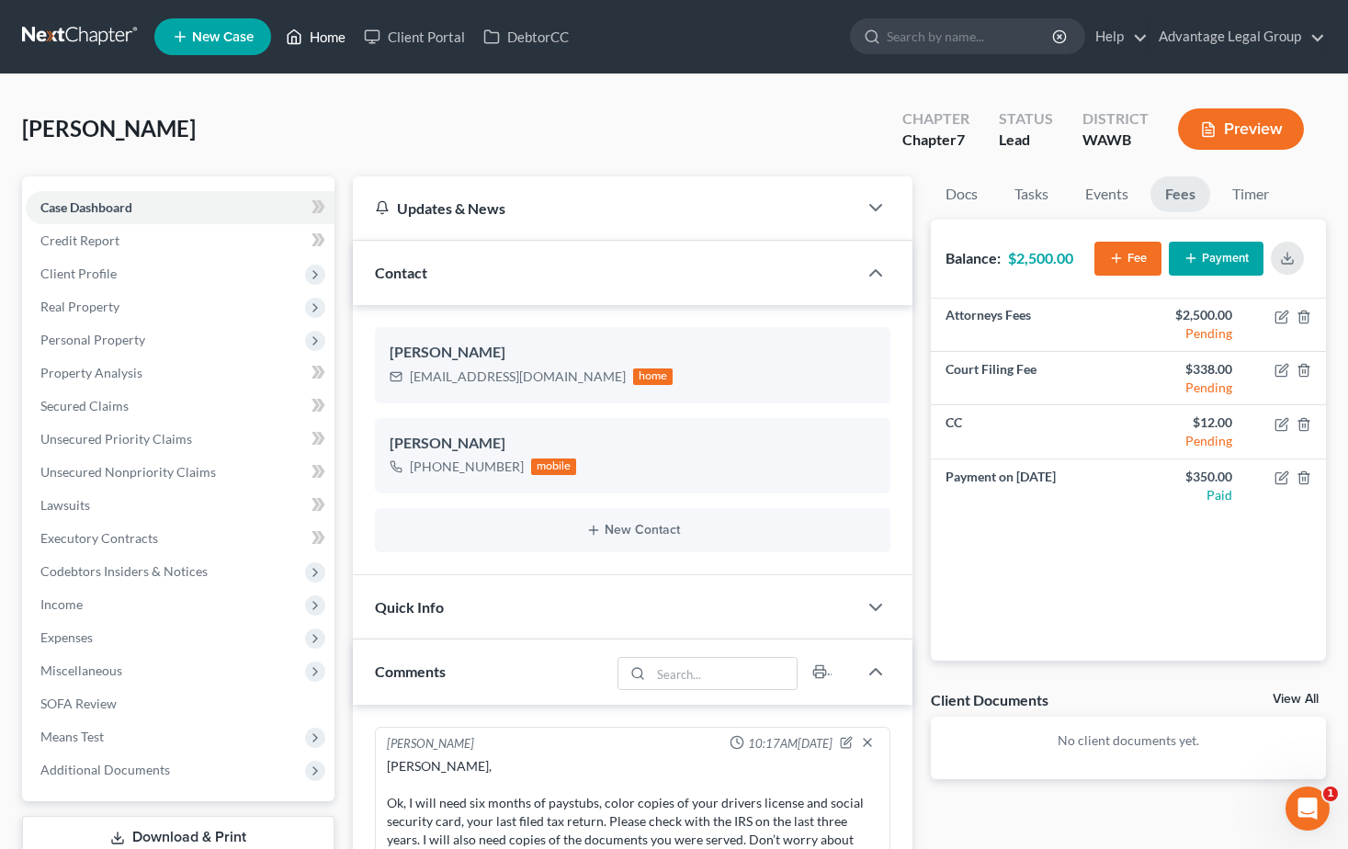
drag, startPoint x: 322, startPoint y: 30, endPoint x: 348, endPoint y: 53, distance: 35.2
click at [322, 30] on link "Home" at bounding box center [316, 36] width 78 height 33
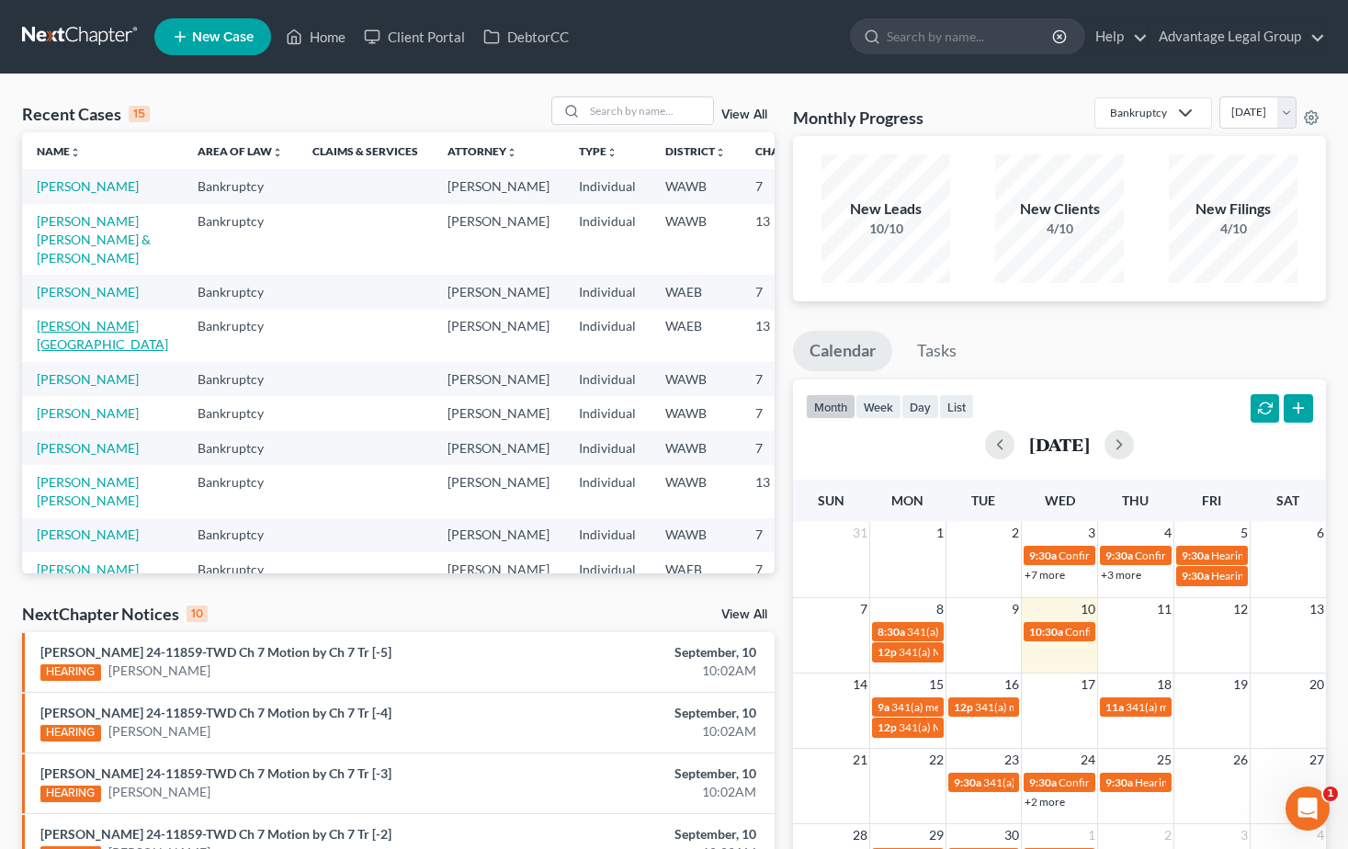
click at [60, 352] on link "Joseph, Geneva" at bounding box center [102, 335] width 131 height 34
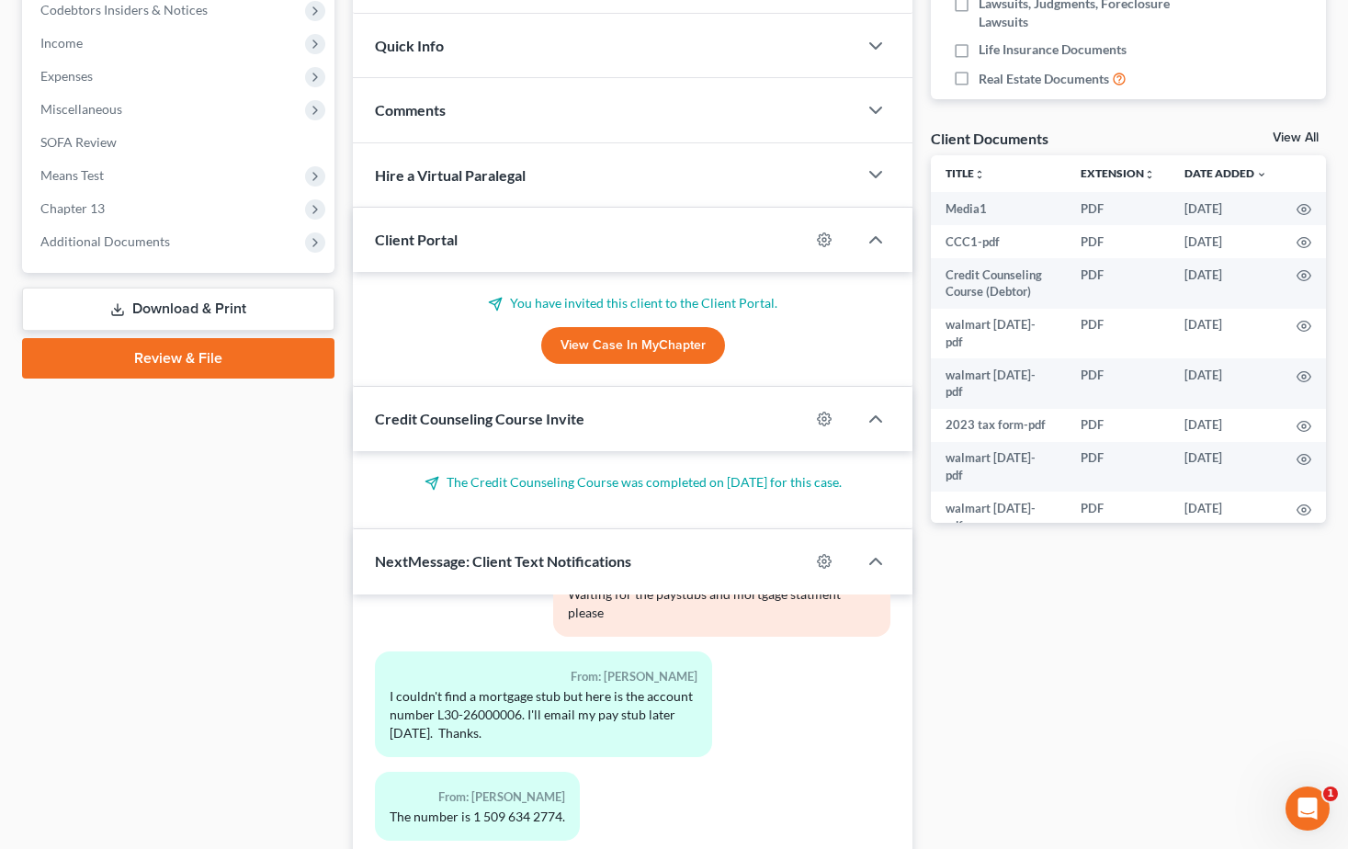
scroll to position [788, 0]
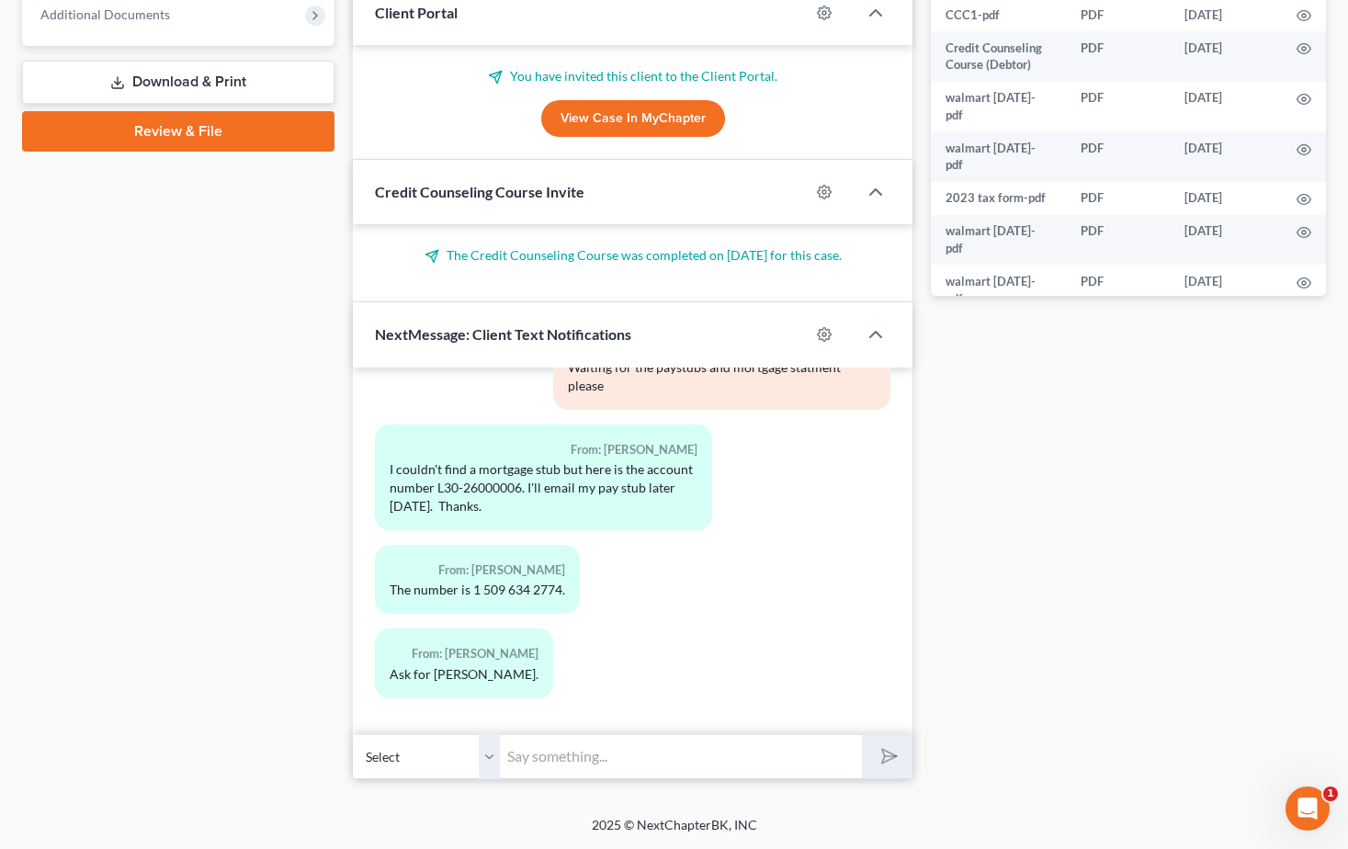
click at [596, 754] on input "text" at bounding box center [681, 756] width 362 height 45
type input "OK, paystubs please"
click at [862, 735] on button "submit" at bounding box center [887, 756] width 51 height 43
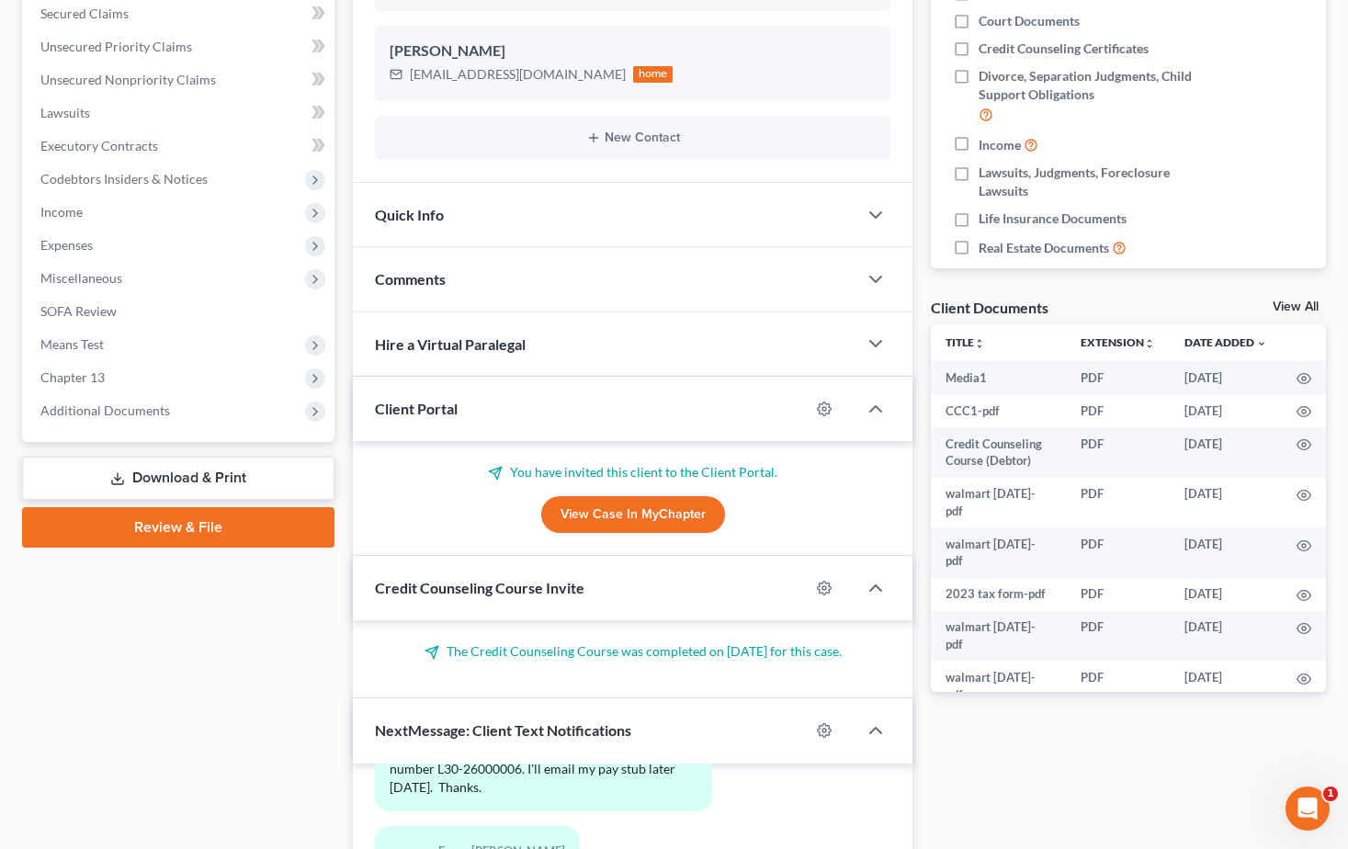
scroll to position [0, 0]
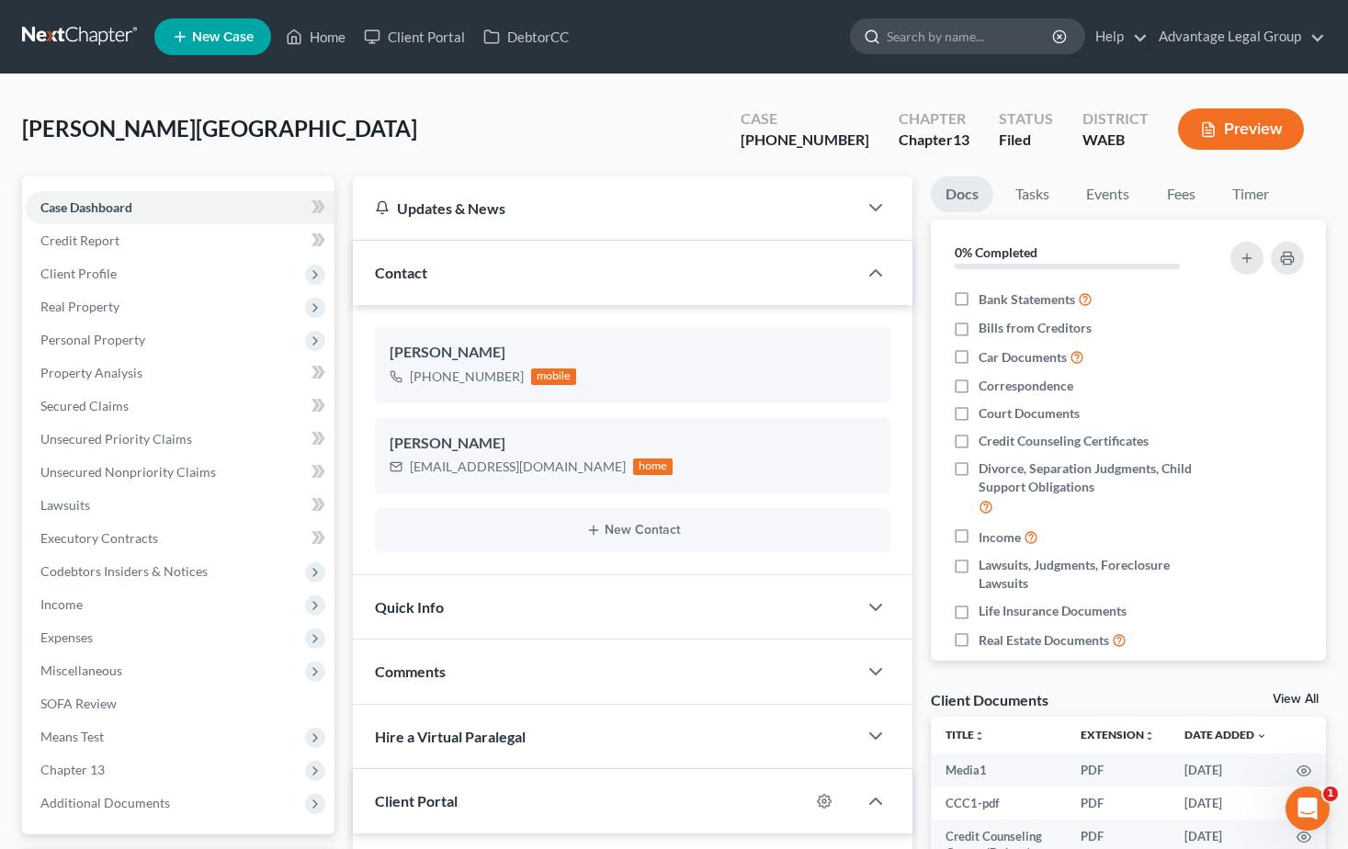
click at [938, 37] on input "search" at bounding box center [971, 36] width 168 height 34
click at [332, 38] on link "Home" at bounding box center [316, 36] width 78 height 33
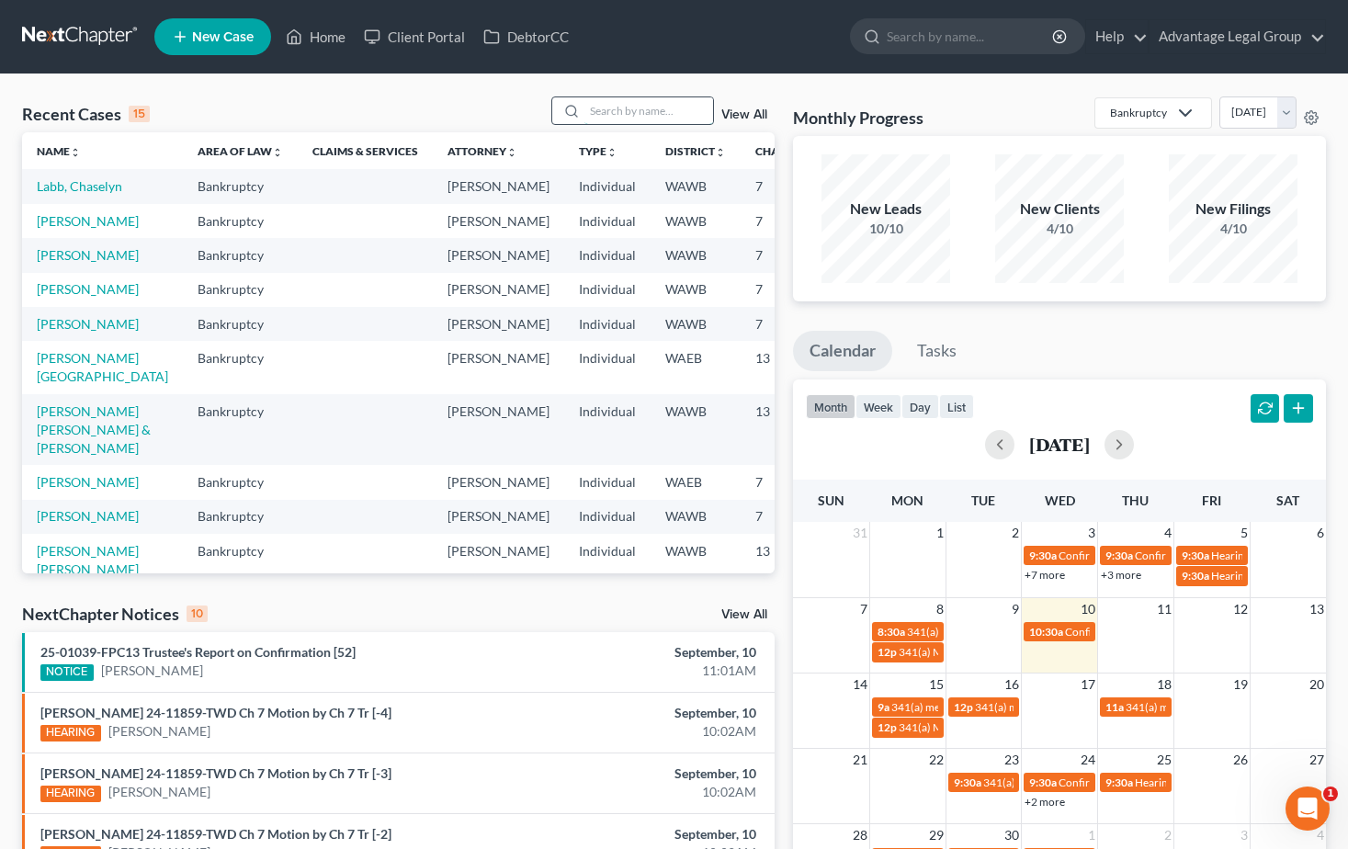
click at [626, 113] on input "search" at bounding box center [648, 110] width 129 height 27
type input "olga"
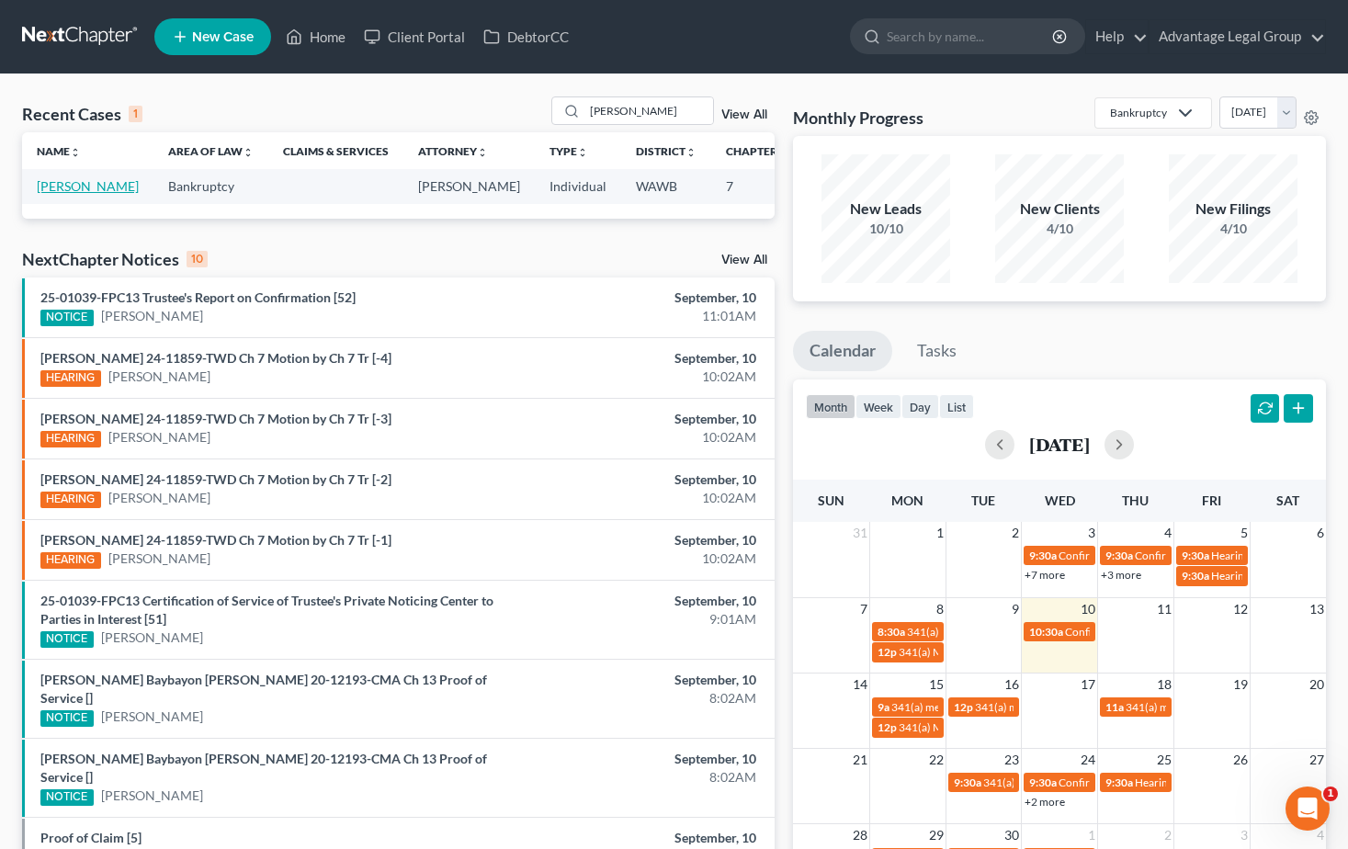
click at [47, 187] on link "Nazarova, Olga" at bounding box center [88, 186] width 102 height 16
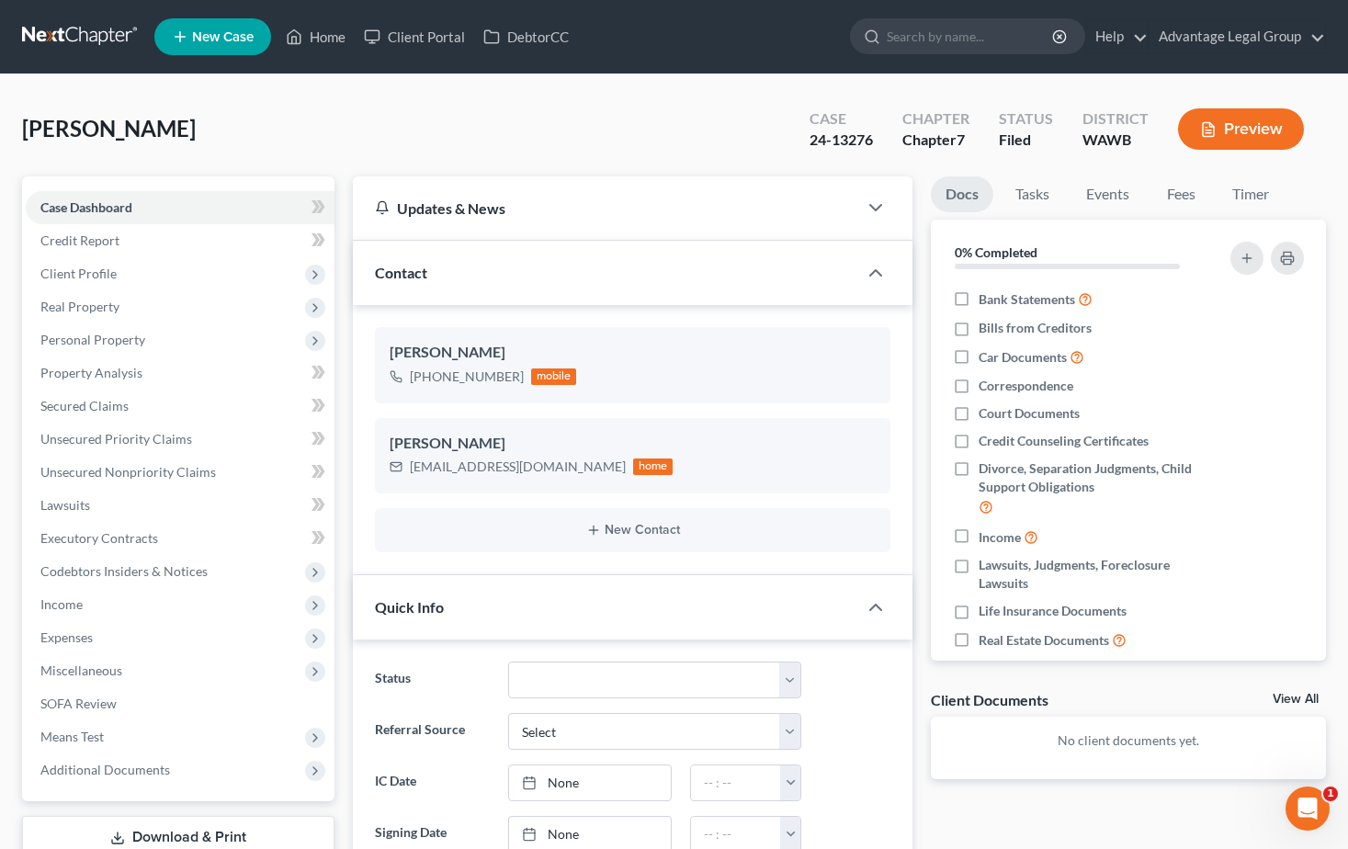
scroll to position [648, 0]
click at [325, 35] on link "Home" at bounding box center [316, 36] width 78 height 33
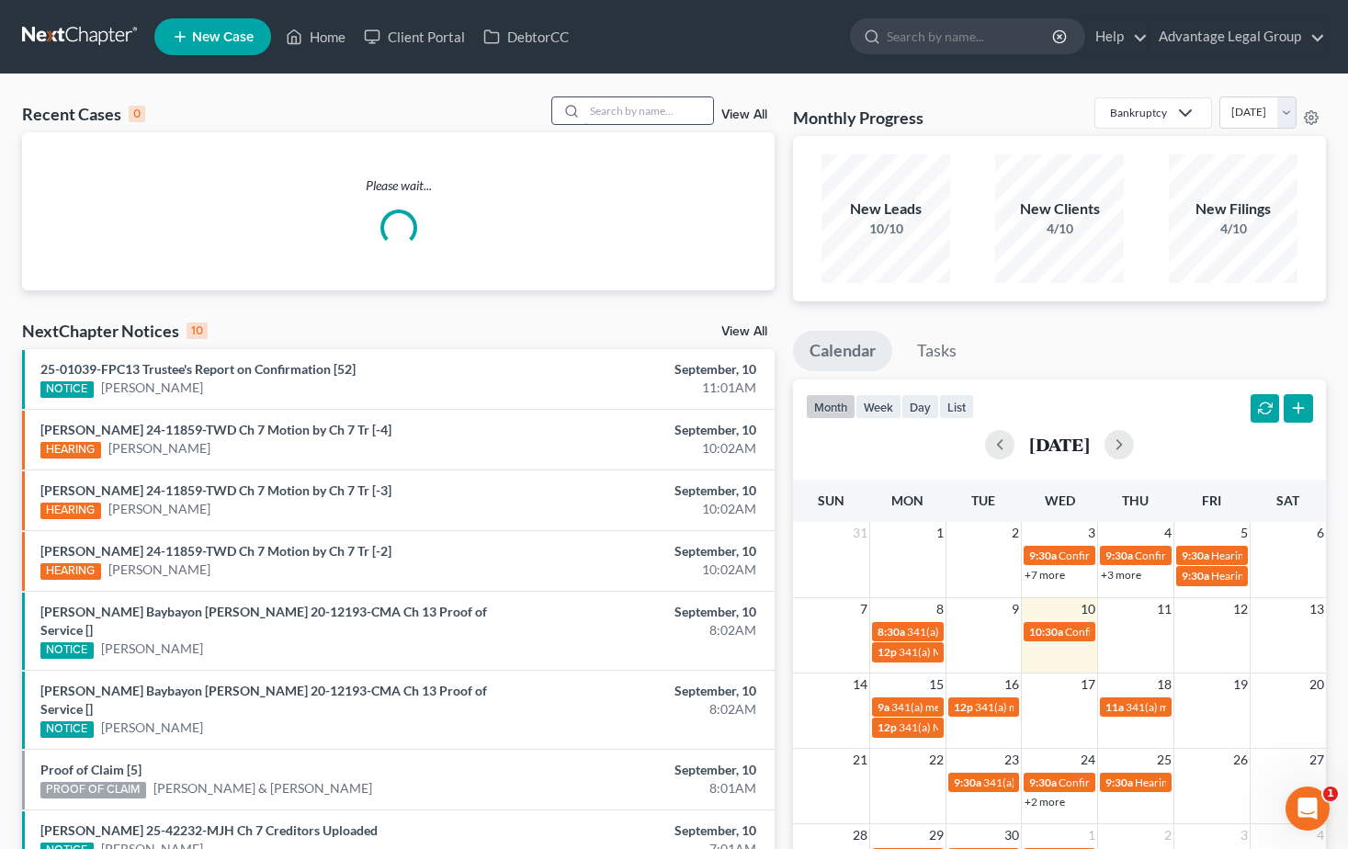
click at [618, 111] on input "search" at bounding box center [648, 110] width 129 height 27
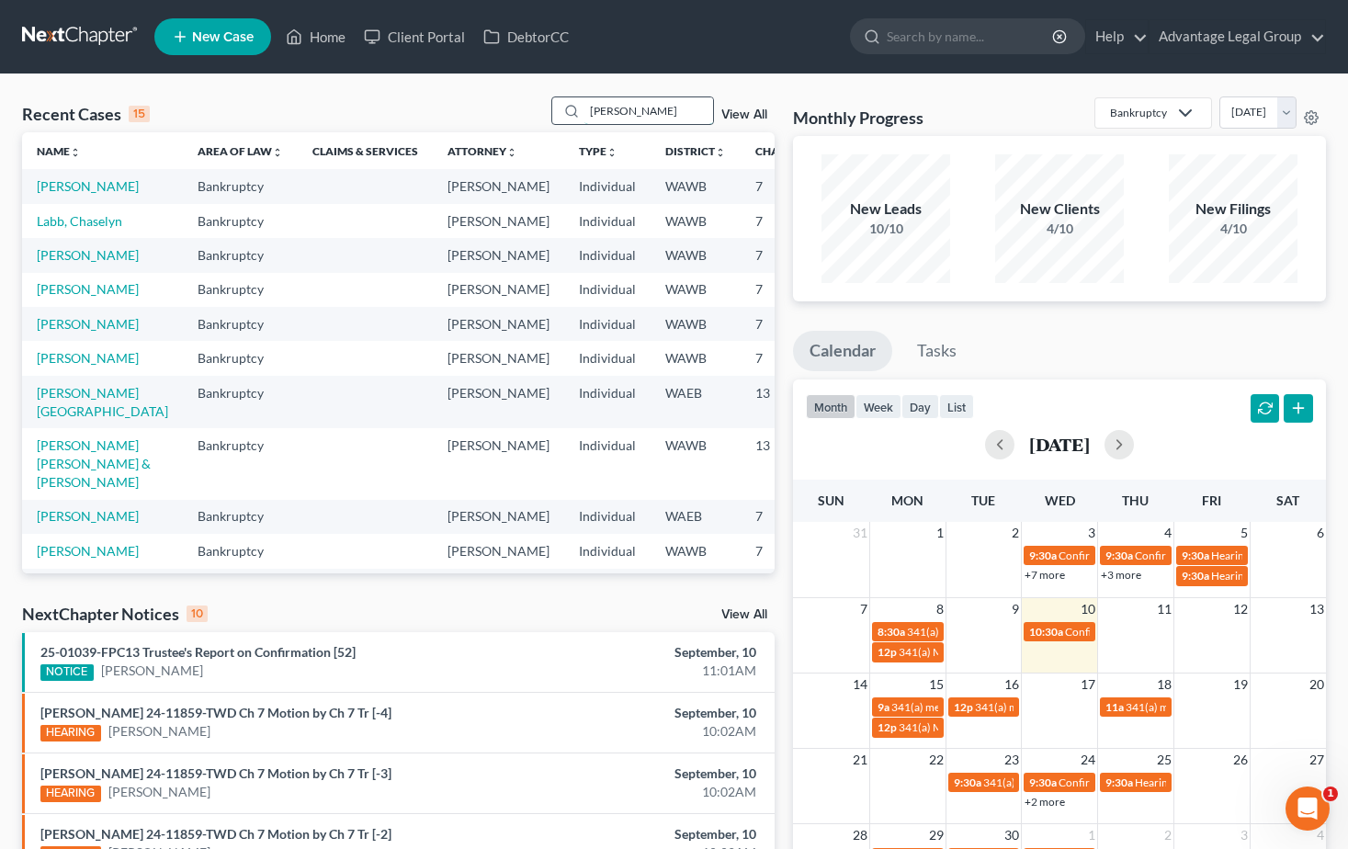
type input "norwood"
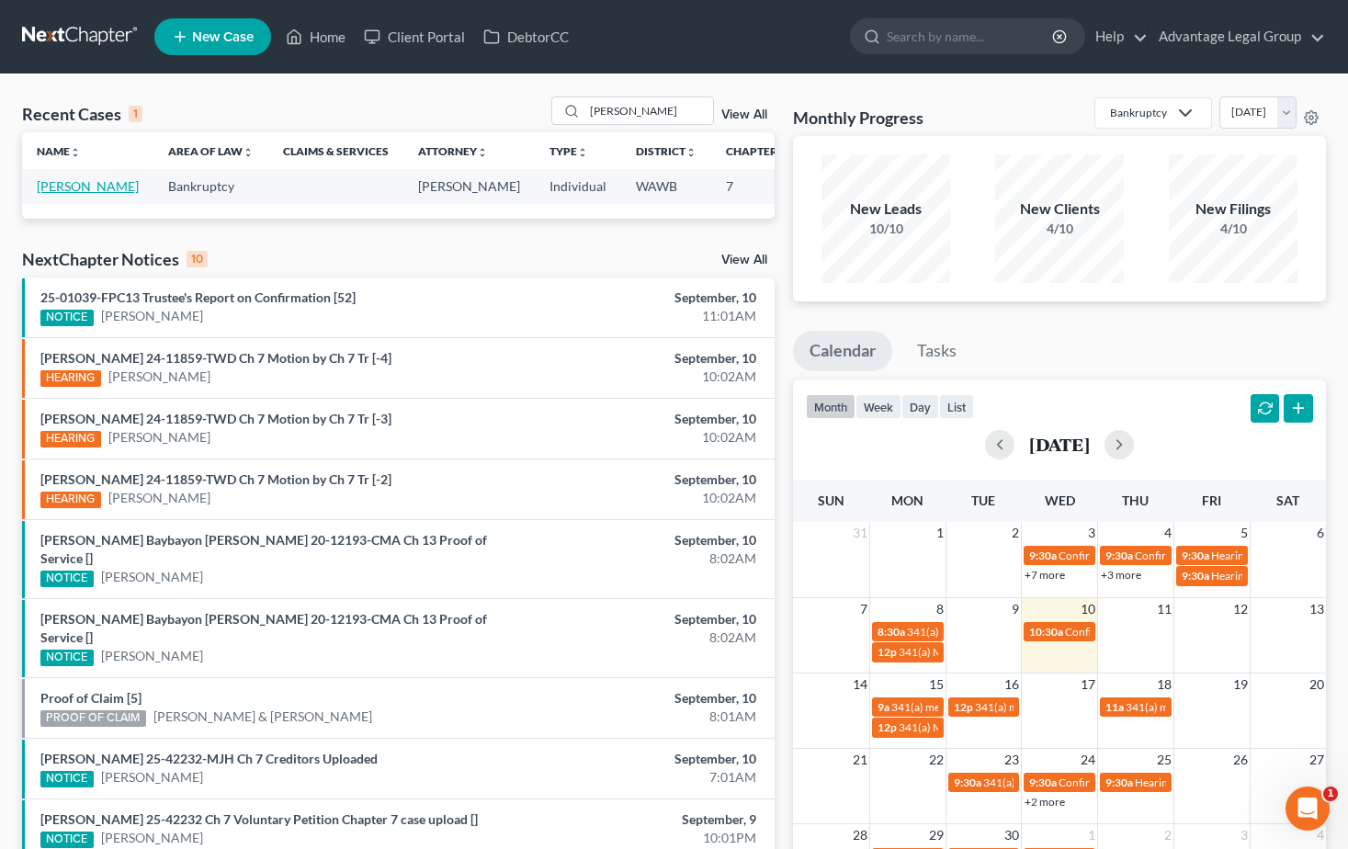
click at [66, 194] on link "Norwood, Jennifer" at bounding box center [88, 186] width 102 height 16
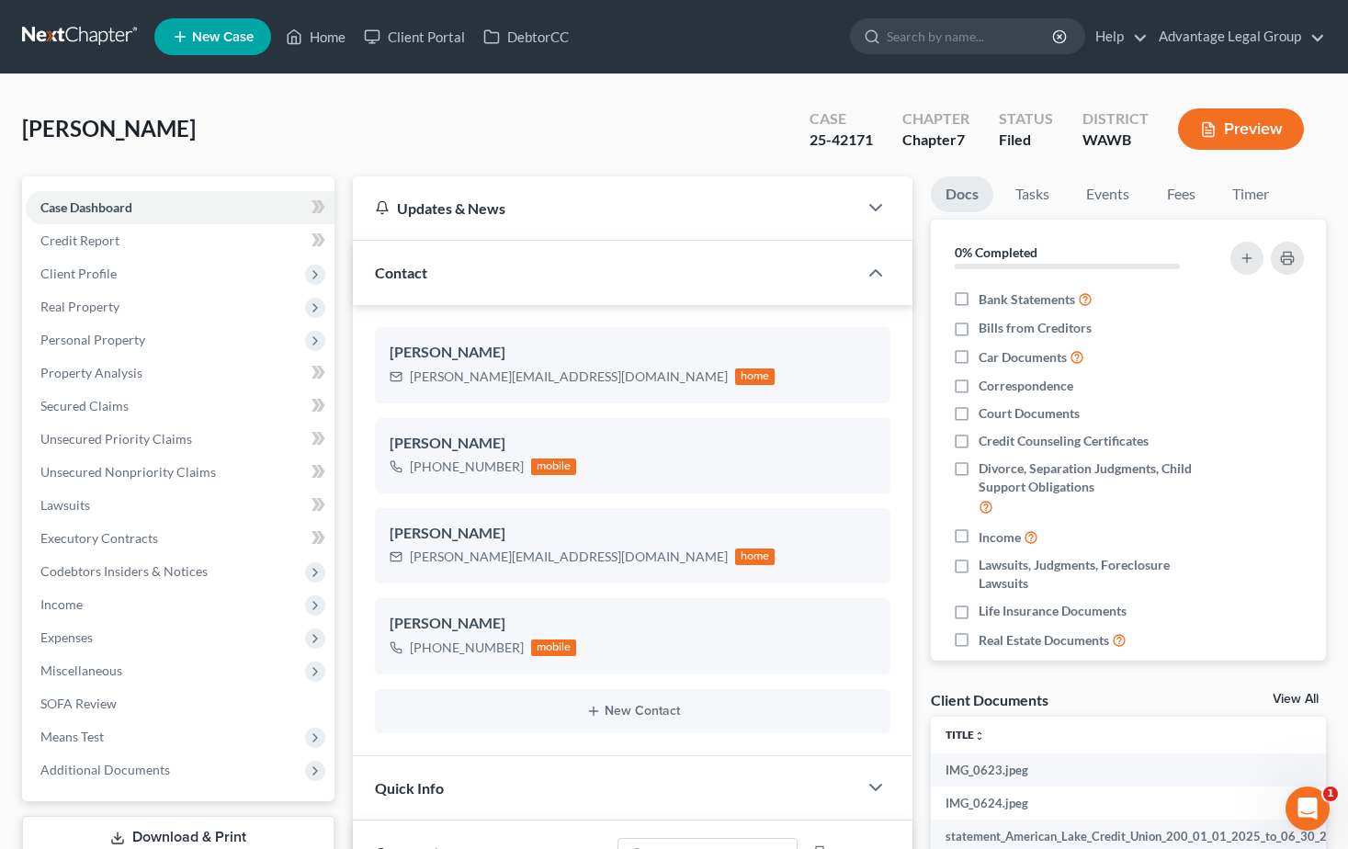
scroll to position [752, 0]
click at [84, 277] on span "Client Profile" at bounding box center [78, 274] width 76 height 16
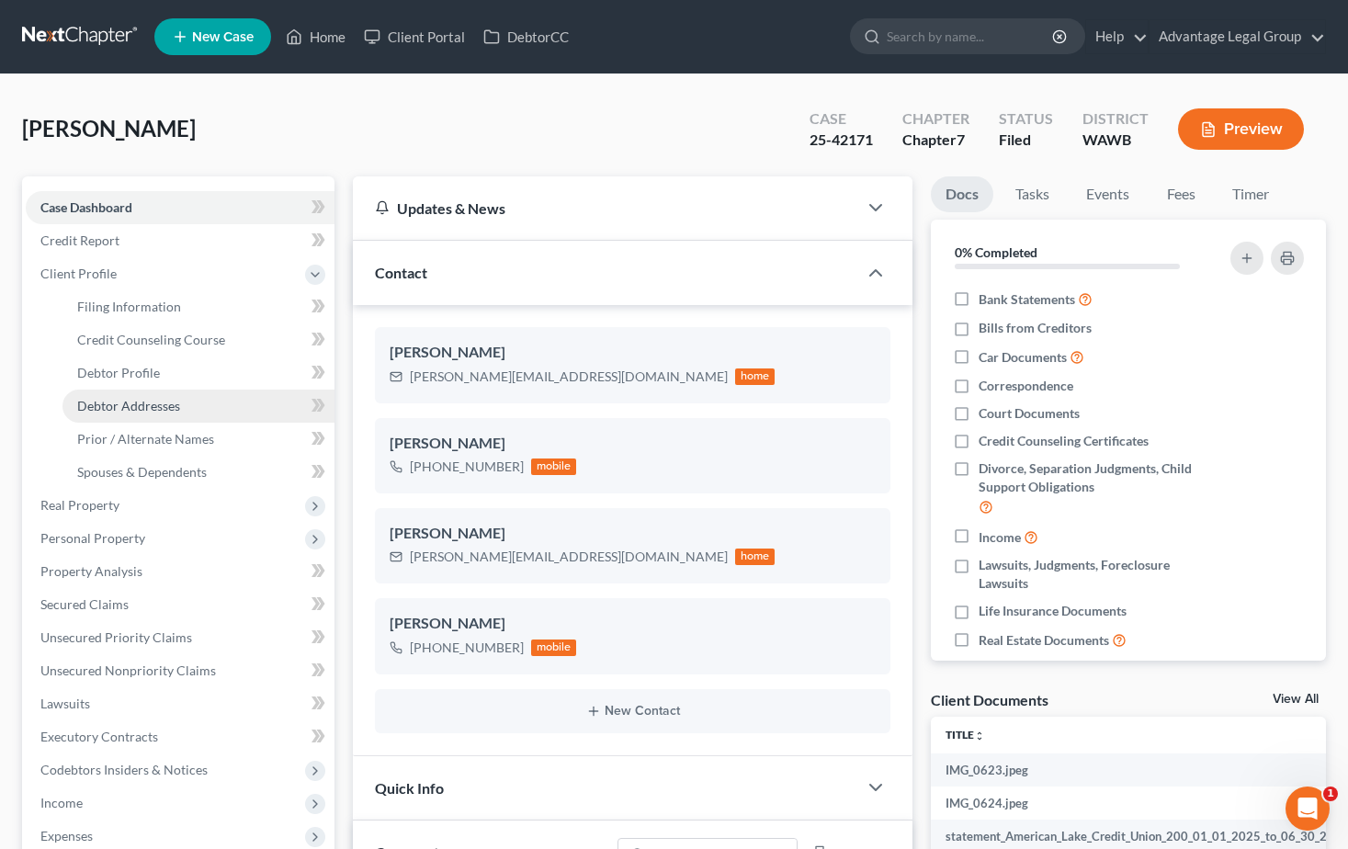
click at [142, 408] on span "Debtor Addresses" at bounding box center [128, 406] width 103 height 16
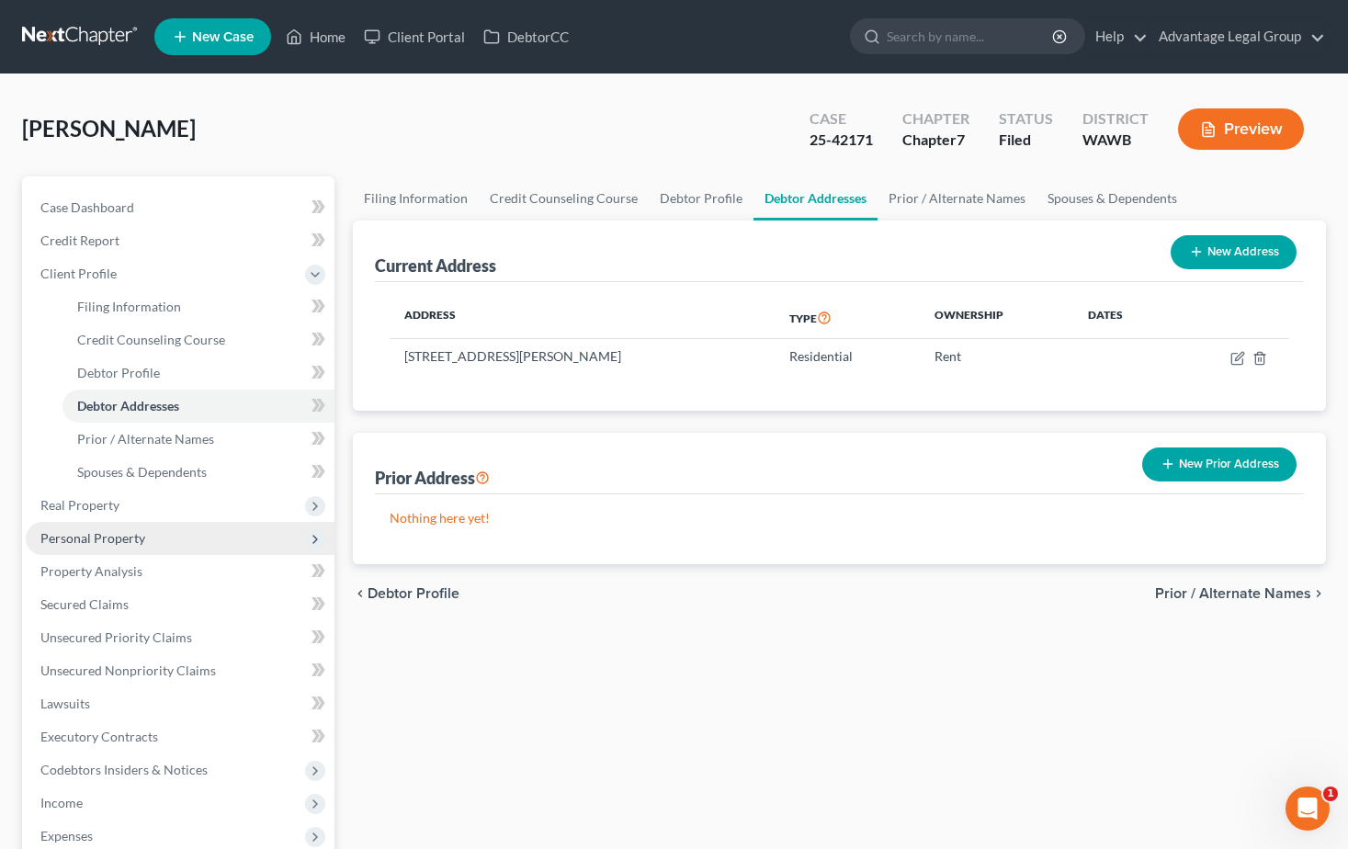
click at [102, 532] on span "Personal Property" at bounding box center [92, 538] width 105 height 16
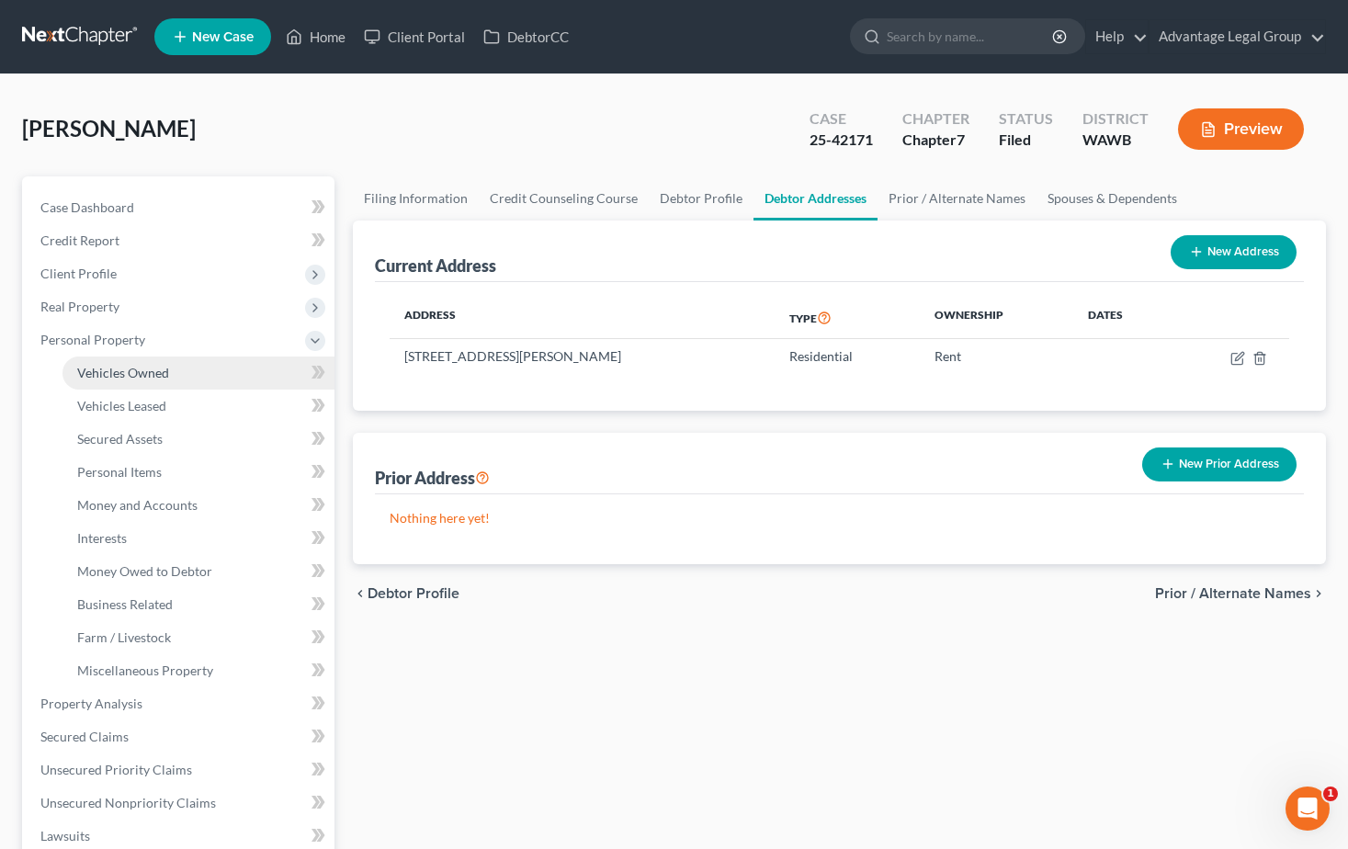
click at [120, 369] on span "Vehicles Owned" at bounding box center [123, 373] width 92 height 16
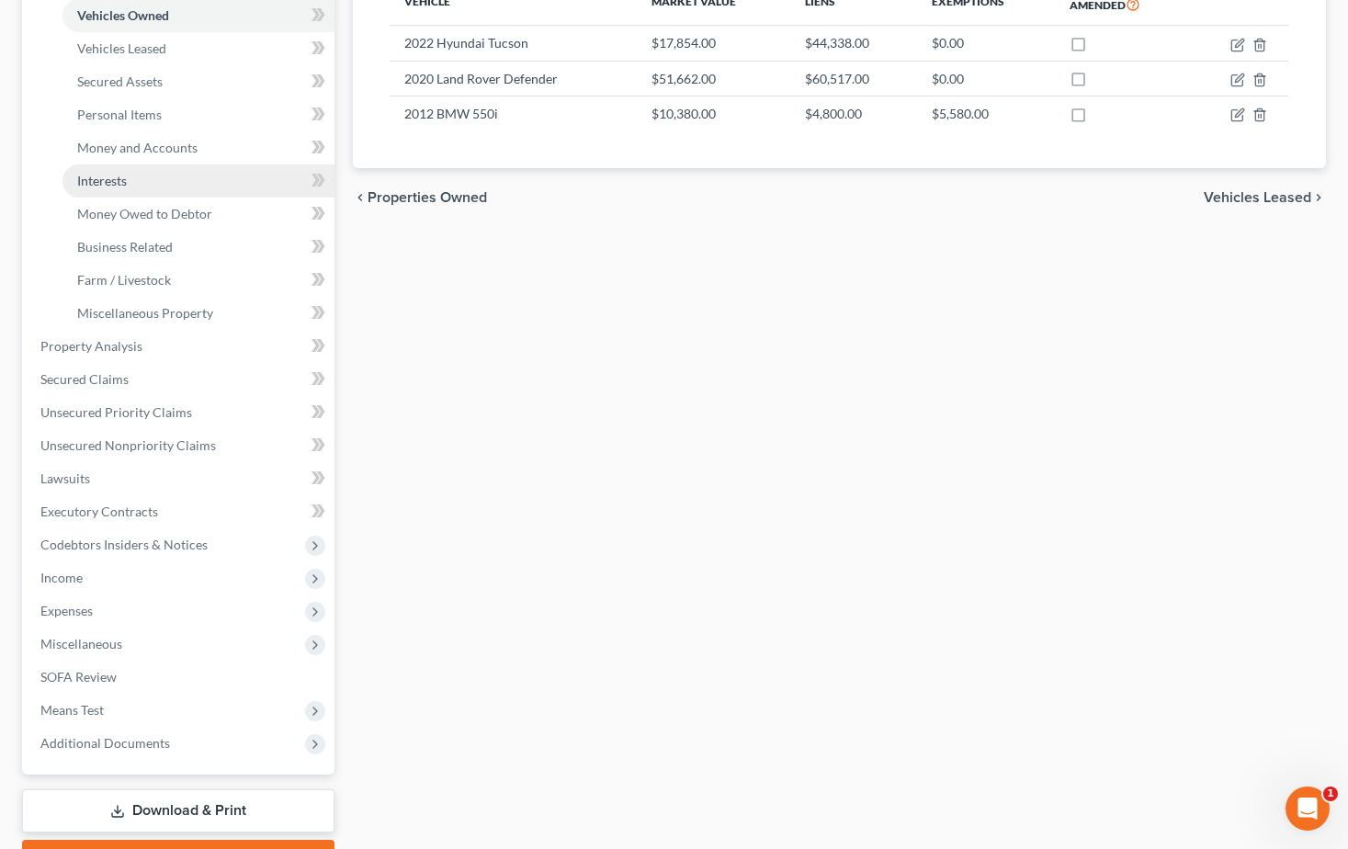
scroll to position [459, 0]
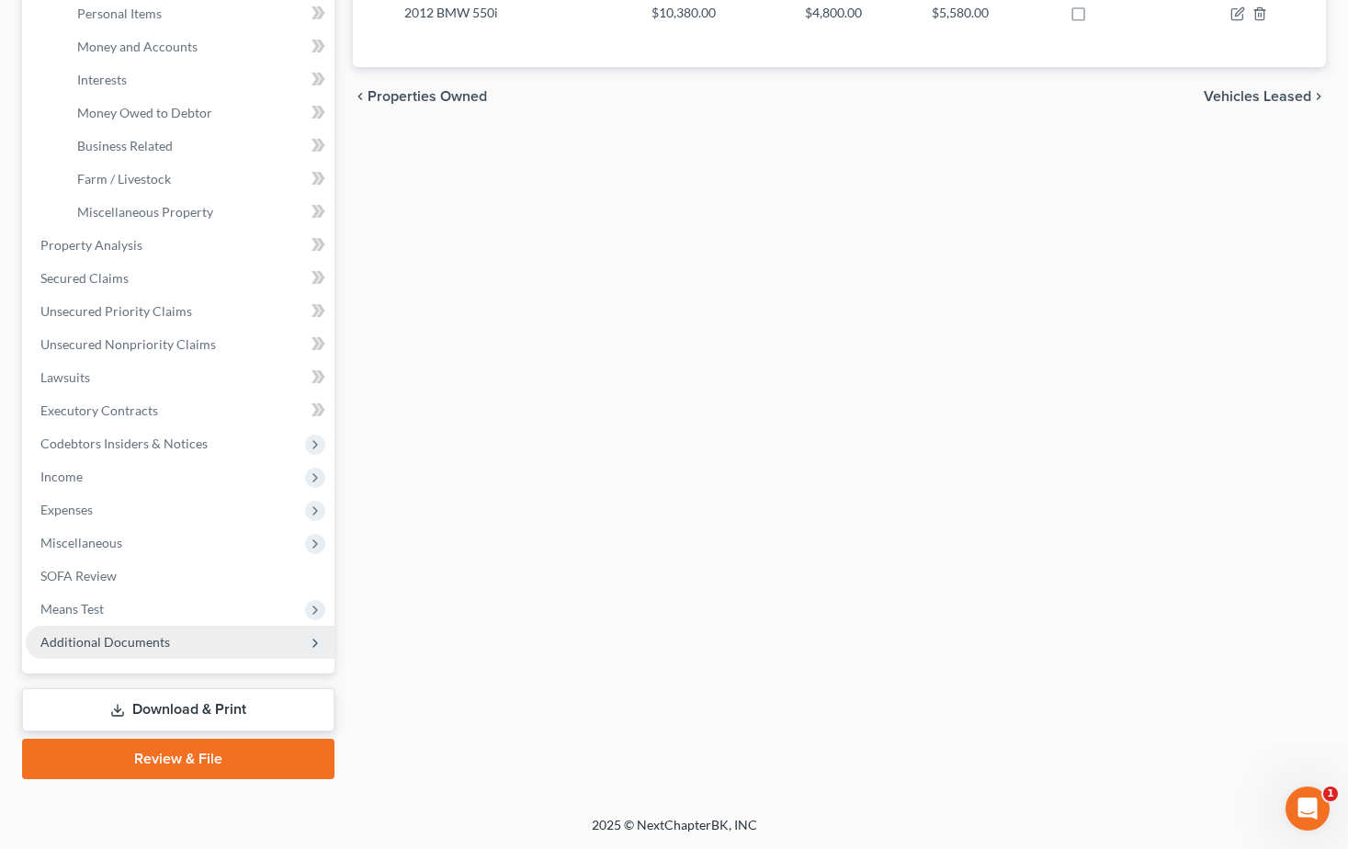
click at [107, 649] on span "Additional Documents" at bounding box center [105, 642] width 130 height 16
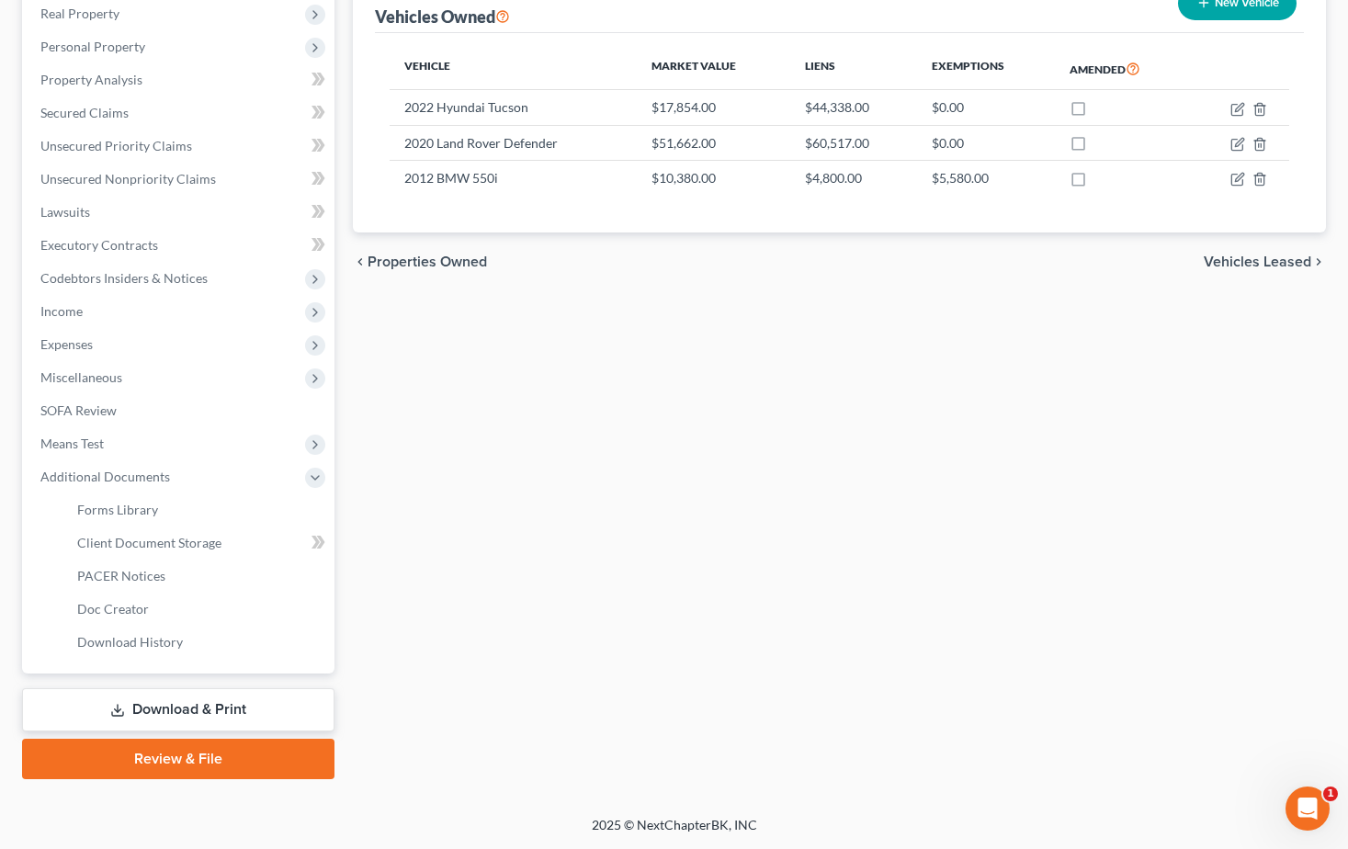
scroll to position [293, 0]
click at [106, 578] on span "PACER Notices" at bounding box center [121, 576] width 88 height 16
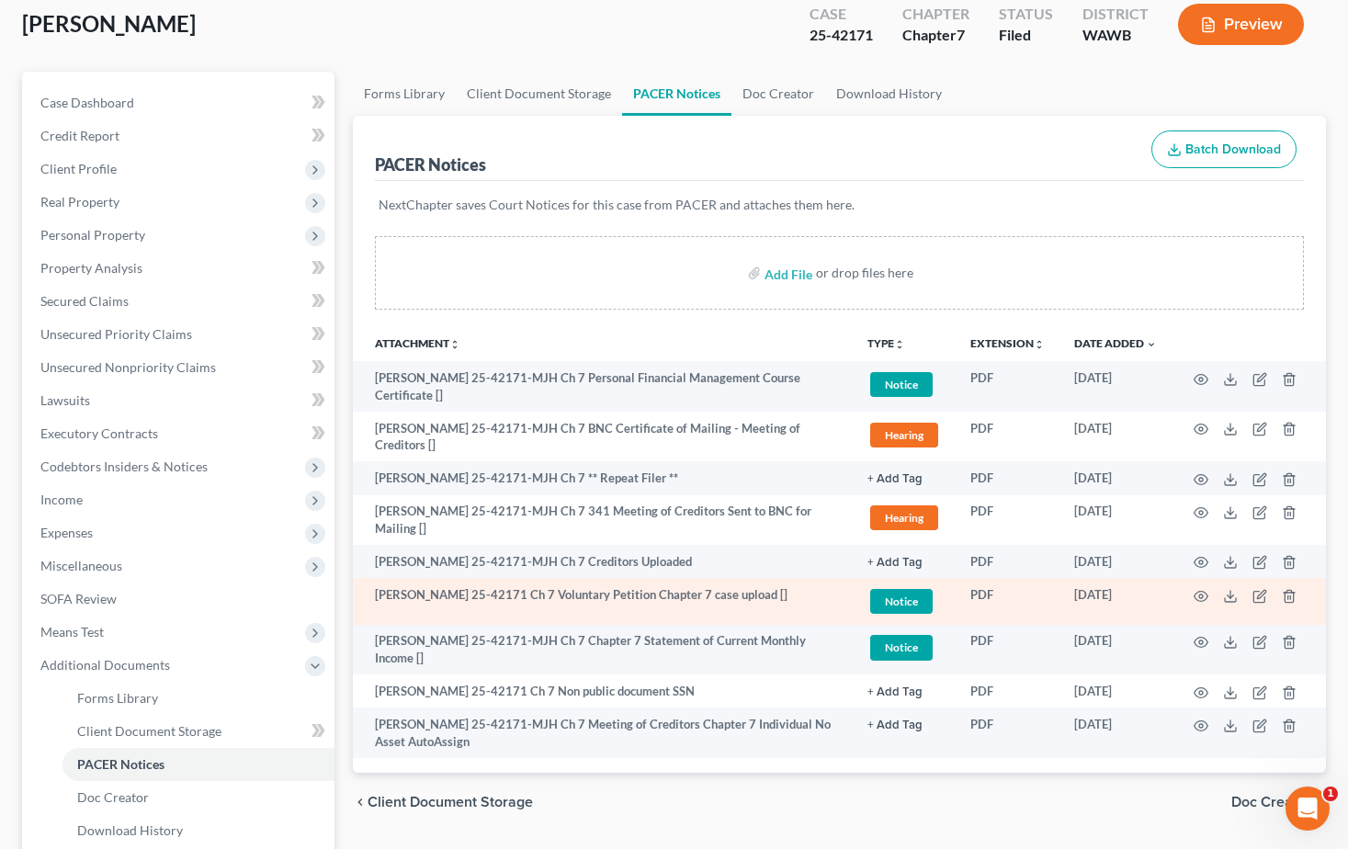
scroll to position [293, 0]
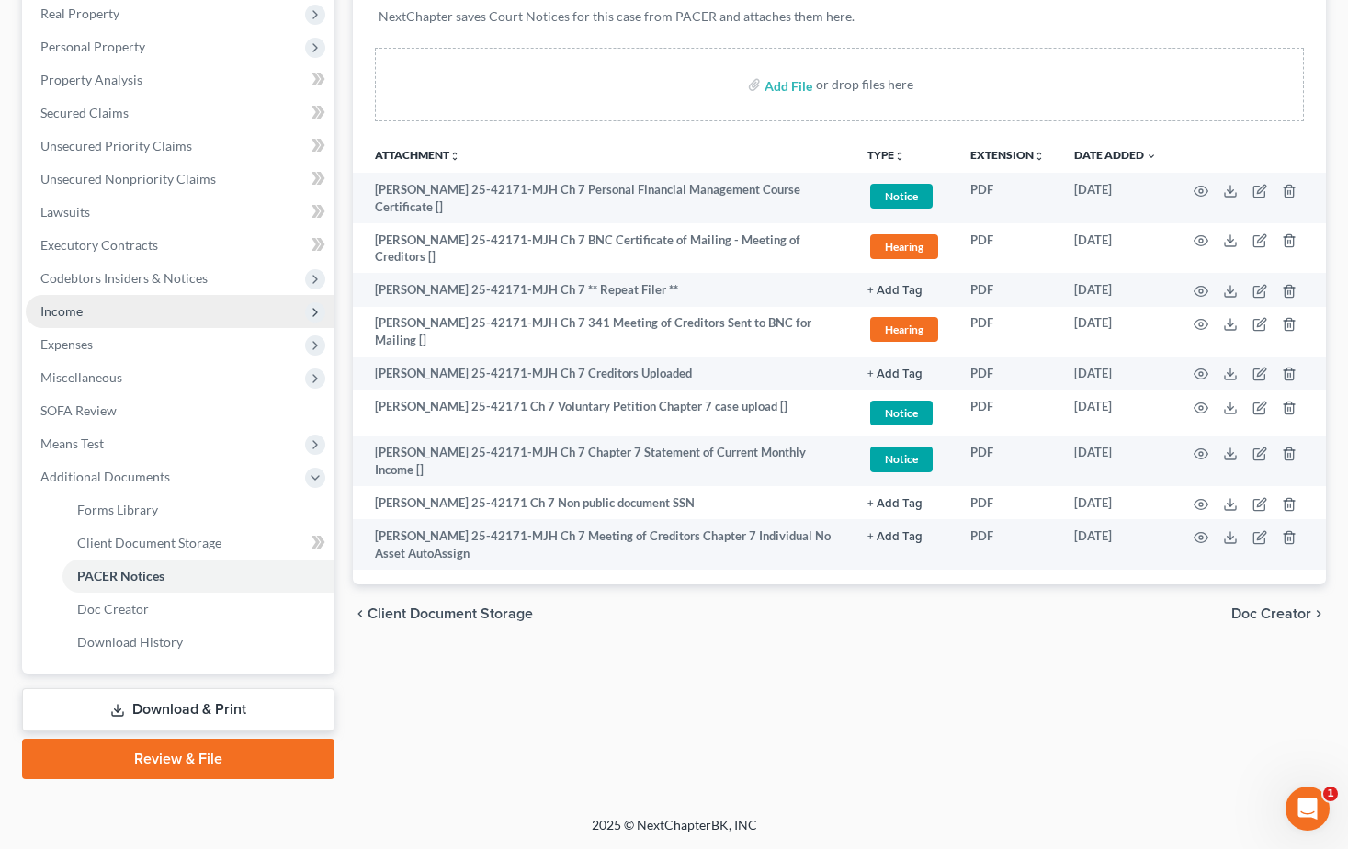
click at [60, 313] on span "Income" at bounding box center [61, 311] width 42 height 16
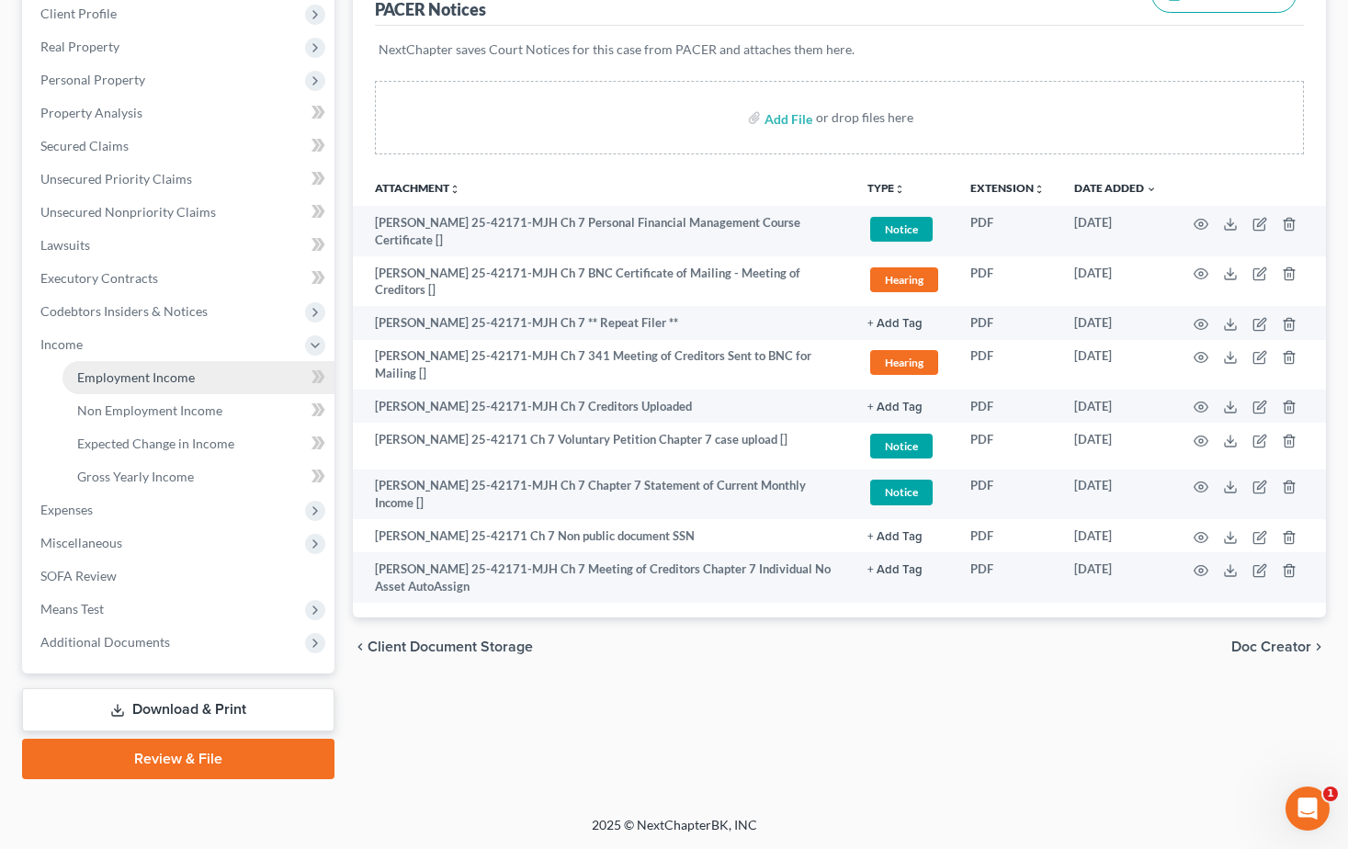
click at [110, 376] on span "Employment Income" at bounding box center [136, 377] width 118 height 16
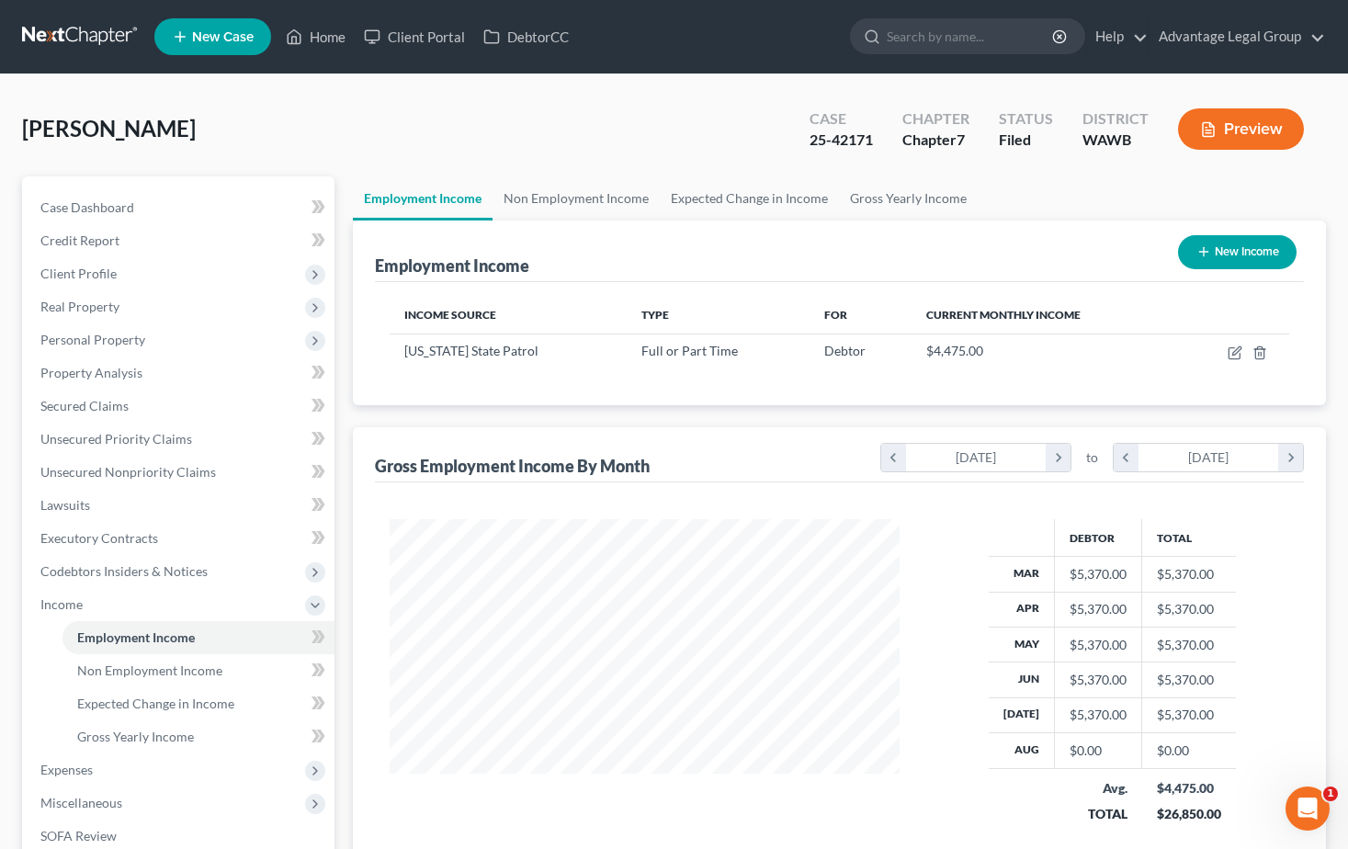
scroll to position [330, 546]
click at [330, 41] on link "Home" at bounding box center [316, 36] width 78 height 33
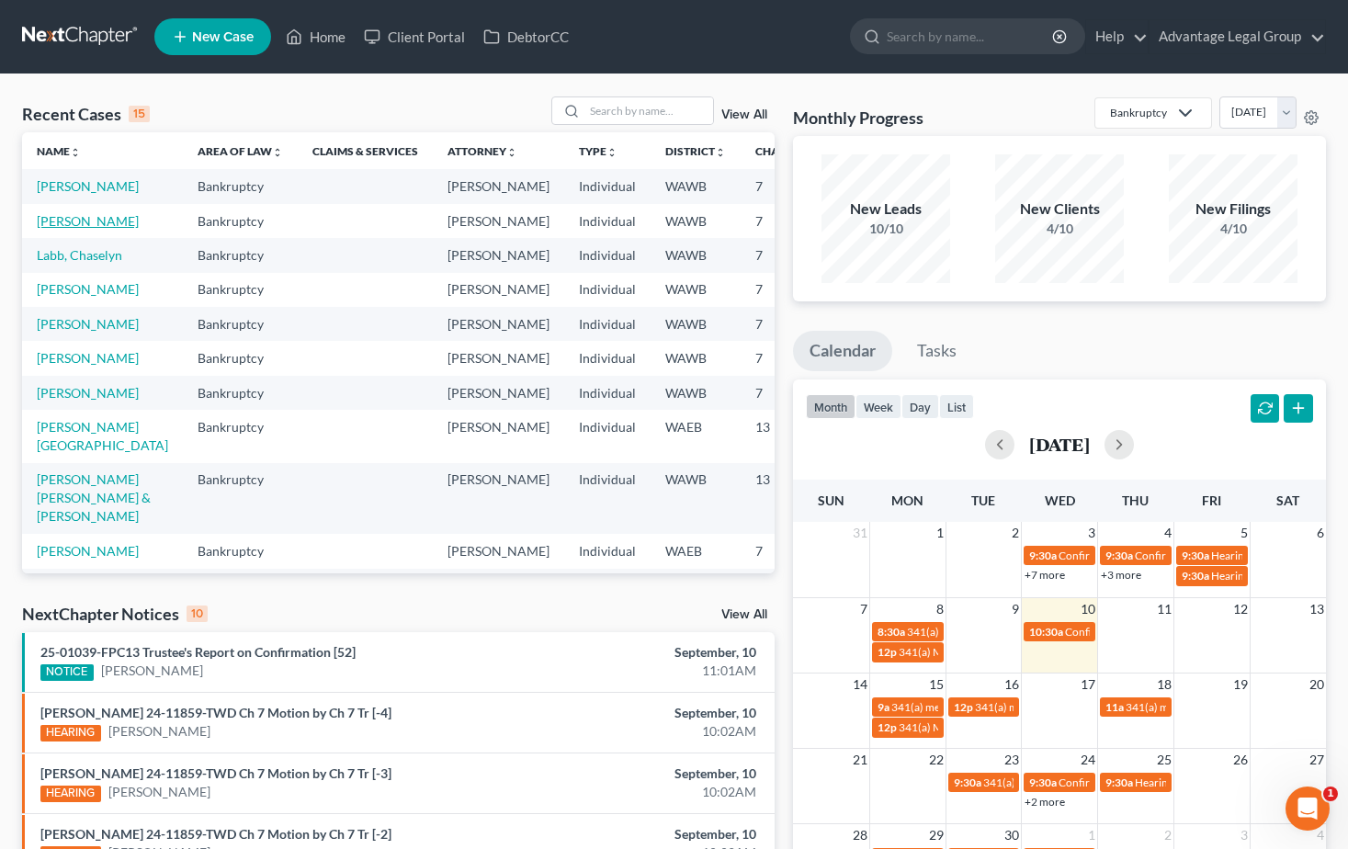
click at [68, 229] on link "Nazarova, Olga" at bounding box center [88, 221] width 102 height 16
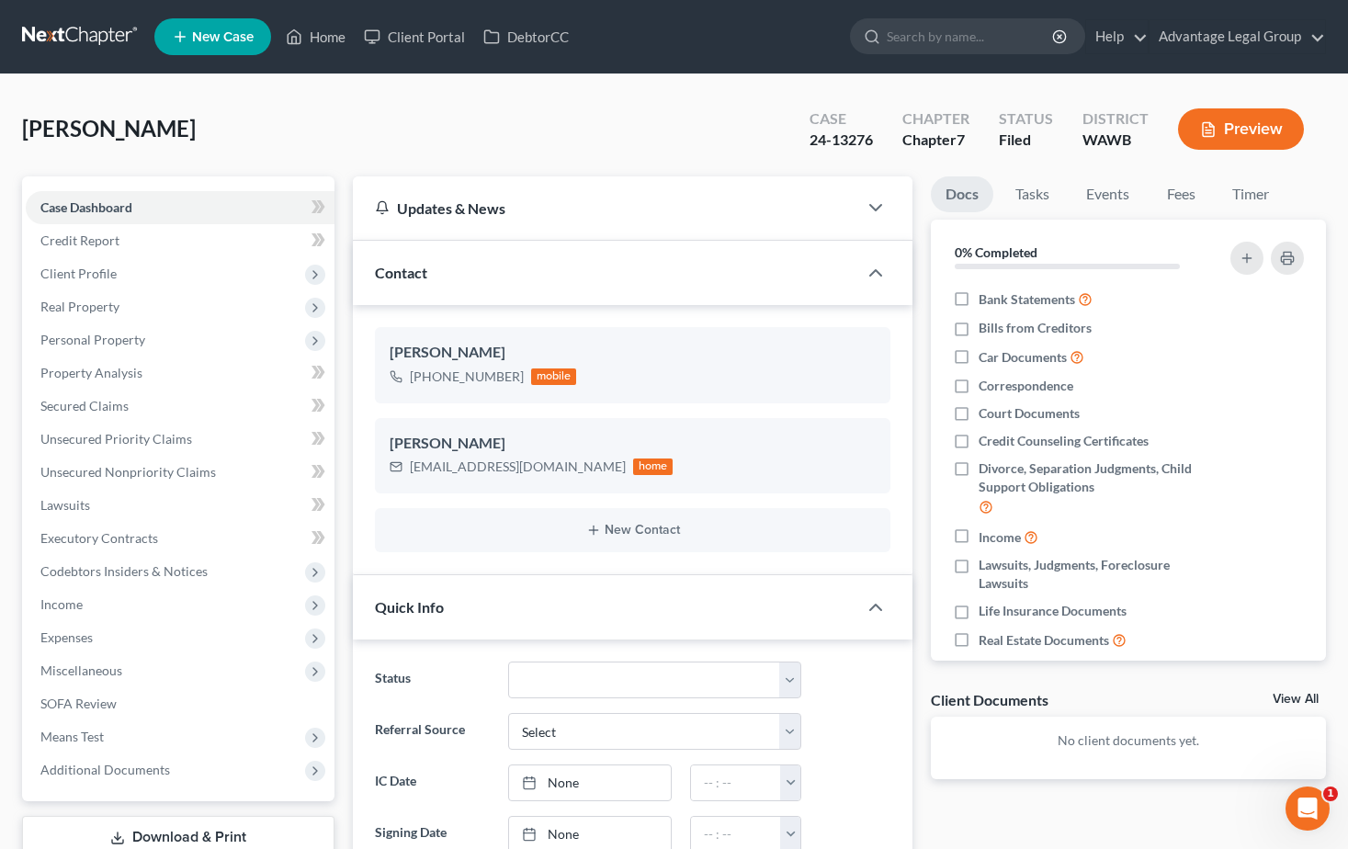
scroll to position [648, 0]
click at [332, 30] on link "Home" at bounding box center [316, 36] width 78 height 33
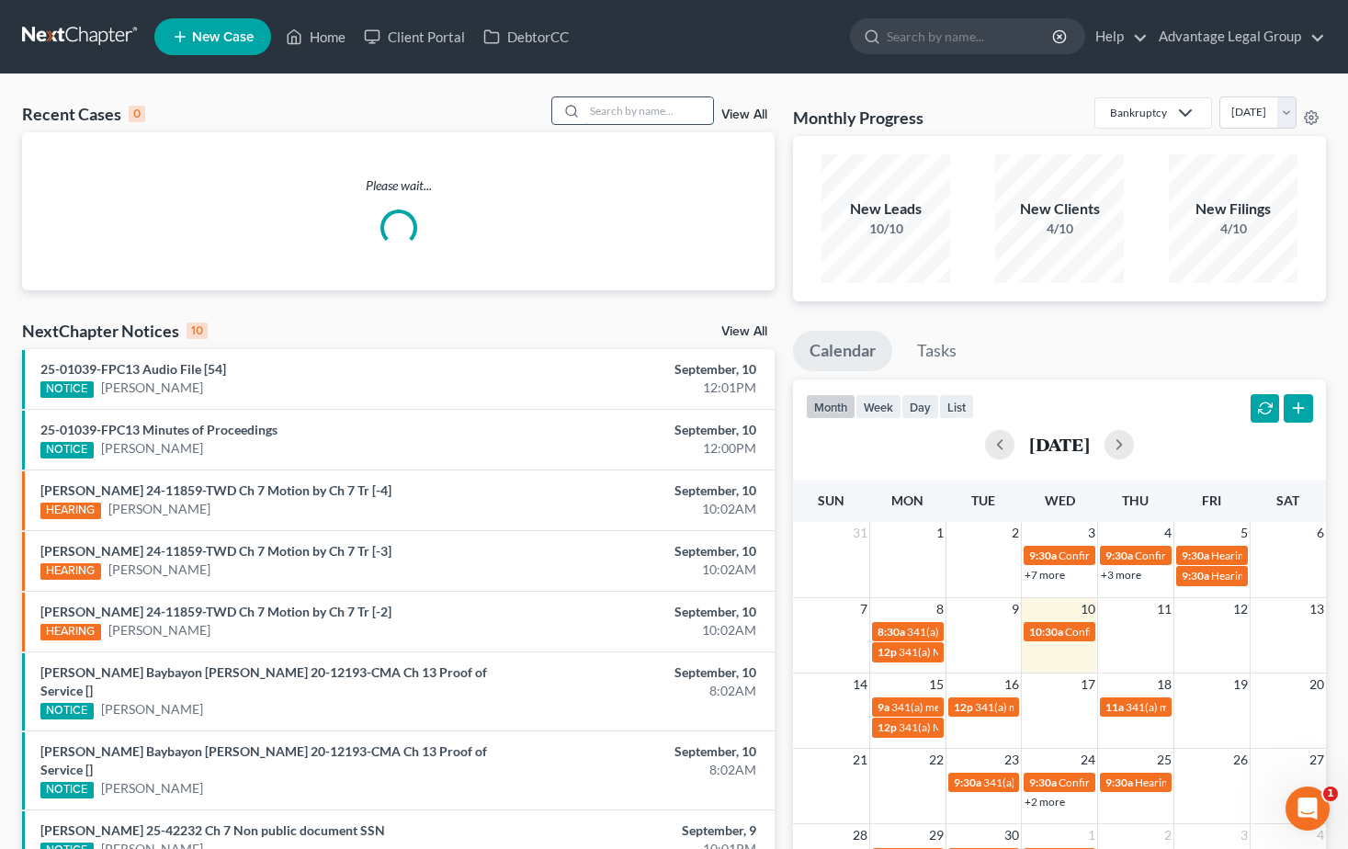
click at [616, 113] on input "search" at bounding box center [648, 110] width 129 height 27
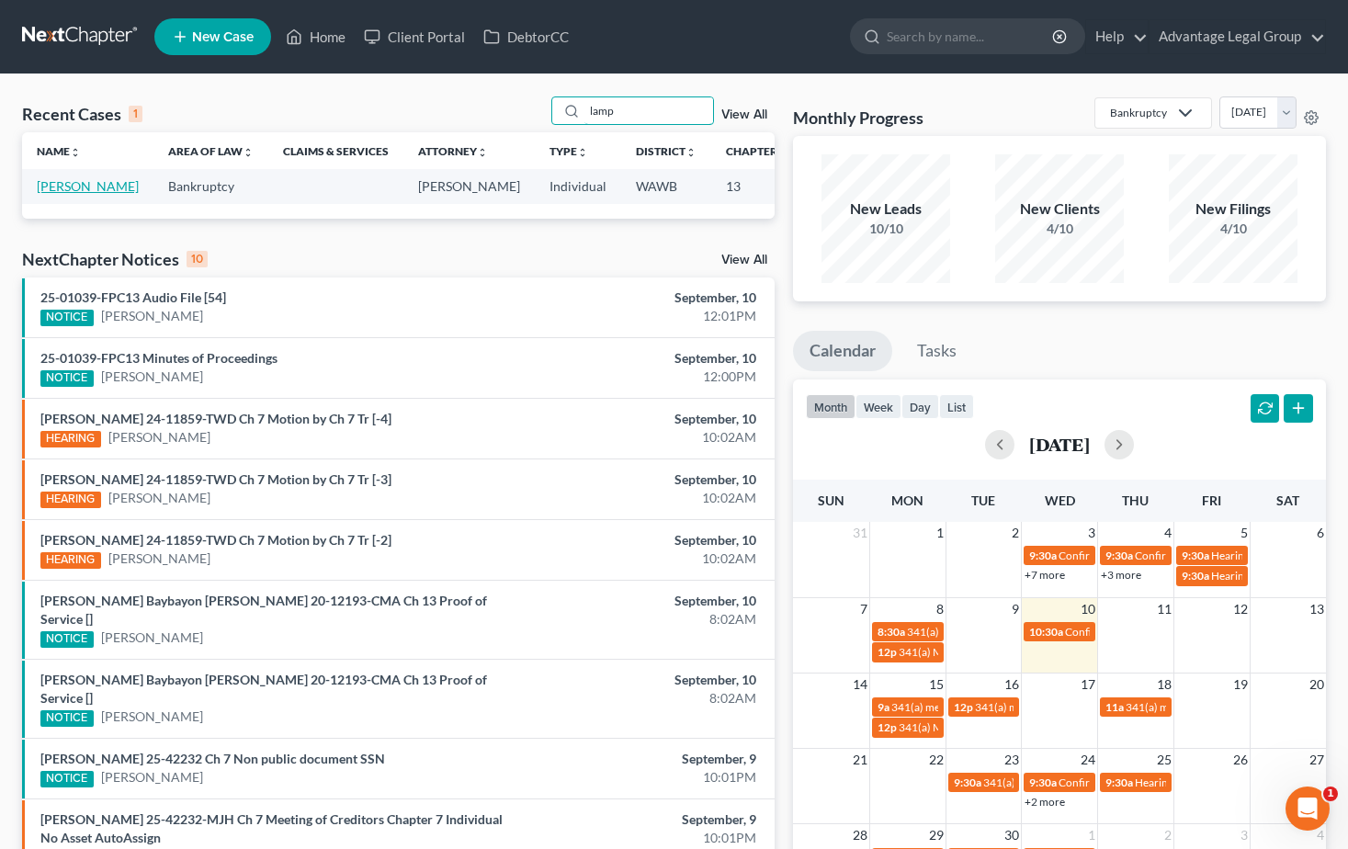
type input "lamp"
click at [75, 194] on link "Lamprecht, Margarita" at bounding box center [88, 186] width 102 height 16
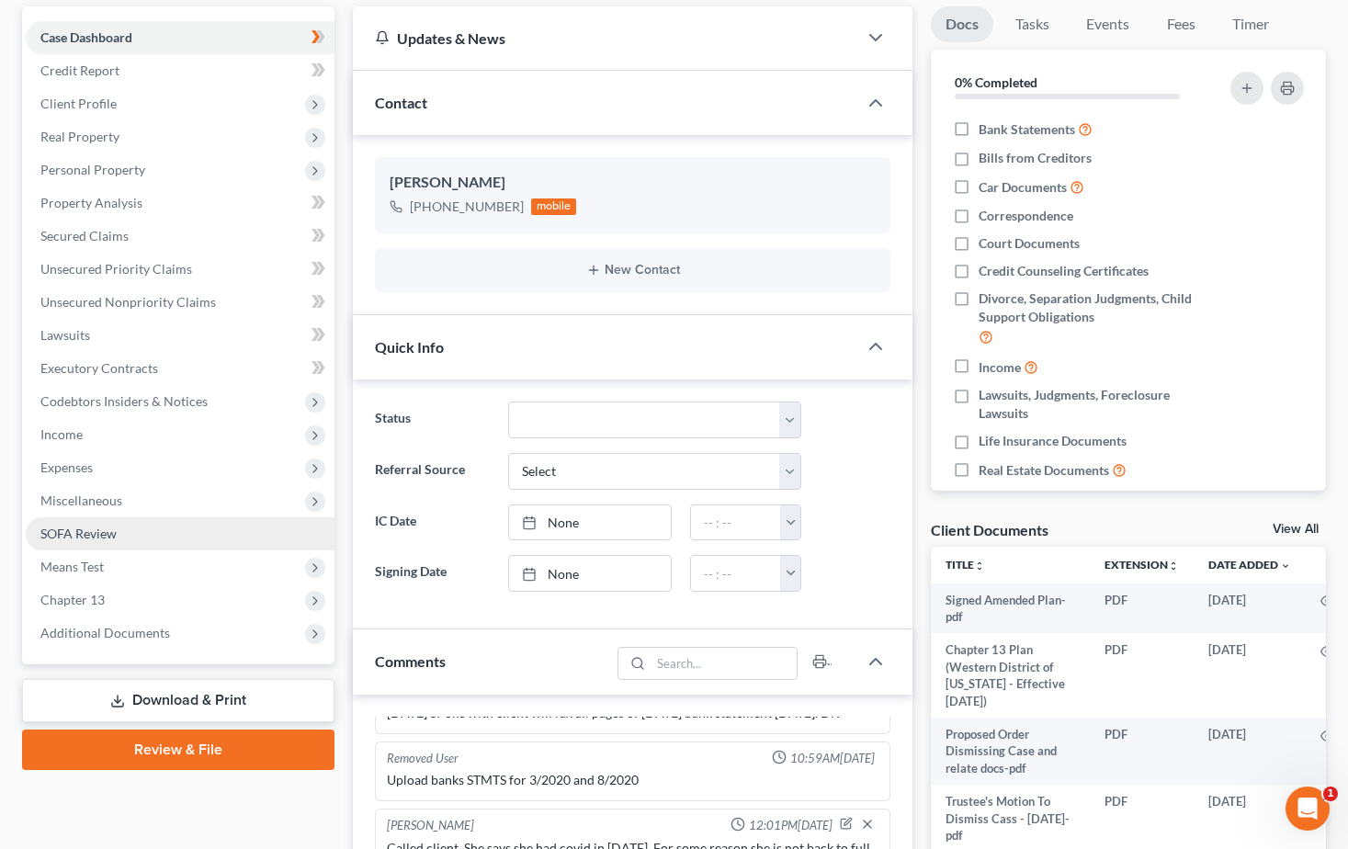
scroll to position [276, 0]
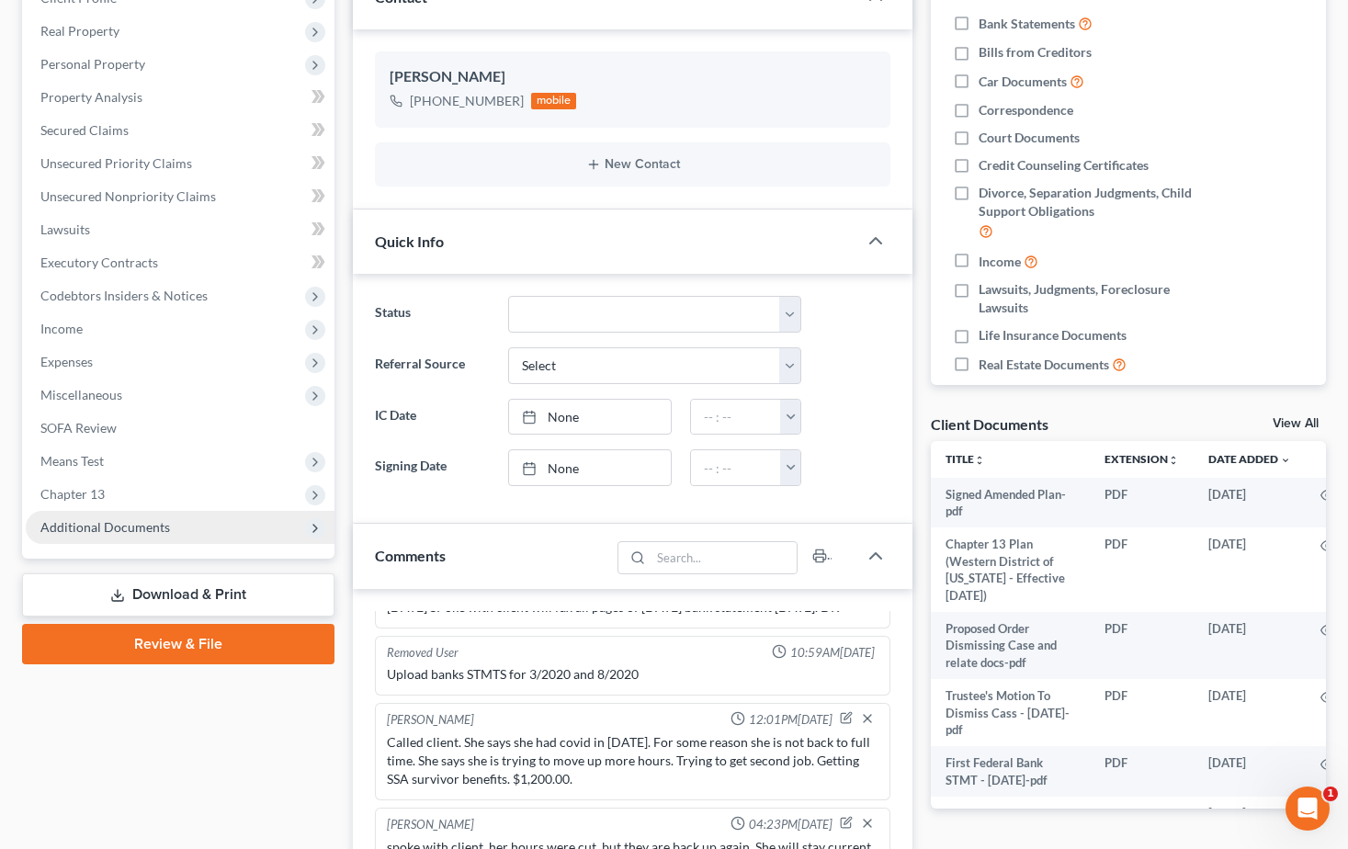
click at [116, 527] on span "Additional Documents" at bounding box center [105, 527] width 130 height 16
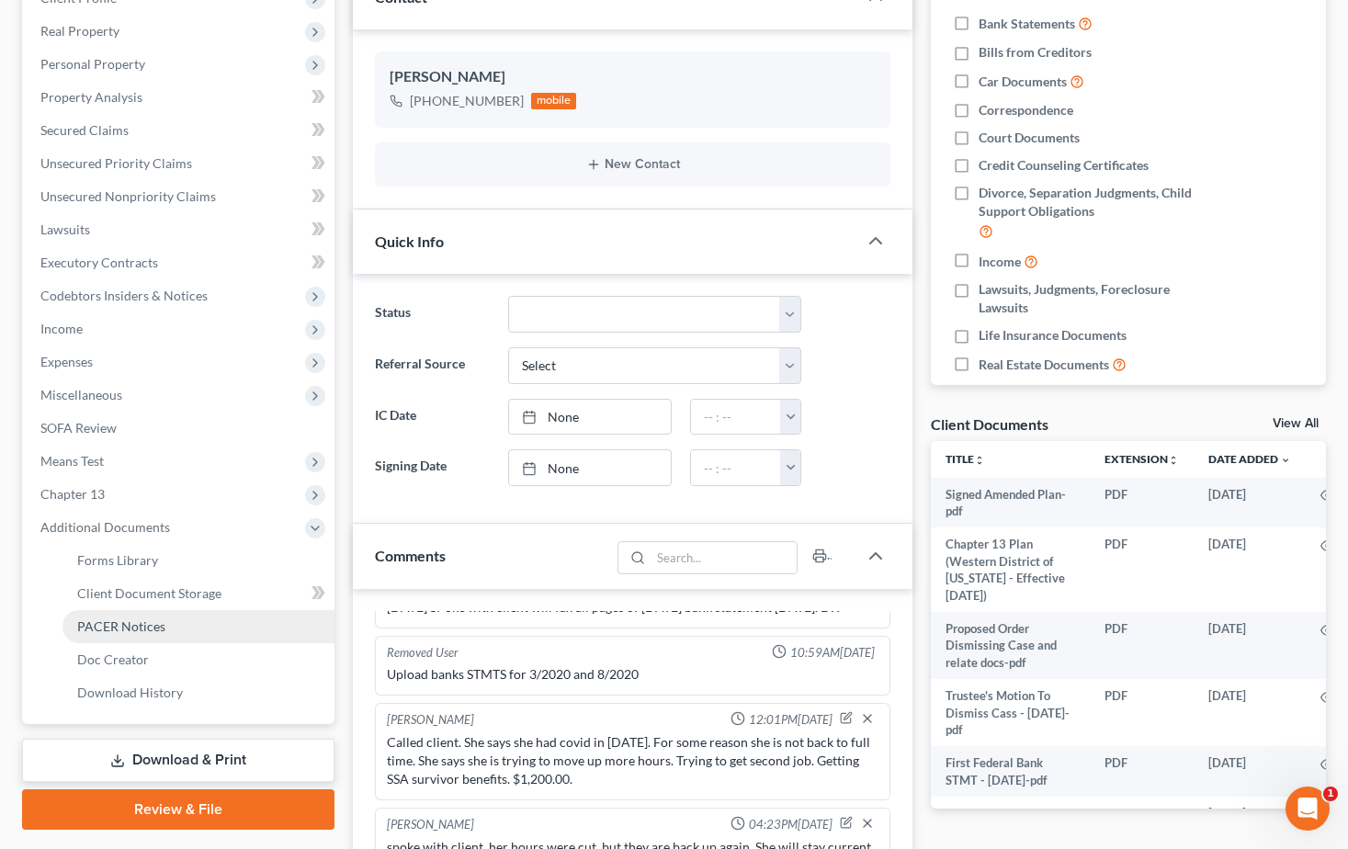
click at [136, 630] on span "PACER Notices" at bounding box center [121, 626] width 88 height 16
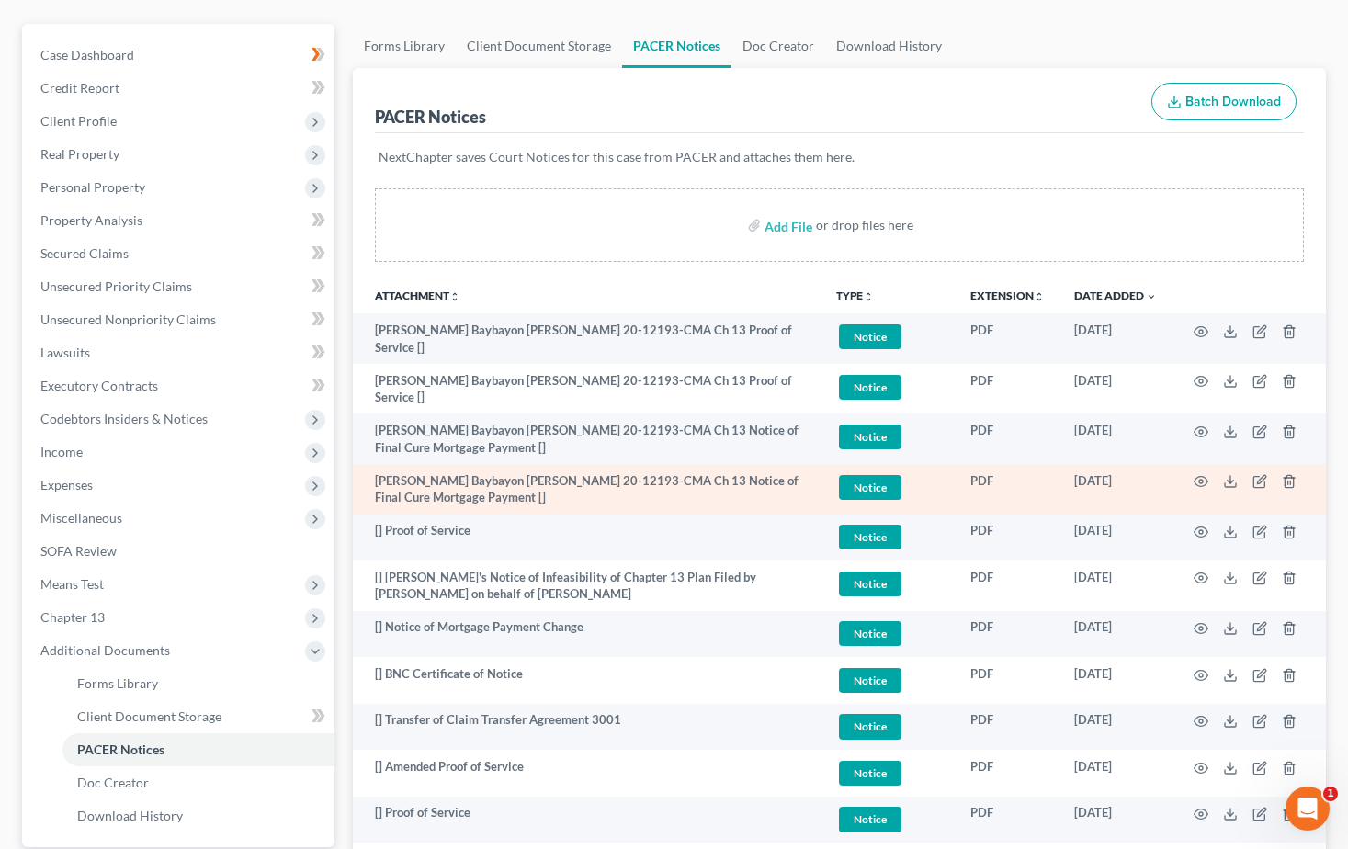
scroll to position [184, 0]
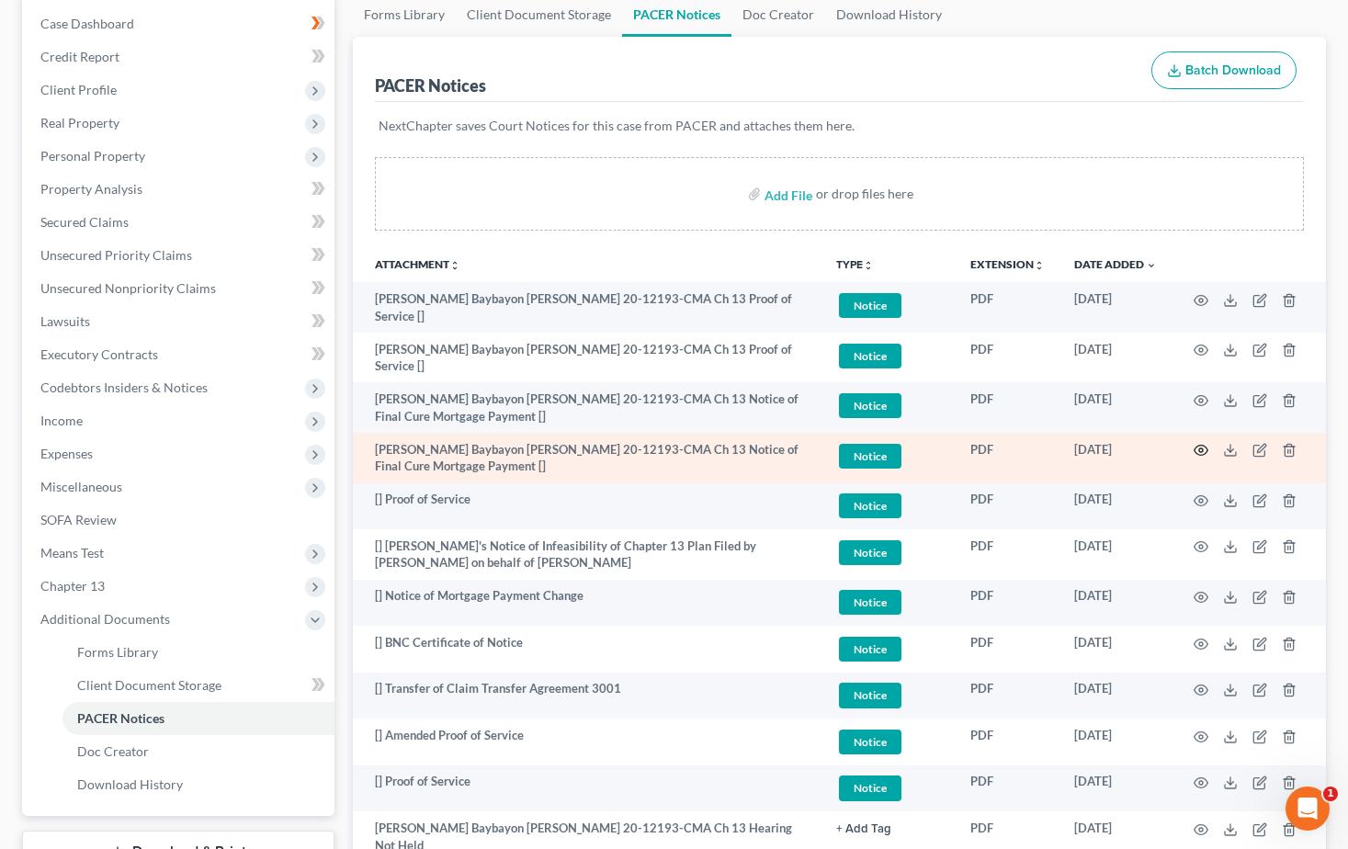
click at [1197, 443] on icon "button" at bounding box center [1201, 450] width 15 height 15
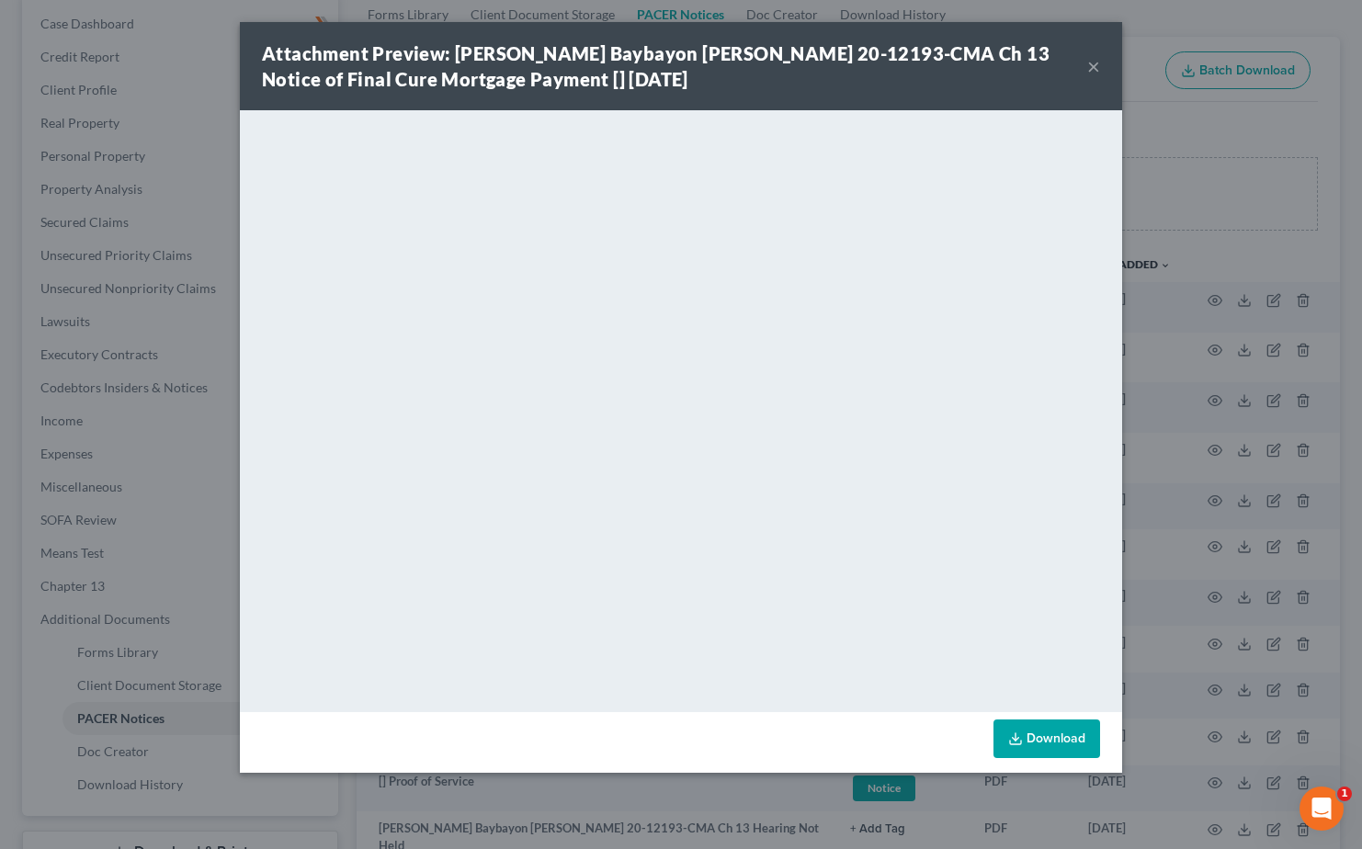
click at [1094, 72] on button "×" at bounding box center [1093, 66] width 13 height 22
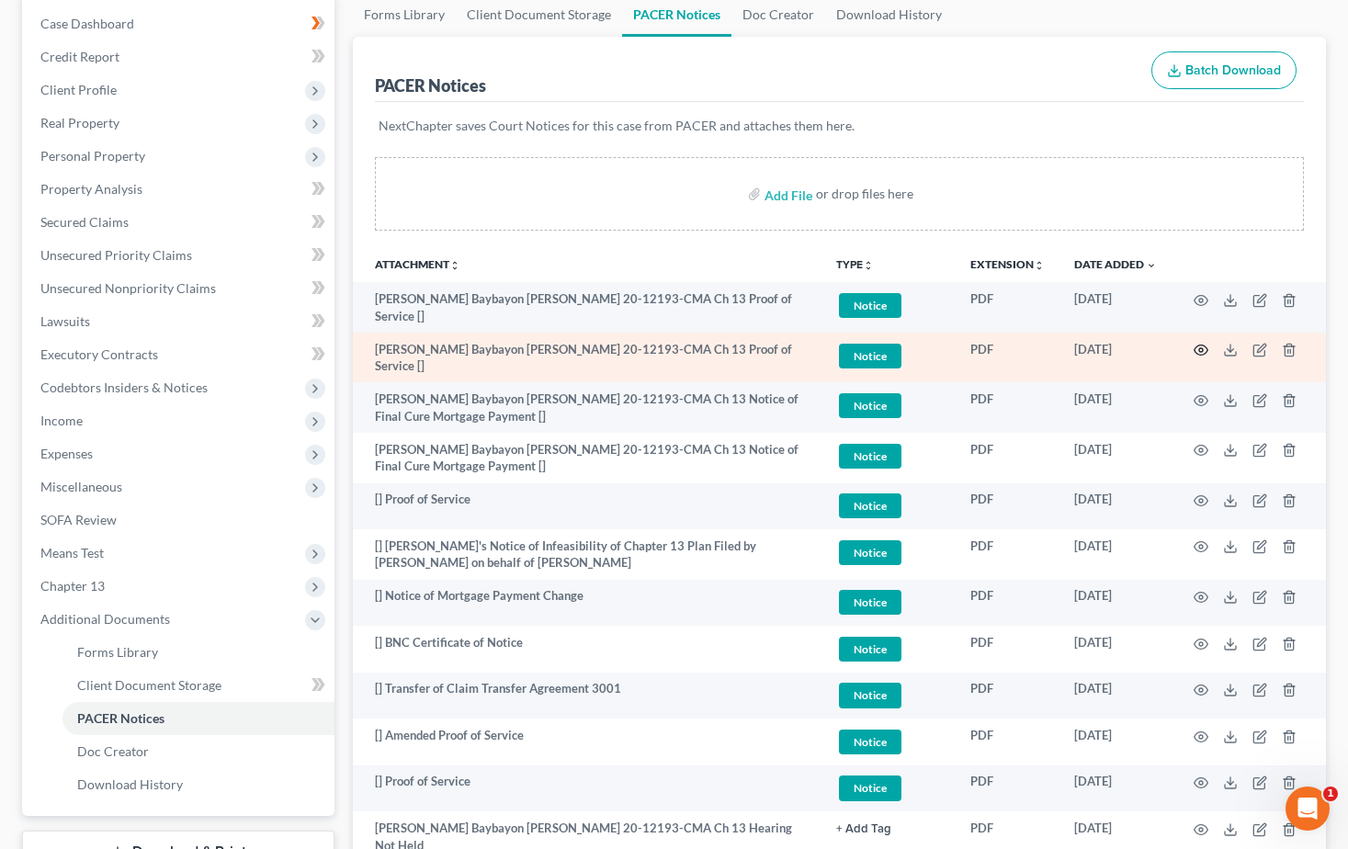
click at [1201, 346] on icon "button" at bounding box center [1201, 350] width 15 height 15
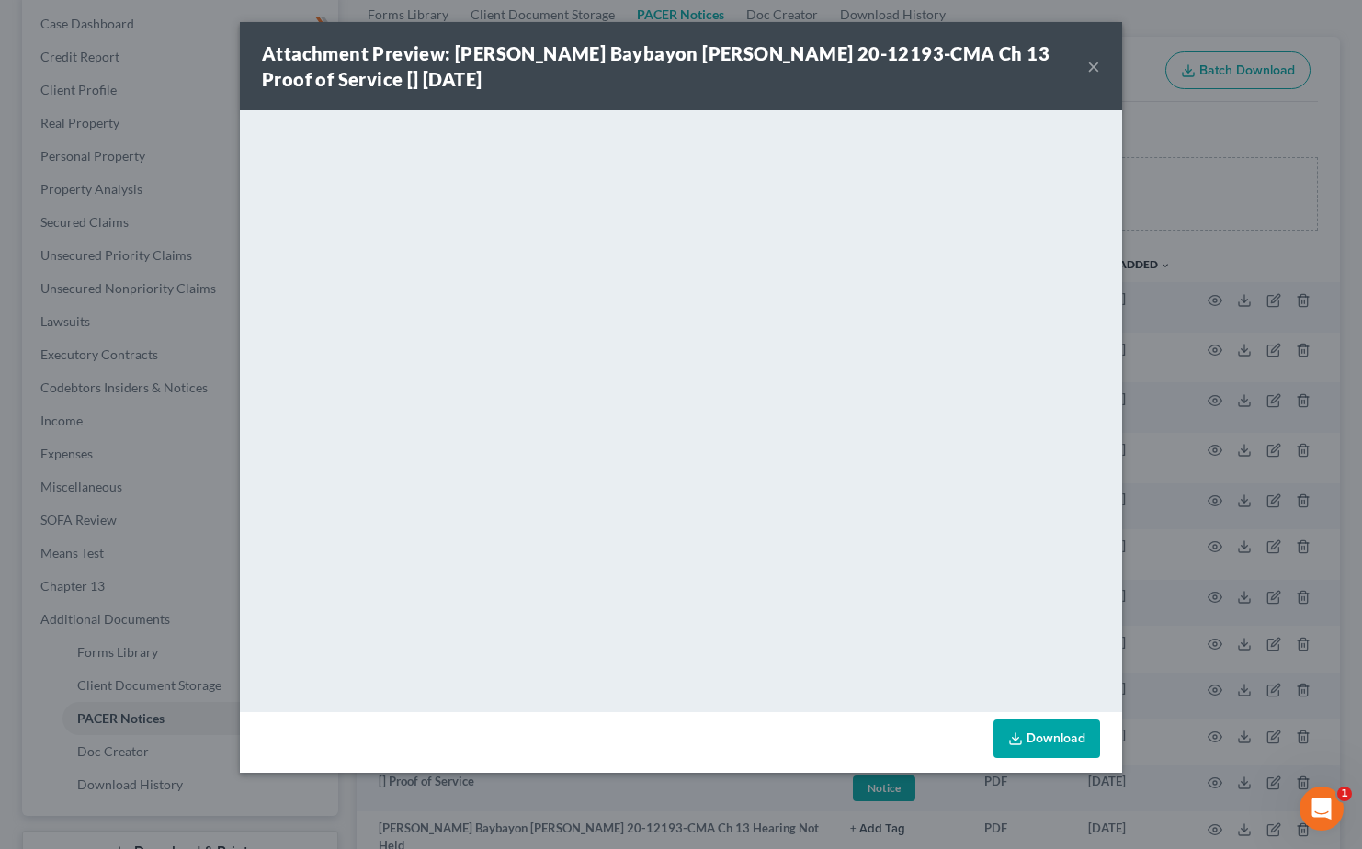
click at [1091, 64] on button "×" at bounding box center [1093, 66] width 13 height 22
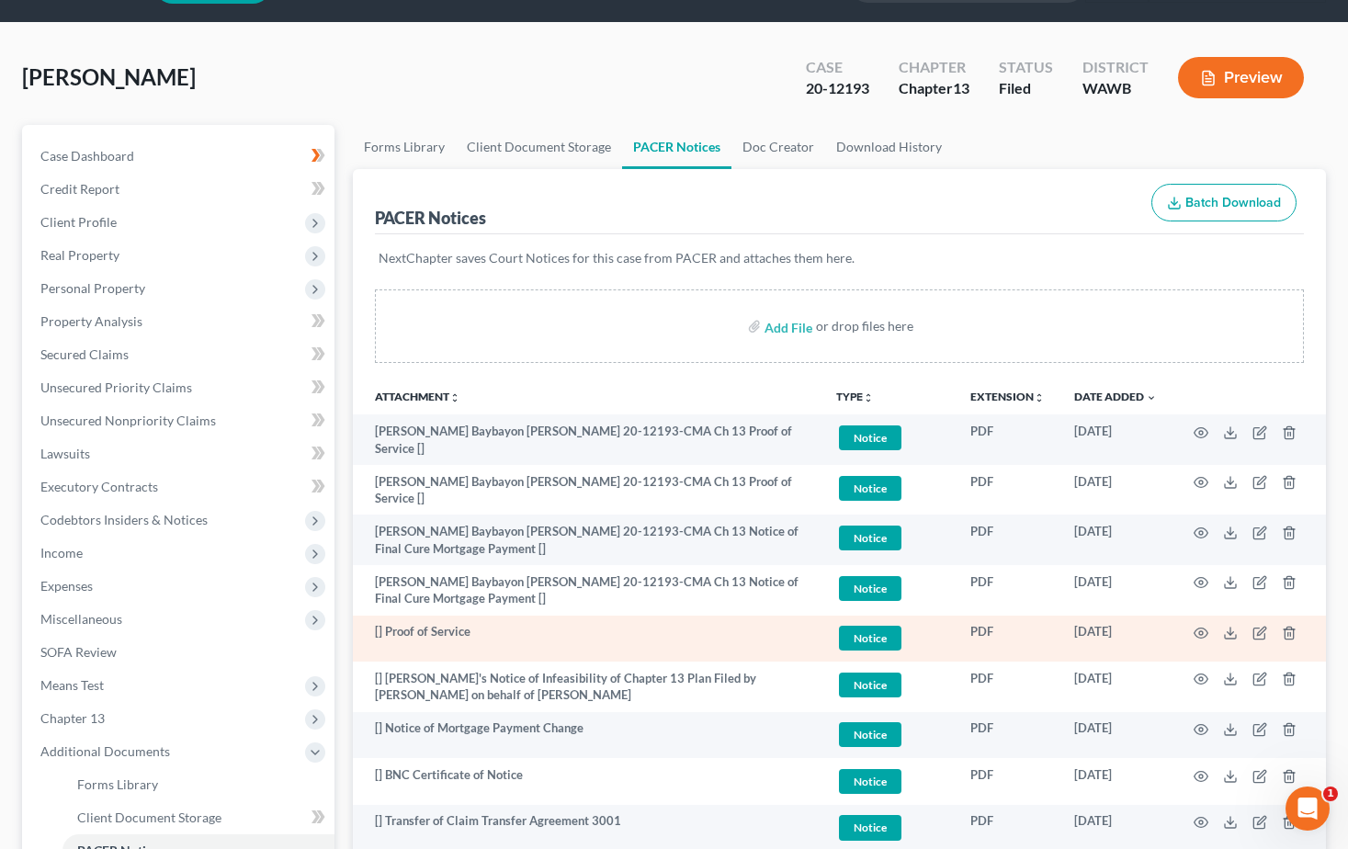
scroll to position [92, 0]
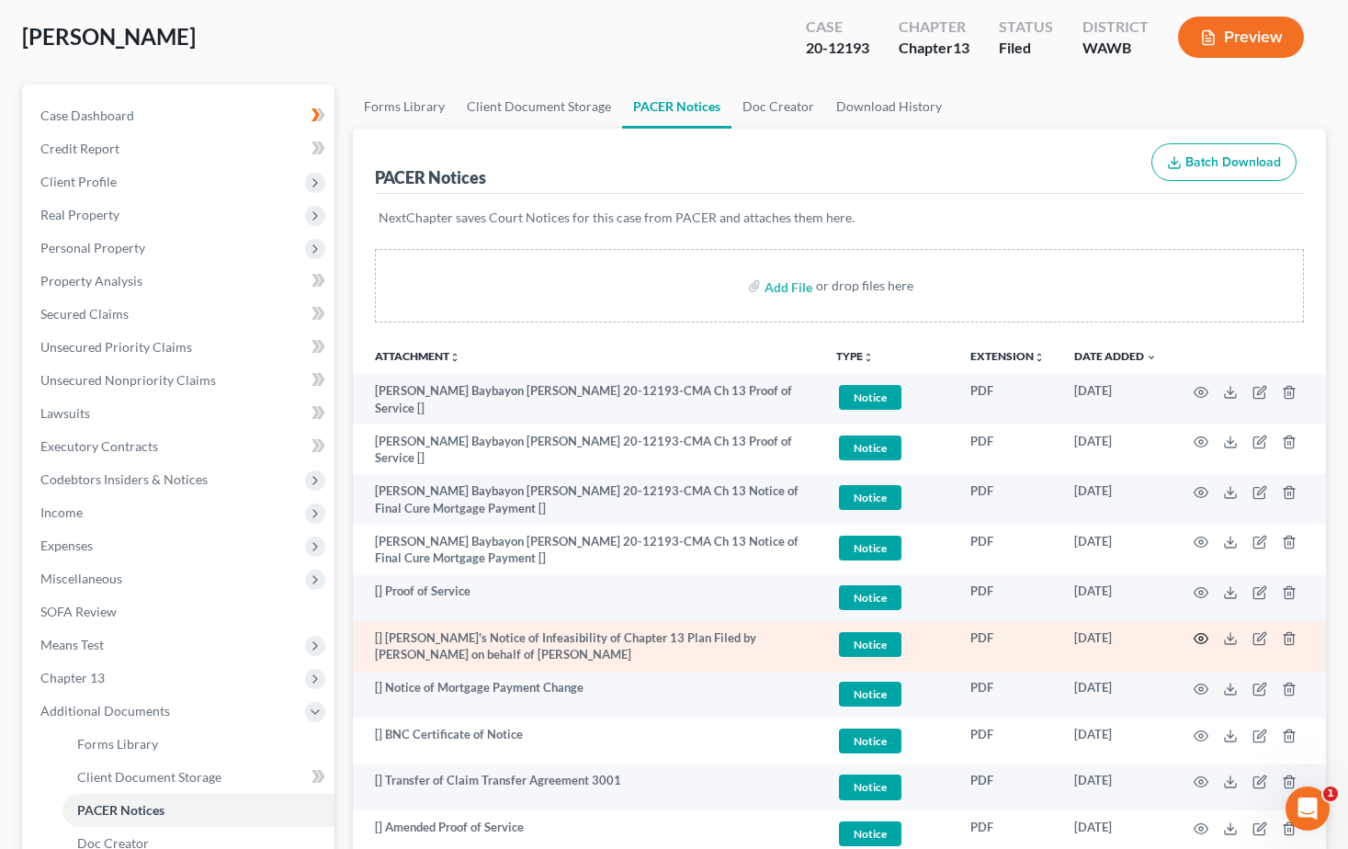
click at [1201, 631] on icon "button" at bounding box center [1201, 638] width 15 height 15
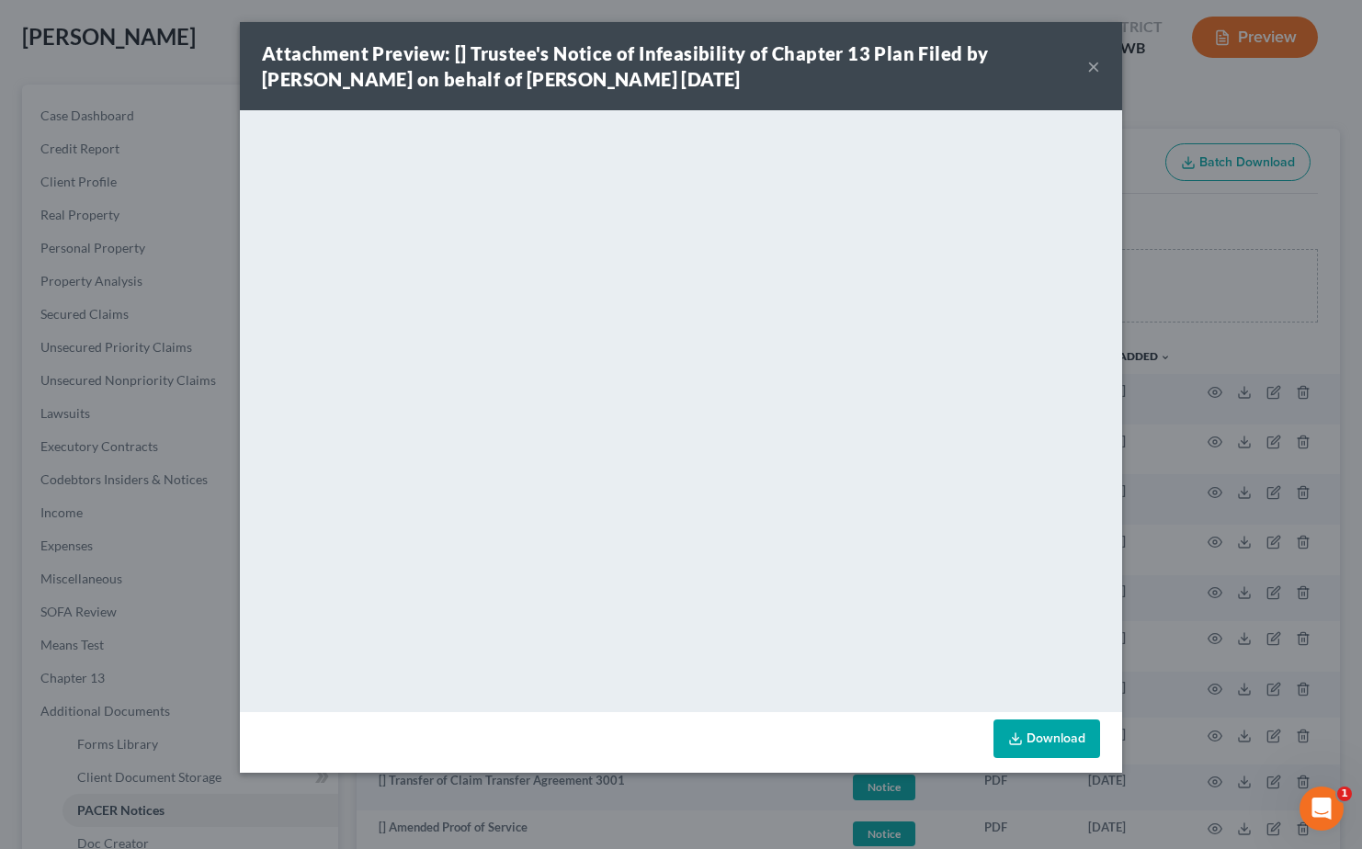
click at [1096, 71] on button "×" at bounding box center [1093, 66] width 13 height 22
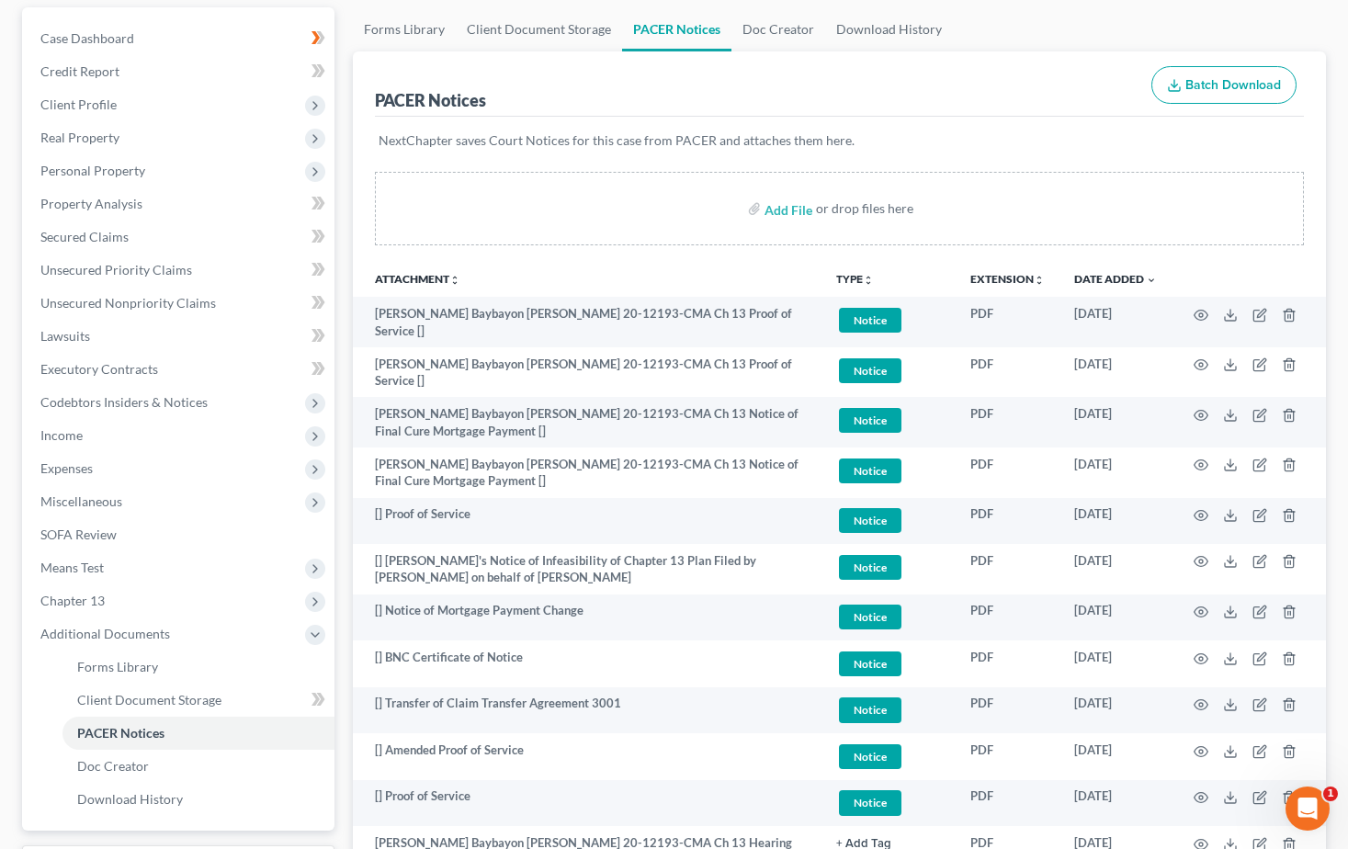
scroll to position [0, 0]
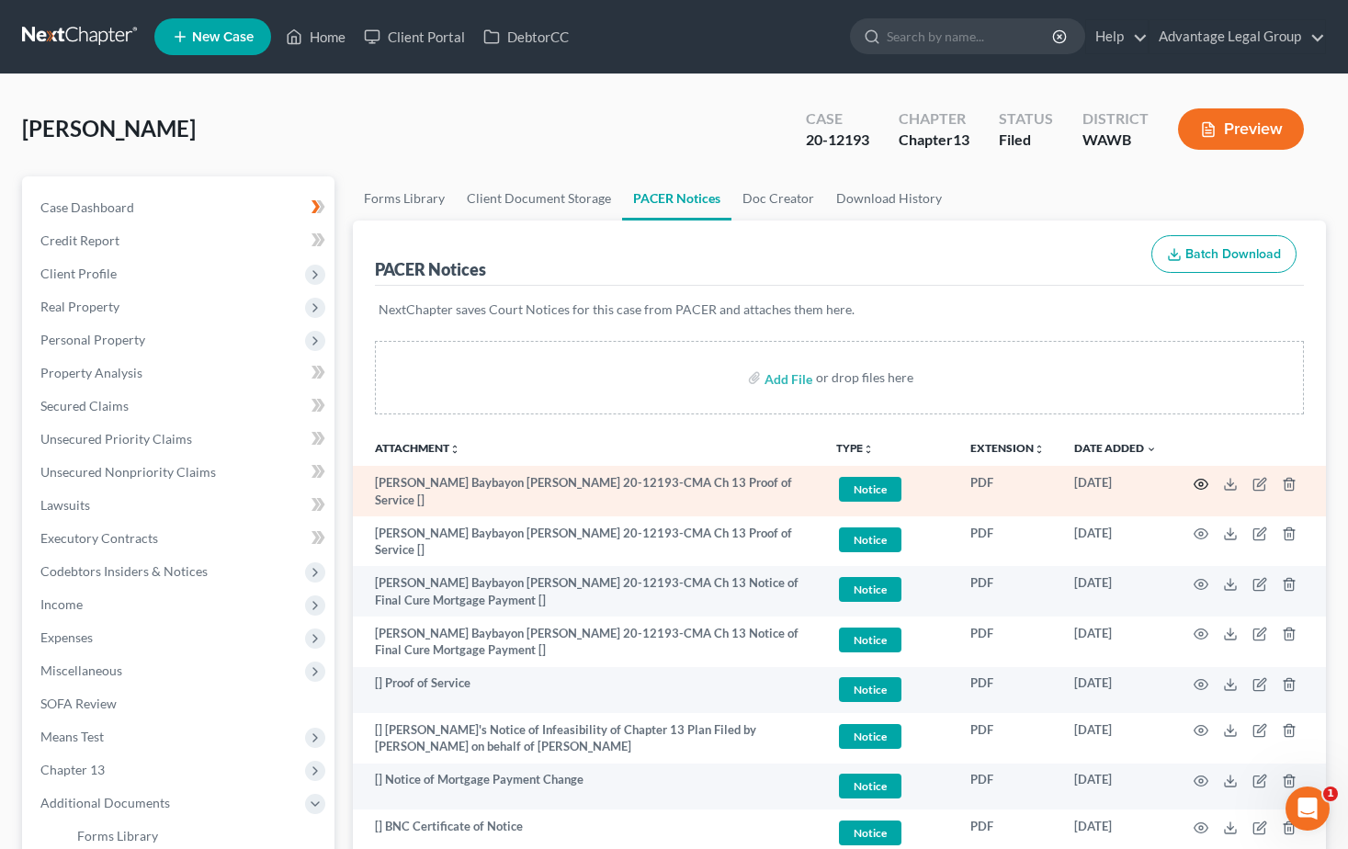
click at [1205, 484] on icon "button" at bounding box center [1201, 484] width 15 height 15
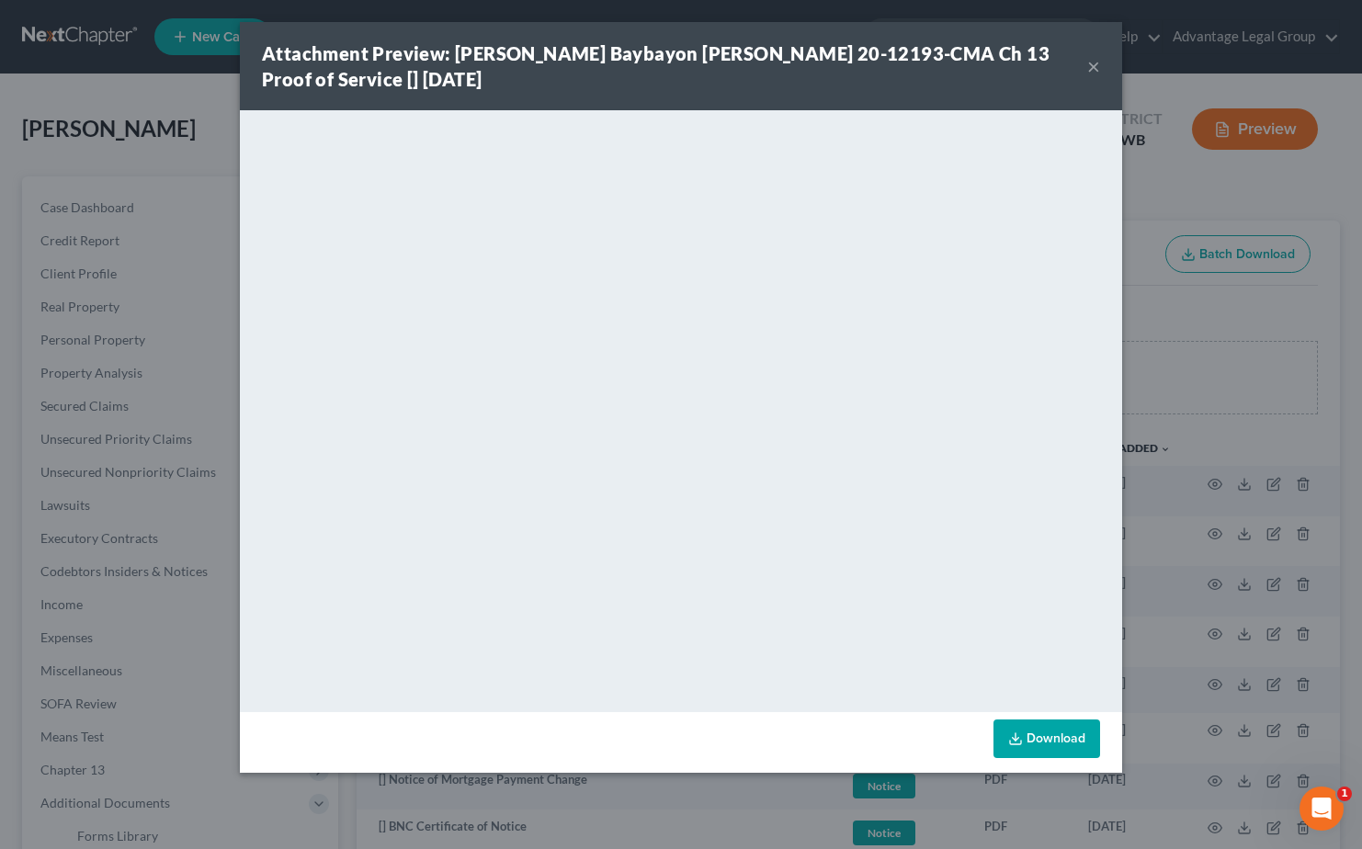
click at [1087, 67] on button "×" at bounding box center [1093, 66] width 13 height 22
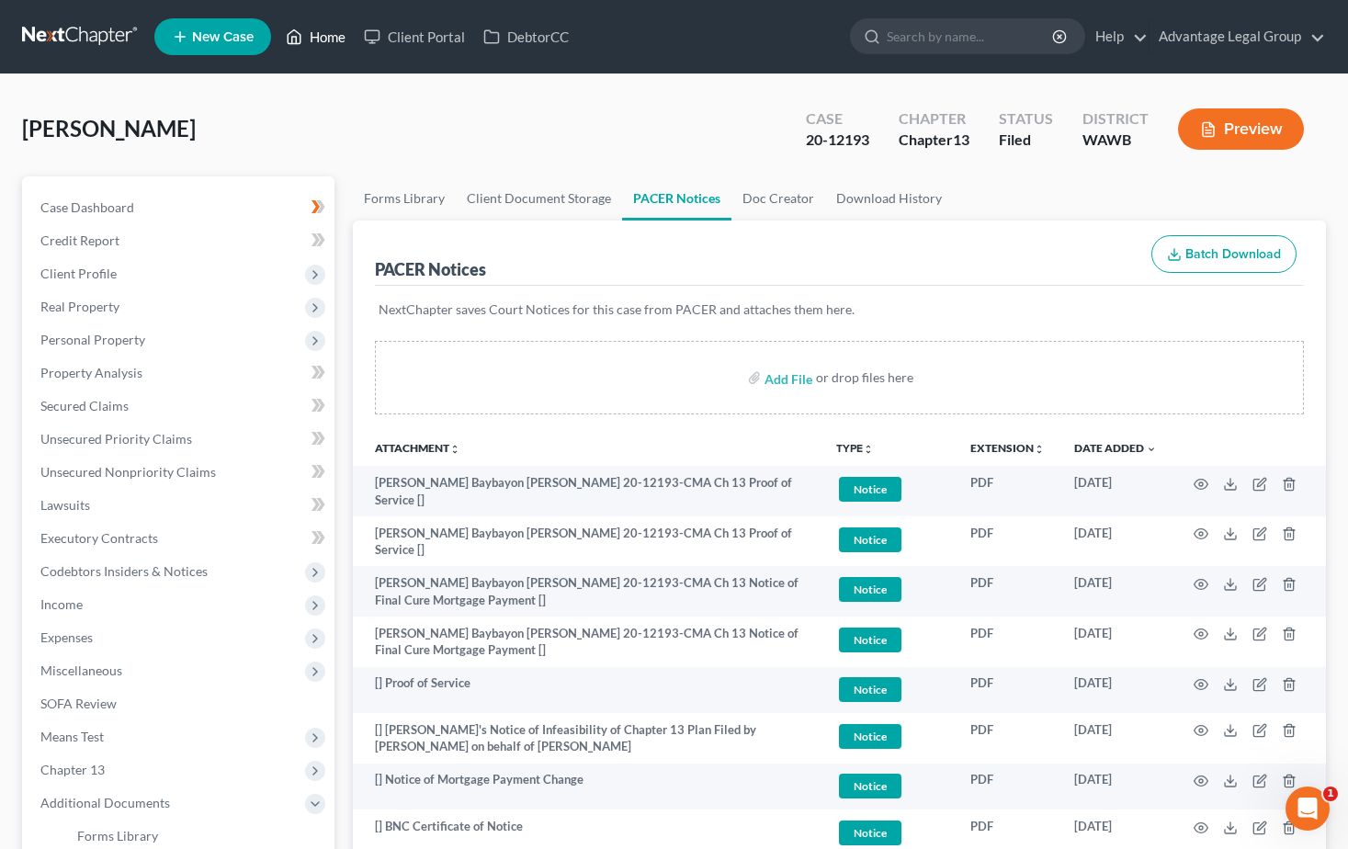
click at [335, 42] on link "Home" at bounding box center [316, 36] width 78 height 33
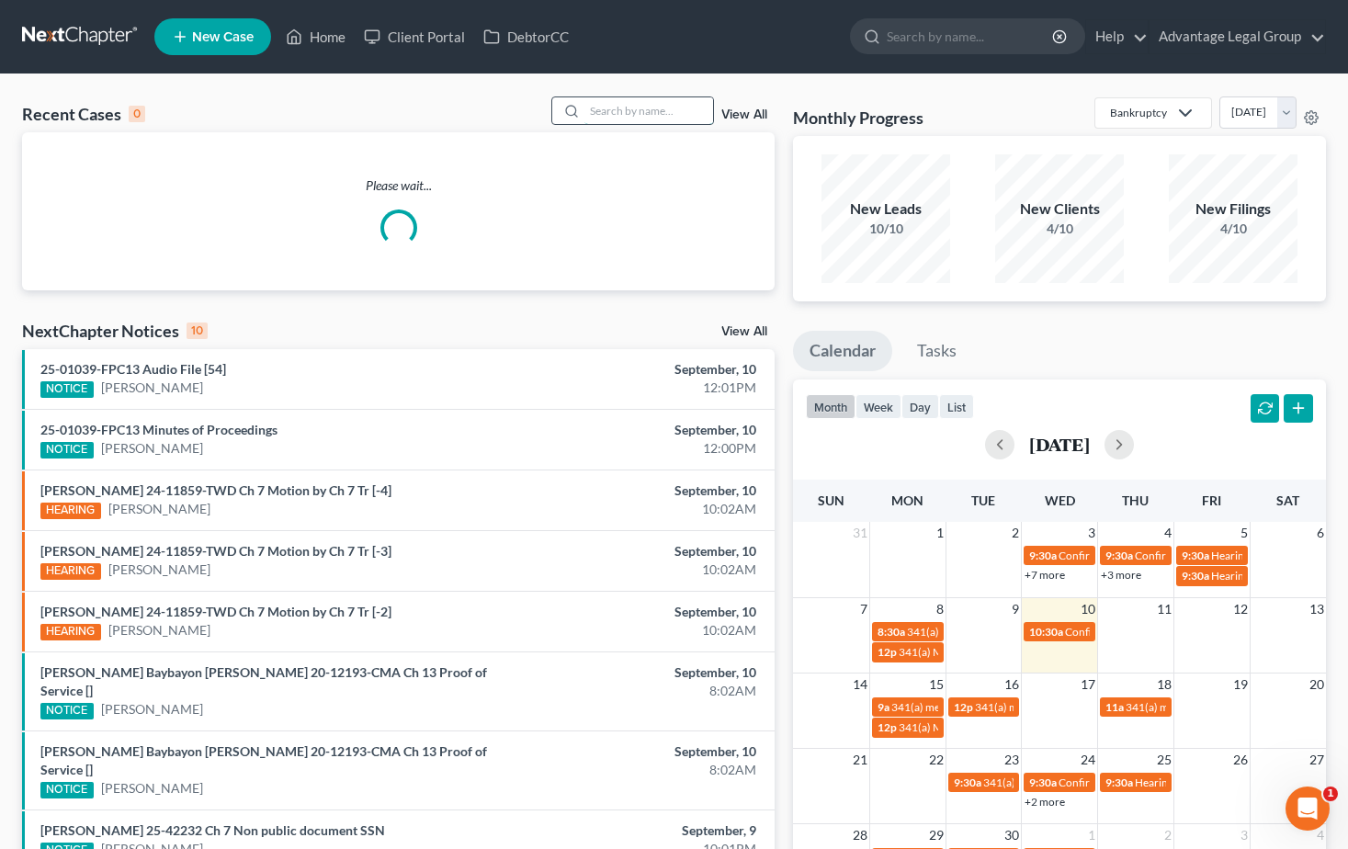
click at [608, 108] on input "search" at bounding box center [648, 110] width 129 height 27
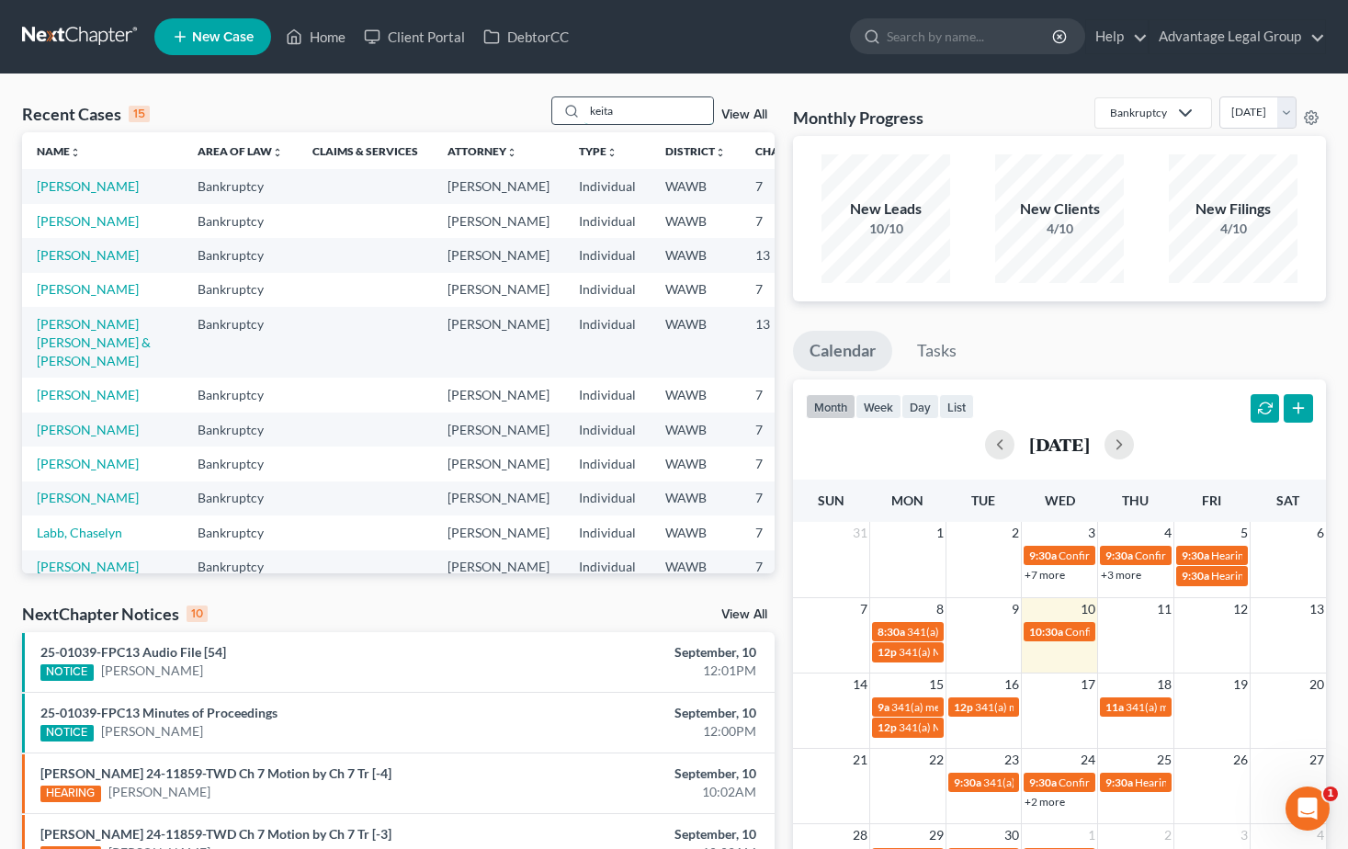
type input "keita"
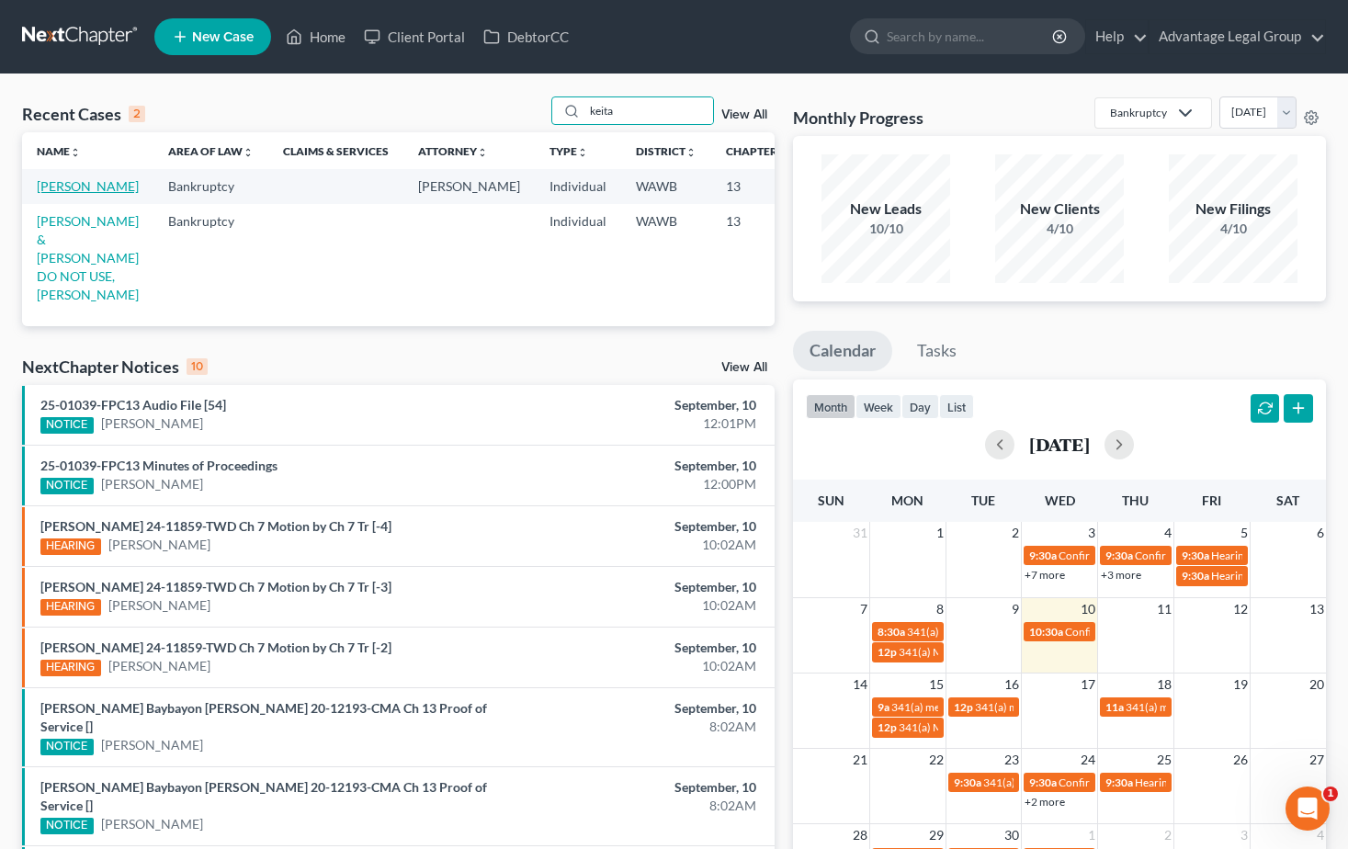
click at [67, 194] on link "Keita, Aissata" at bounding box center [88, 186] width 102 height 16
select select "2"
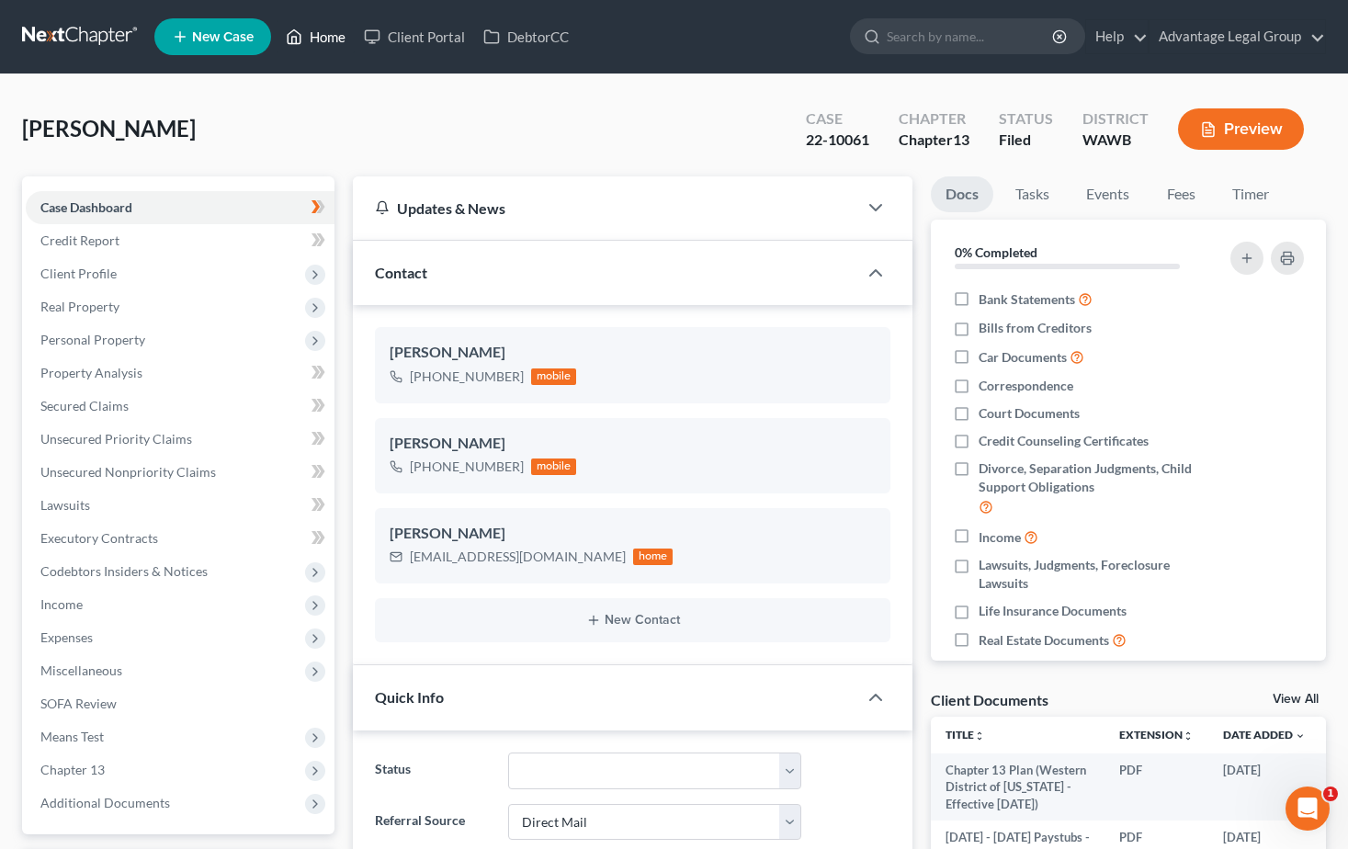
click at [331, 33] on link "Home" at bounding box center [316, 36] width 78 height 33
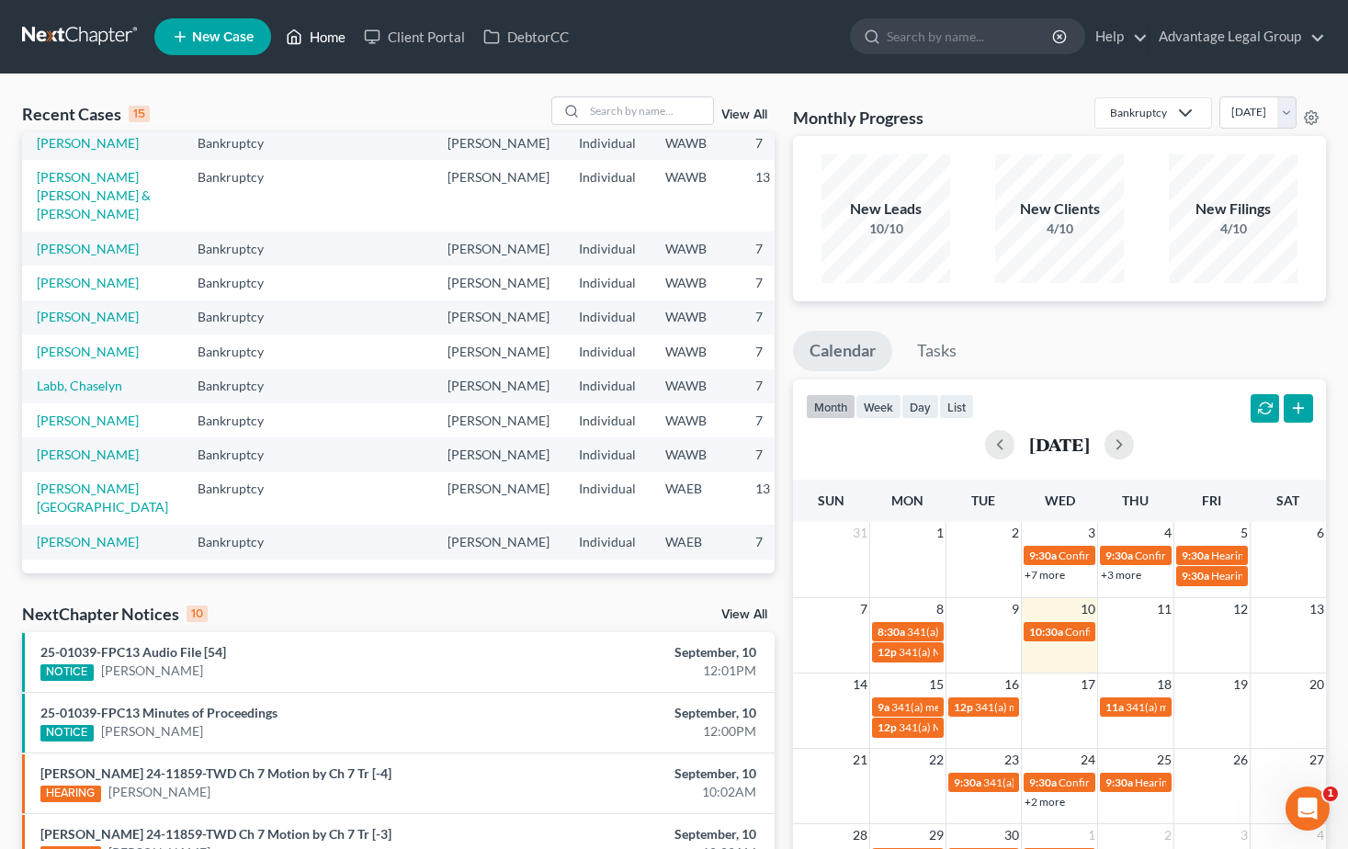
scroll to position [471, 0]
click at [48, 481] on link "Joseph, Geneva" at bounding box center [102, 498] width 131 height 34
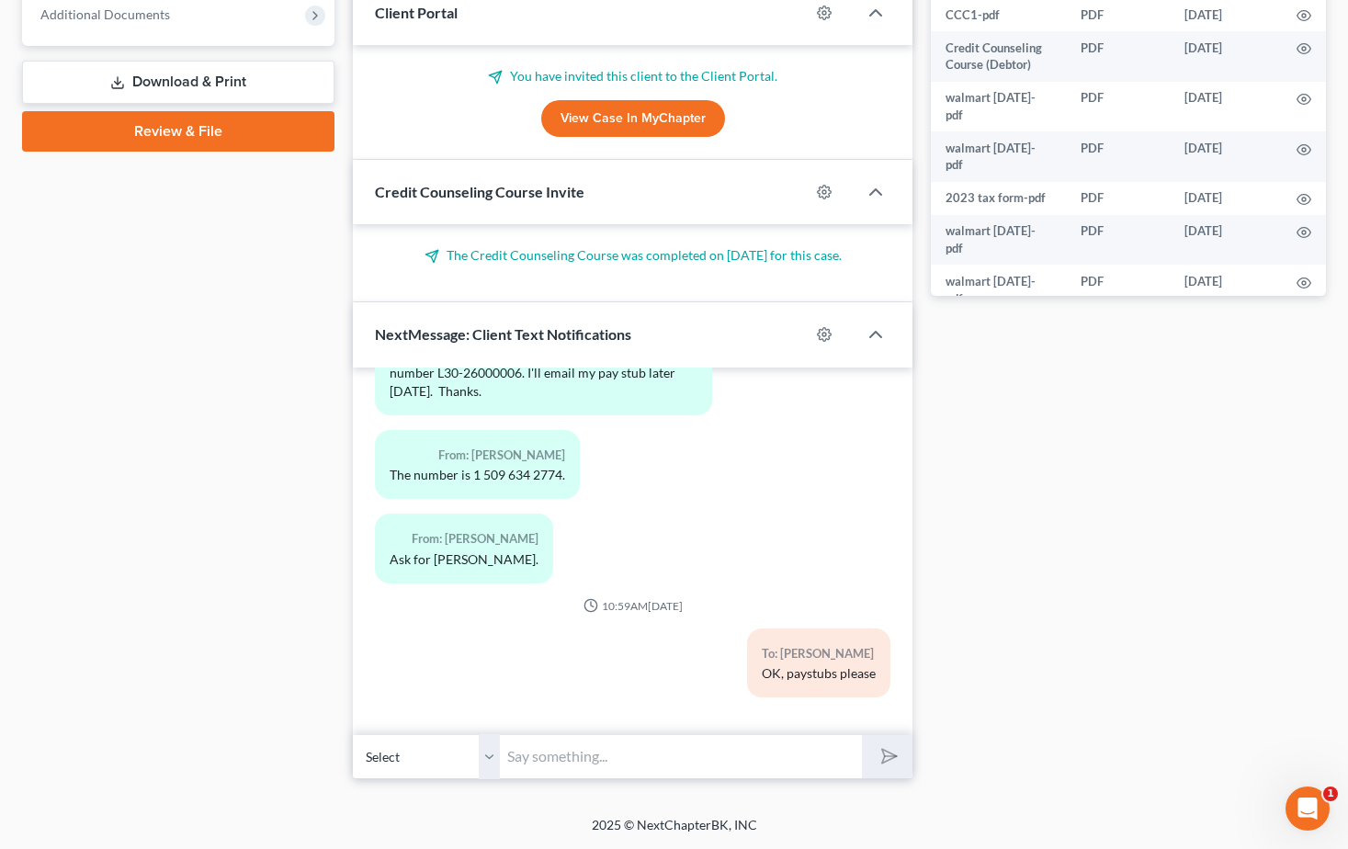
scroll to position [3774, 0]
click at [599, 752] on input "text" at bounding box center [681, 756] width 362 height 45
type input "Again, paysubs please. Also you need to take the second class please do so righ…"
click at [862, 735] on button "submit" at bounding box center [887, 756] width 51 height 43
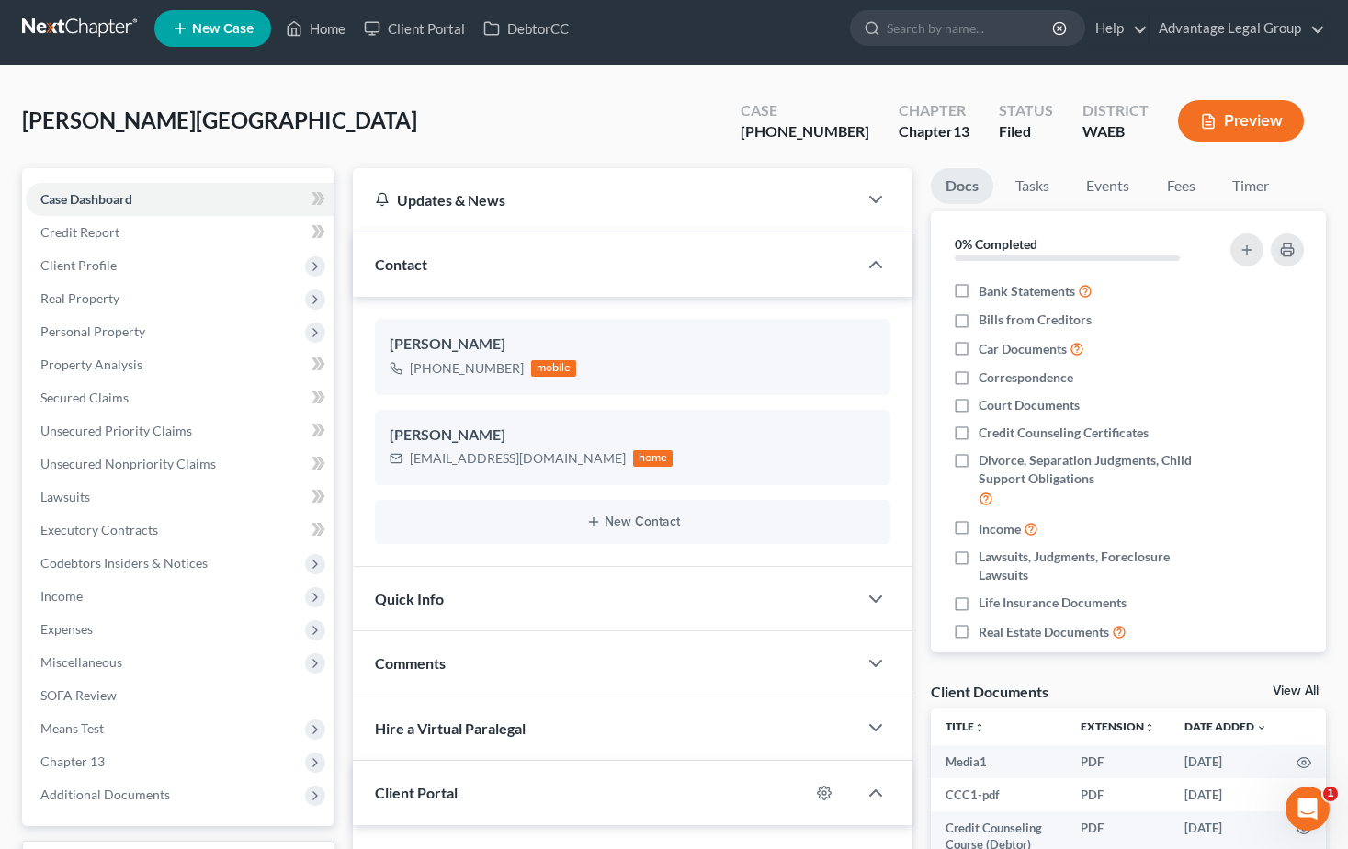
scroll to position [0, 0]
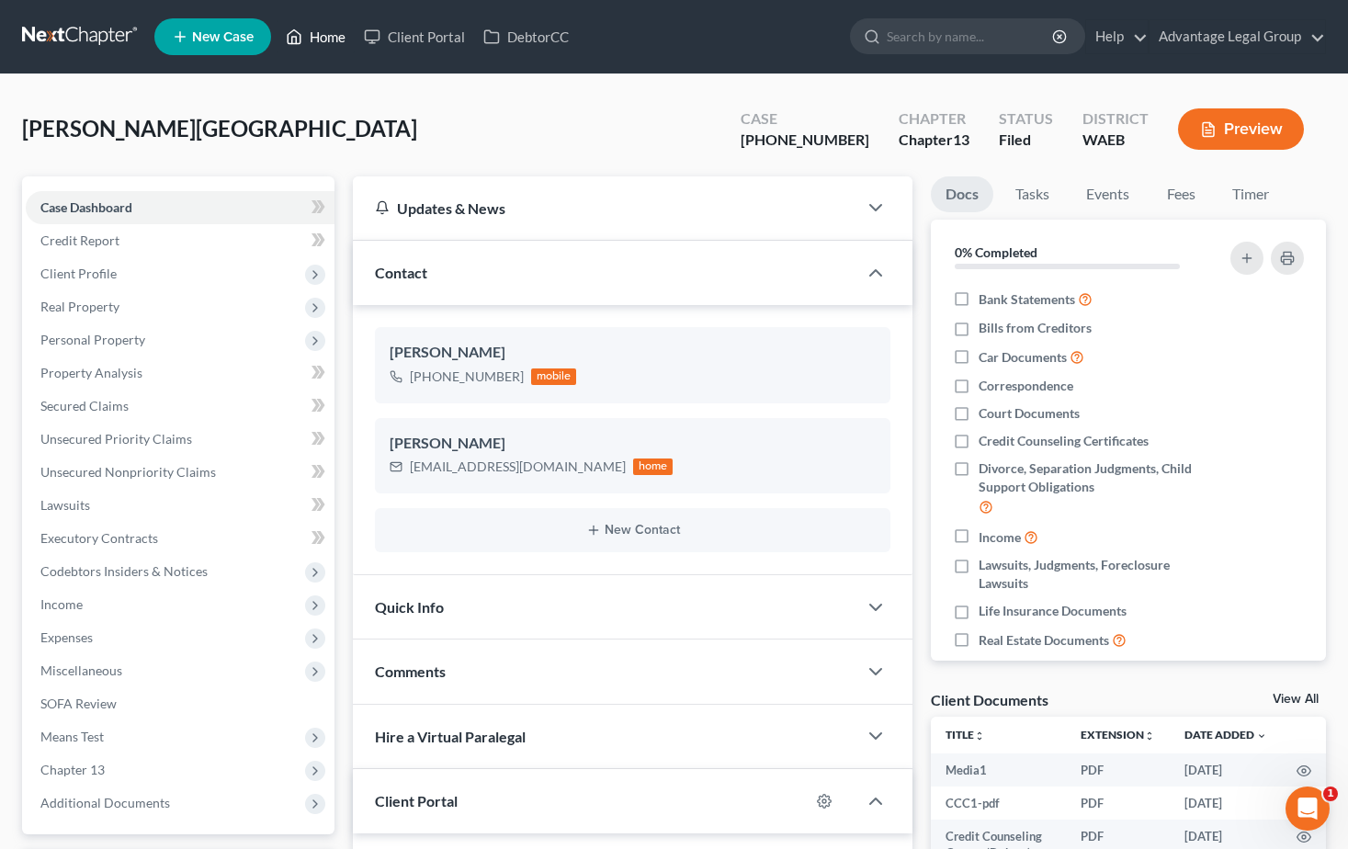
drag, startPoint x: 321, startPoint y: 40, endPoint x: 358, endPoint y: 98, distance: 69.1
click at [321, 40] on link "Home" at bounding box center [316, 36] width 78 height 33
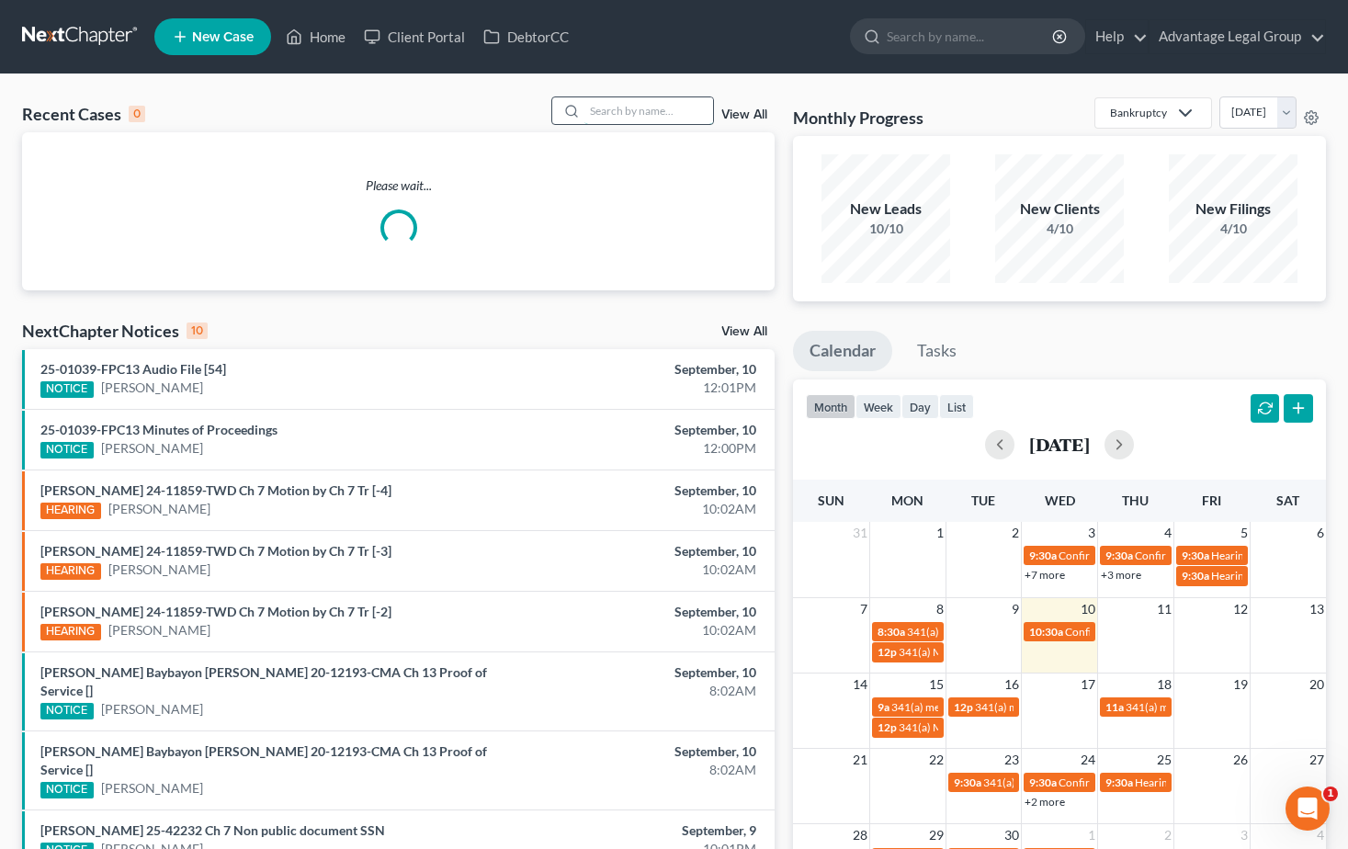
click at [613, 112] on input "search" at bounding box center [648, 110] width 129 height 27
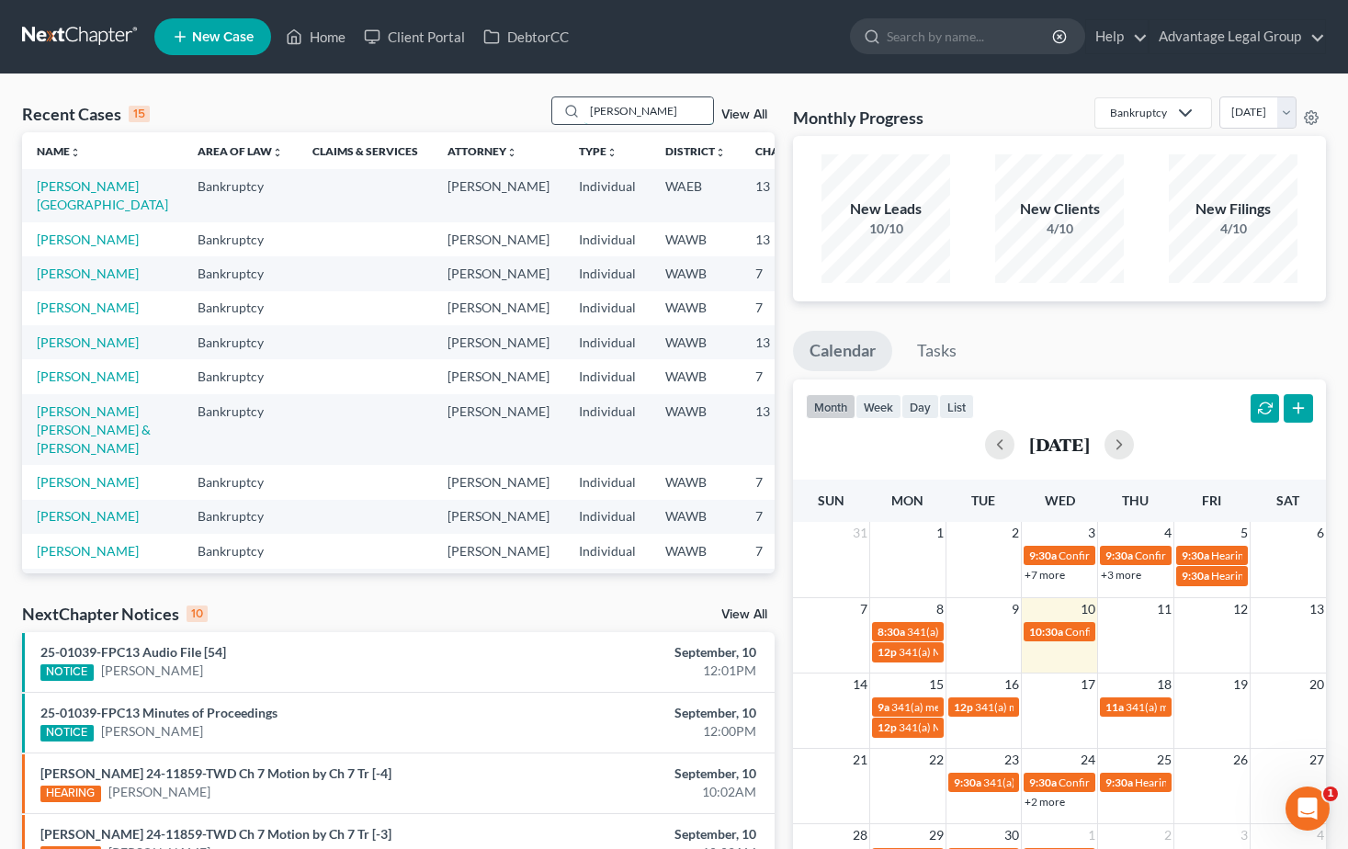
type input "cruz"
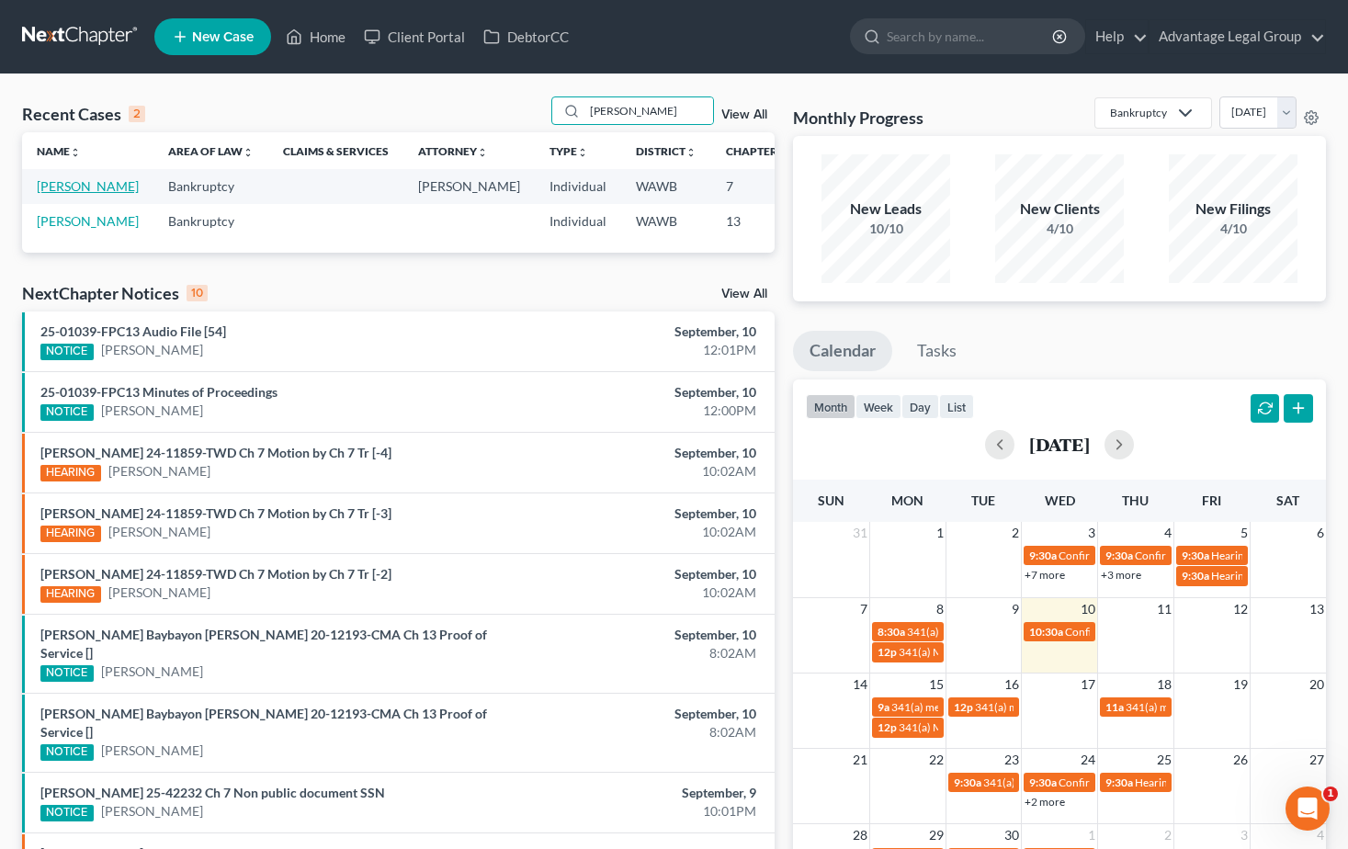
click at [51, 194] on link "Cruz, Jorge" at bounding box center [88, 186] width 102 height 16
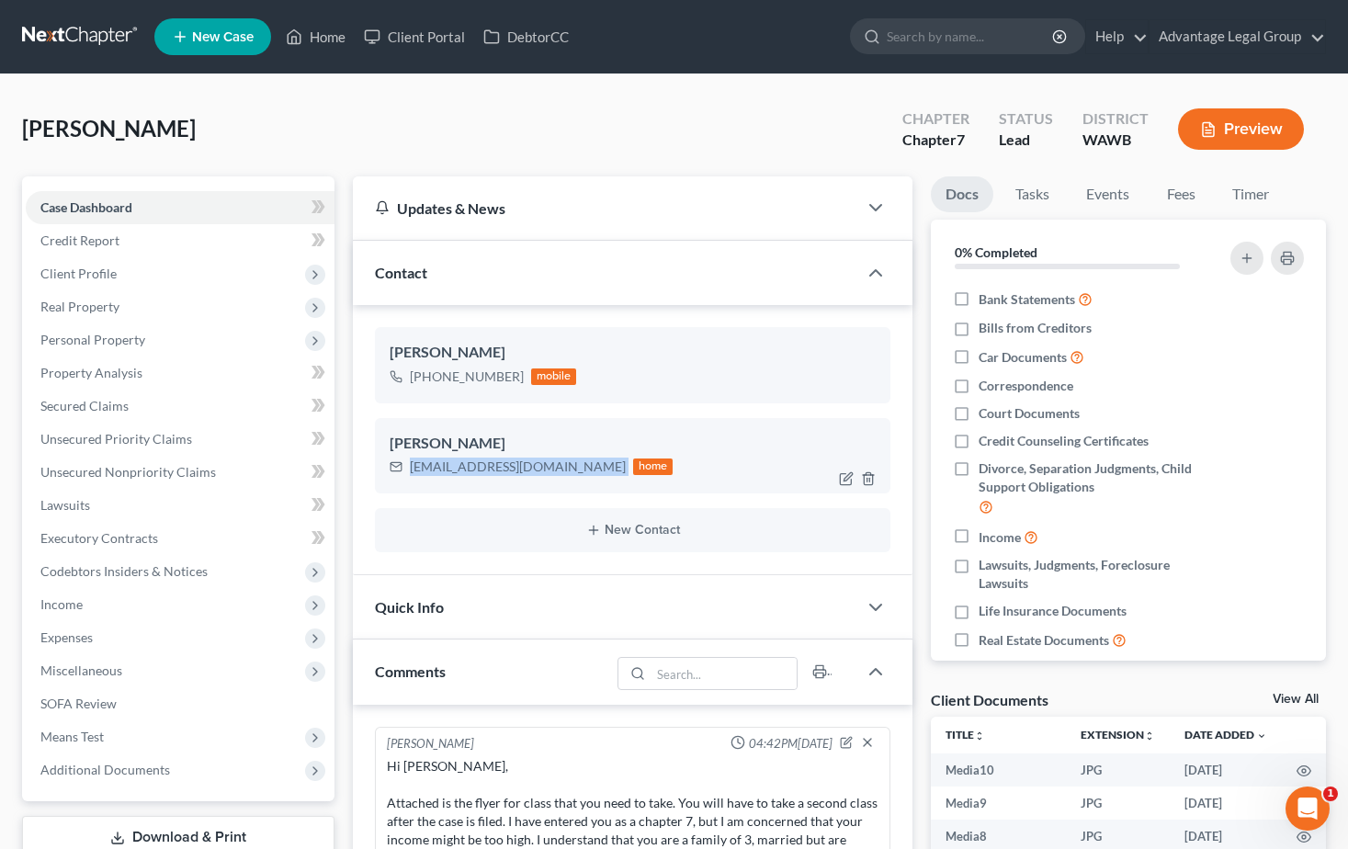
drag, startPoint x: 562, startPoint y: 469, endPoint x: 408, endPoint y: 480, distance: 153.9
click at [408, 480] on div "Jorge Cruz jorgetatacruz@yahoo.com home" at bounding box center [633, 455] width 516 height 75
copy div "jorgetatacruz@yahoo.com"
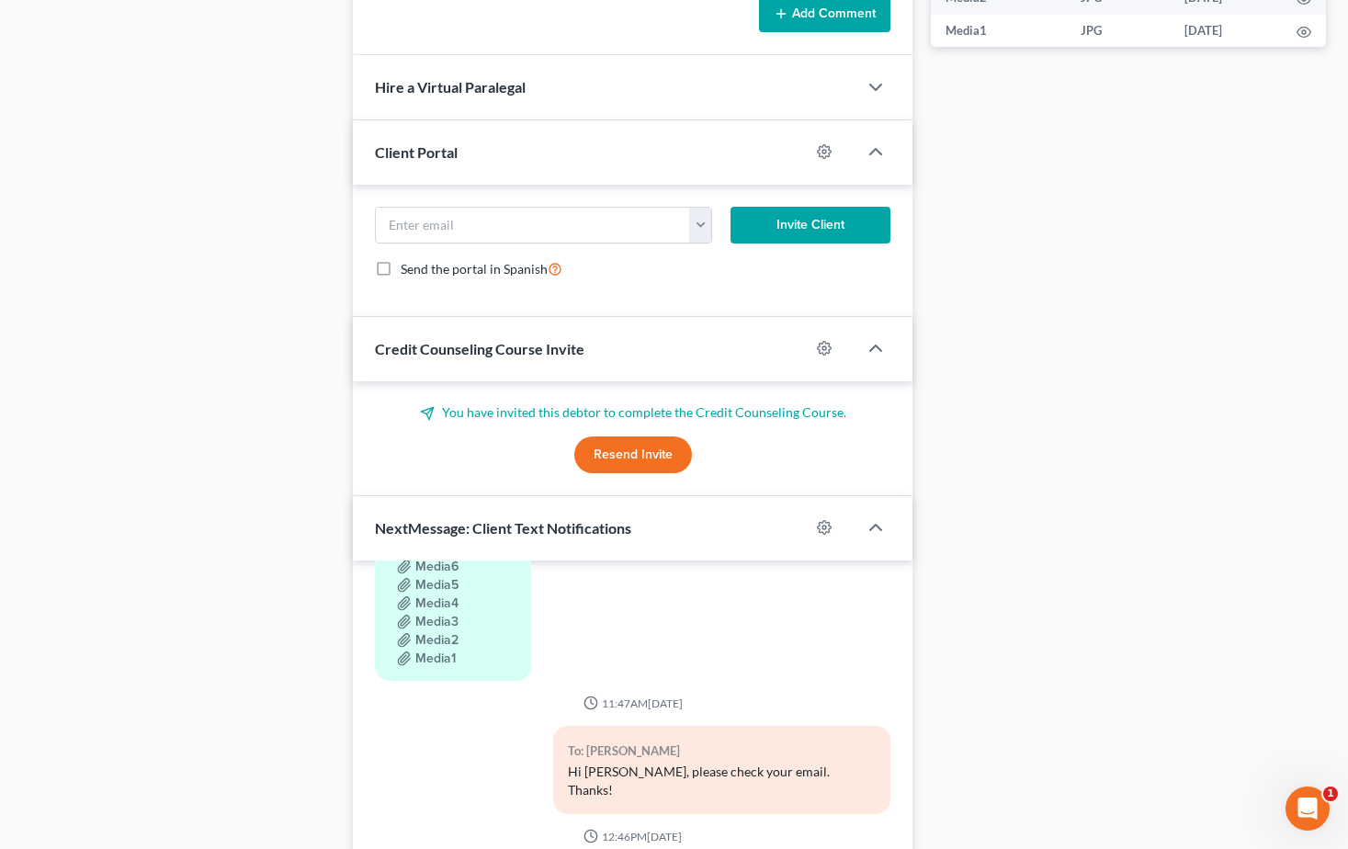
scroll to position [1231, 0]
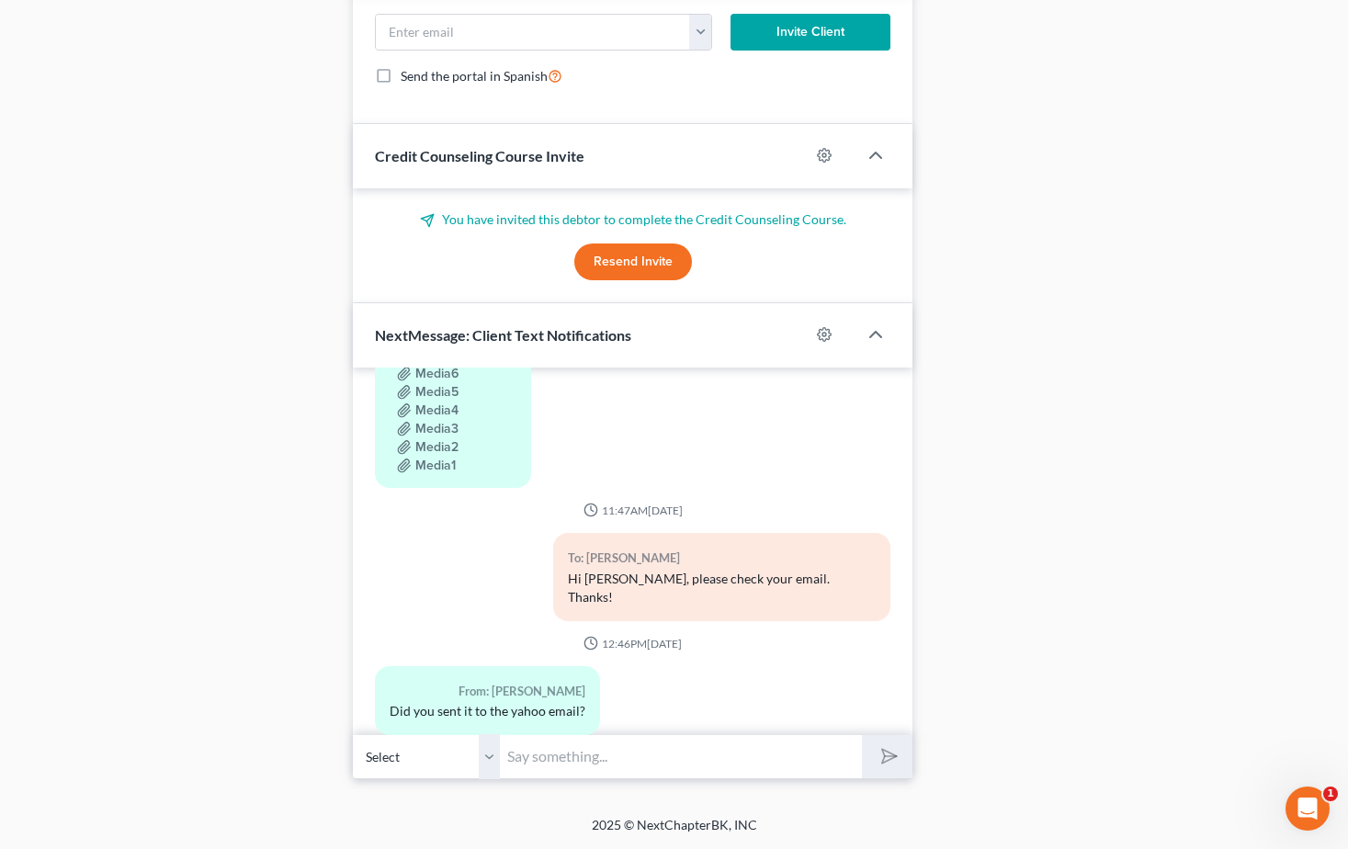
click at [582, 760] on input "text" at bounding box center [681, 756] width 362 height 45
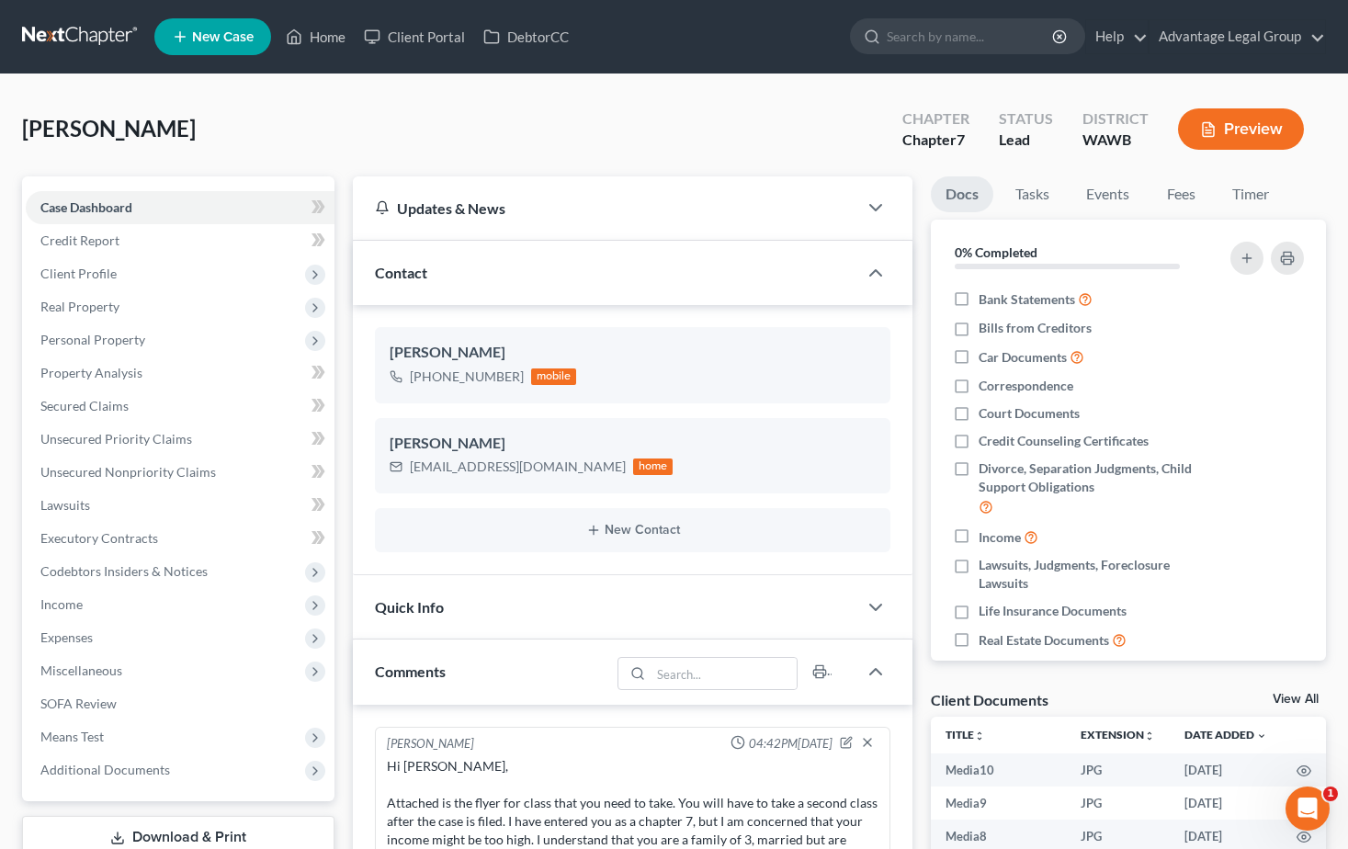
scroll to position [516, 0]
